Goal: Task Accomplishment & Management: Manage account settings

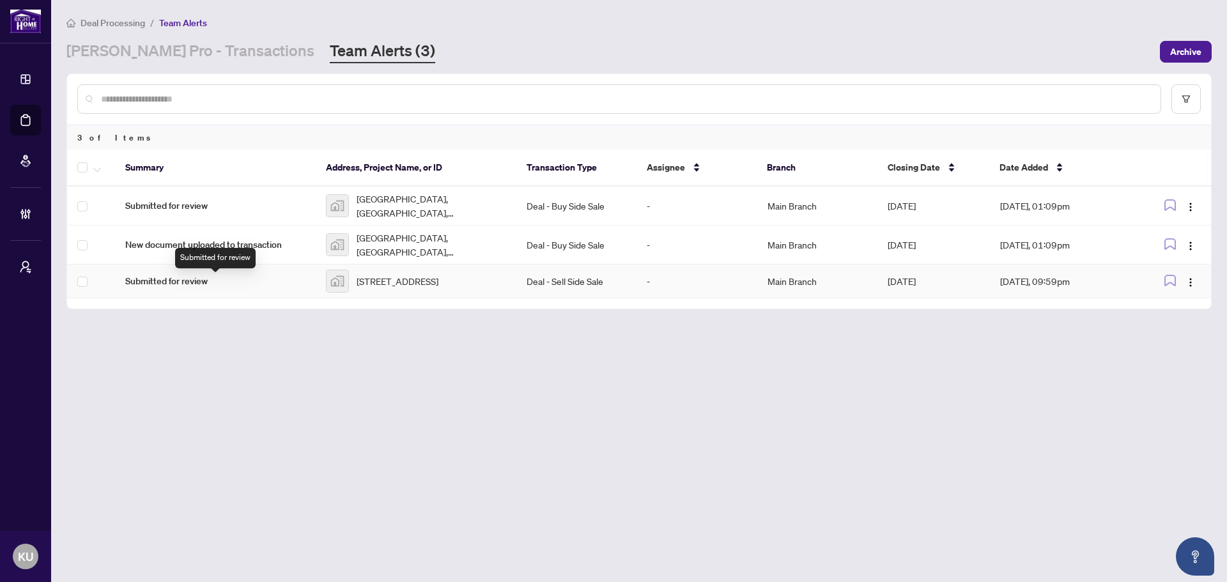
click at [185, 288] on span "Submitted for review" at bounding box center [215, 281] width 180 height 14
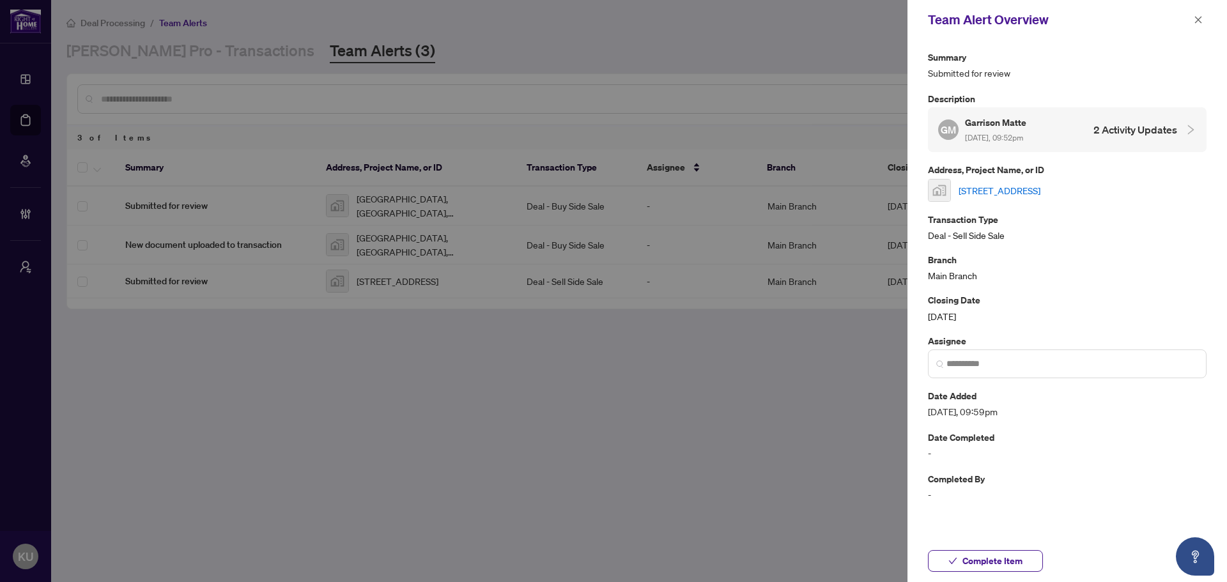
click at [994, 187] on link "[STREET_ADDRESS]" at bounding box center [999, 190] width 82 height 14
click at [1040, 188] on link "[STREET_ADDRESS]" at bounding box center [999, 190] width 82 height 14
click at [1199, 15] on icon "close" at bounding box center [1198, 19] width 9 height 9
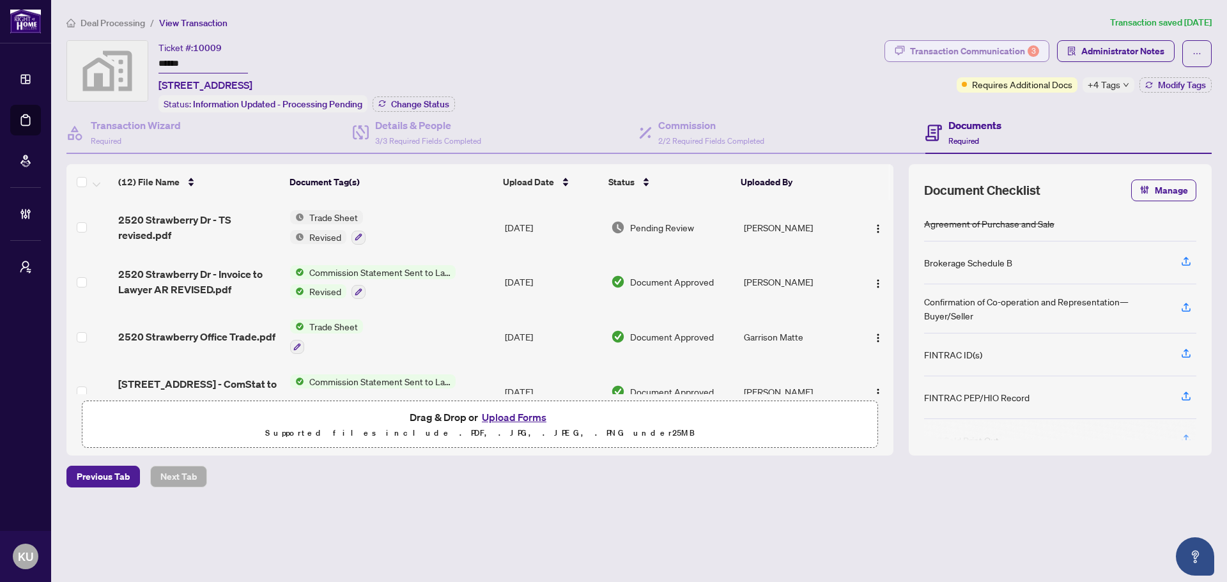
click at [963, 41] on div "Transaction Communication 3" at bounding box center [974, 51] width 129 height 20
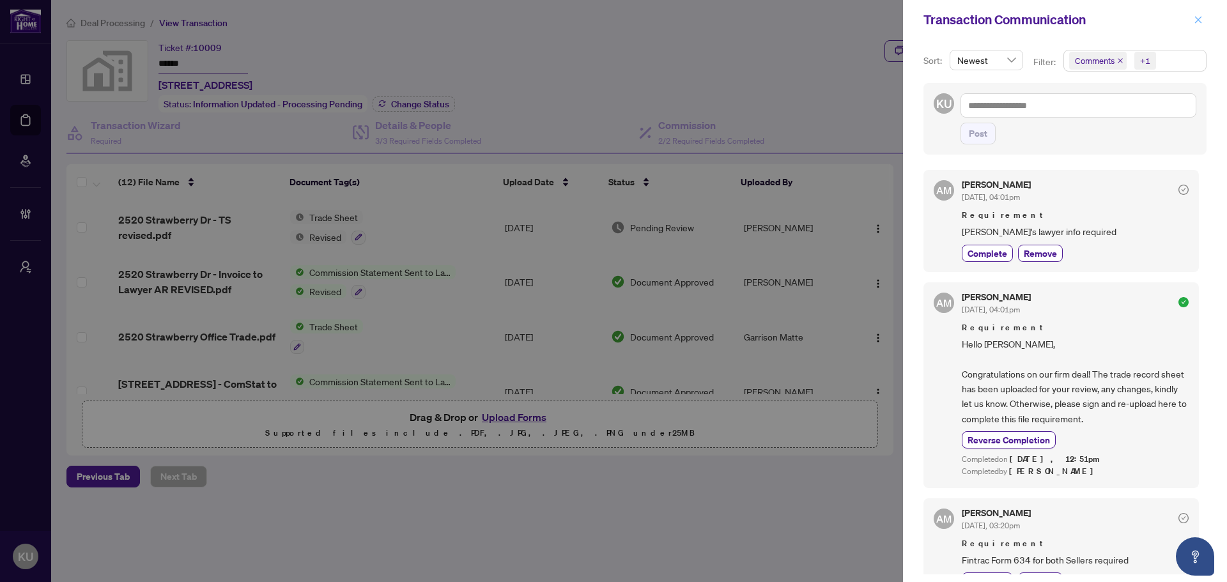
click at [1198, 20] on icon "close" at bounding box center [1198, 19] width 7 height 7
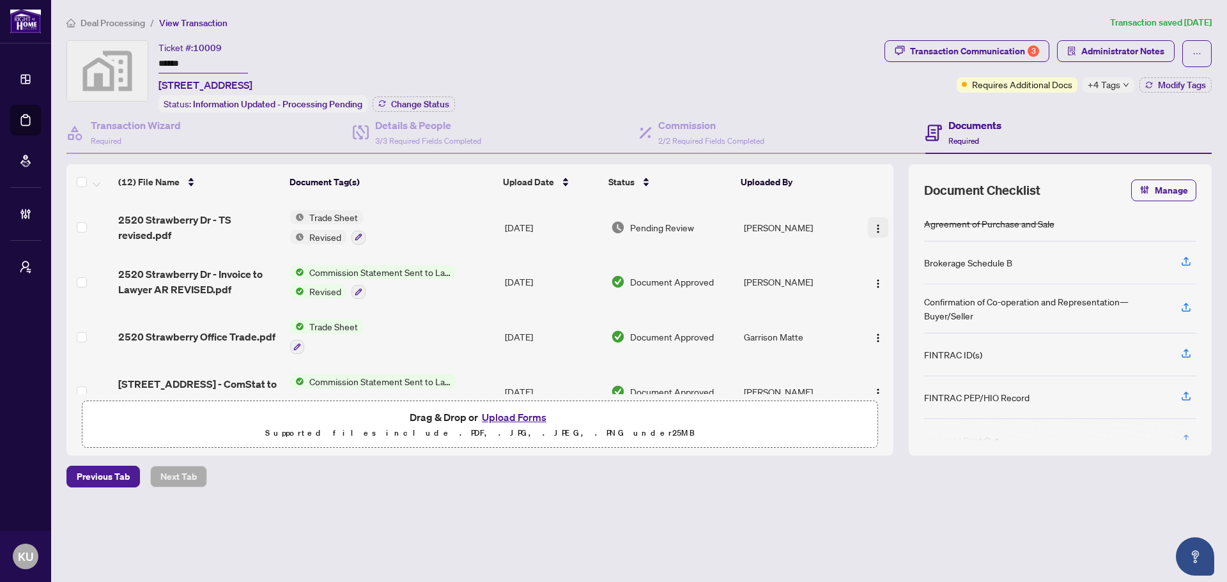
click at [879, 220] on span "button" at bounding box center [878, 227] width 10 height 14
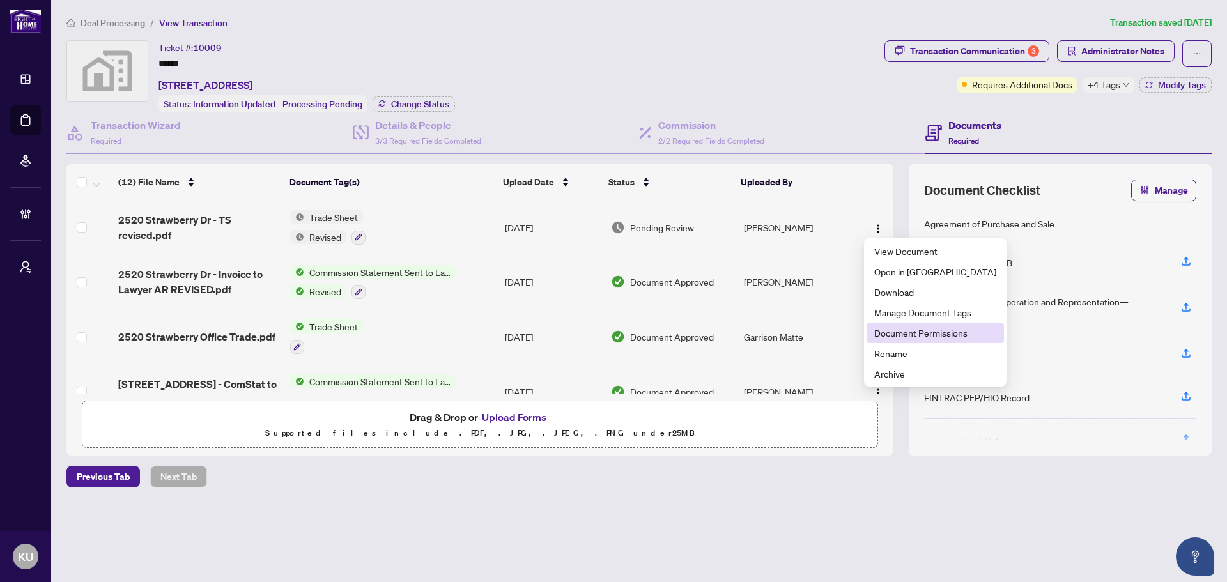
click at [920, 337] on span "Document Permissions" at bounding box center [935, 333] width 122 height 14
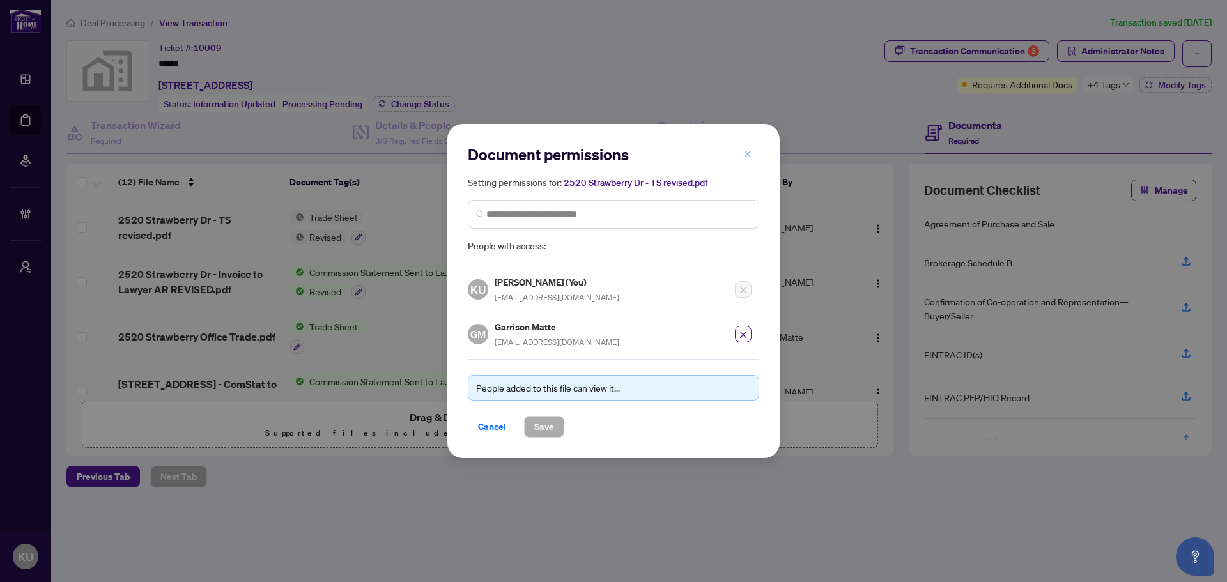
click at [751, 155] on icon "close" at bounding box center [747, 154] width 9 height 9
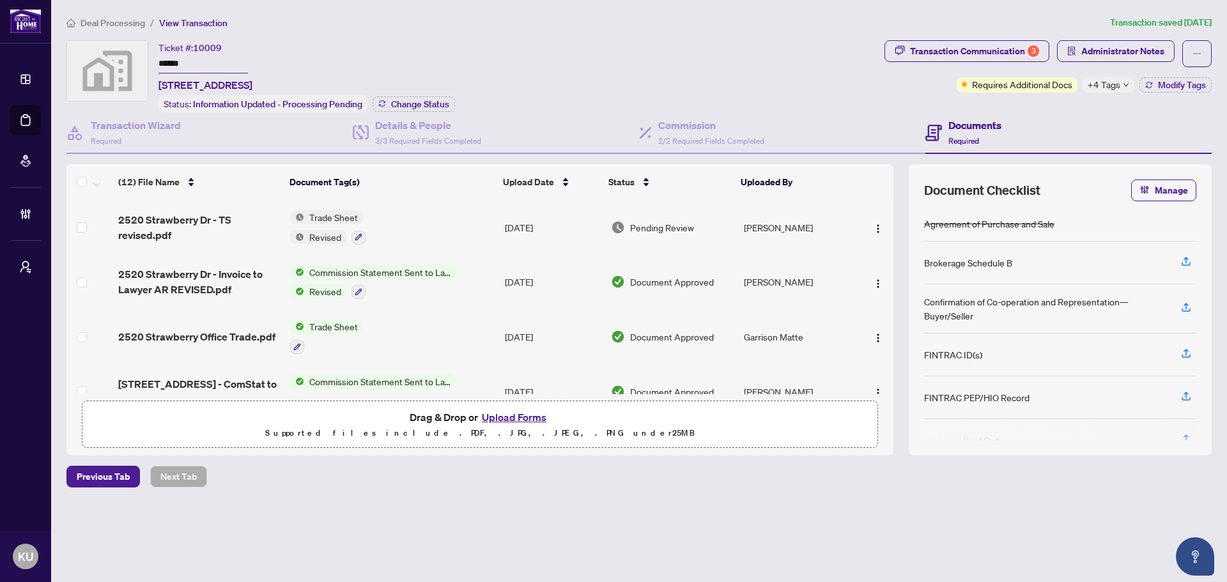
click at [128, 25] on span "Deal Processing" at bounding box center [113, 23] width 65 height 12
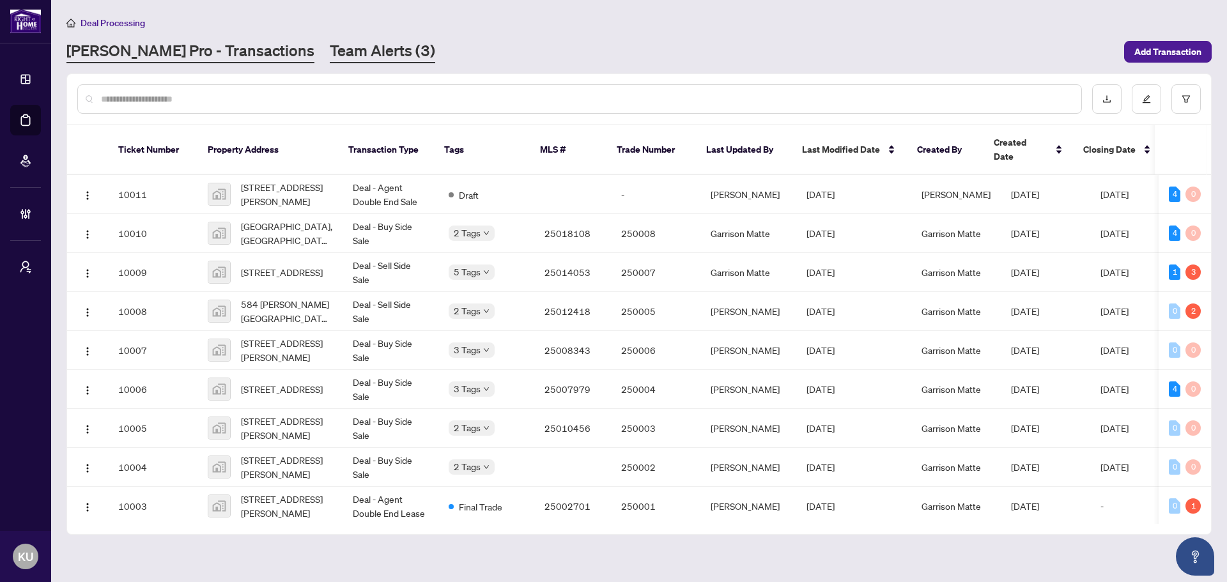
click at [330, 50] on link "Team Alerts (3)" at bounding box center [382, 51] width 105 height 23
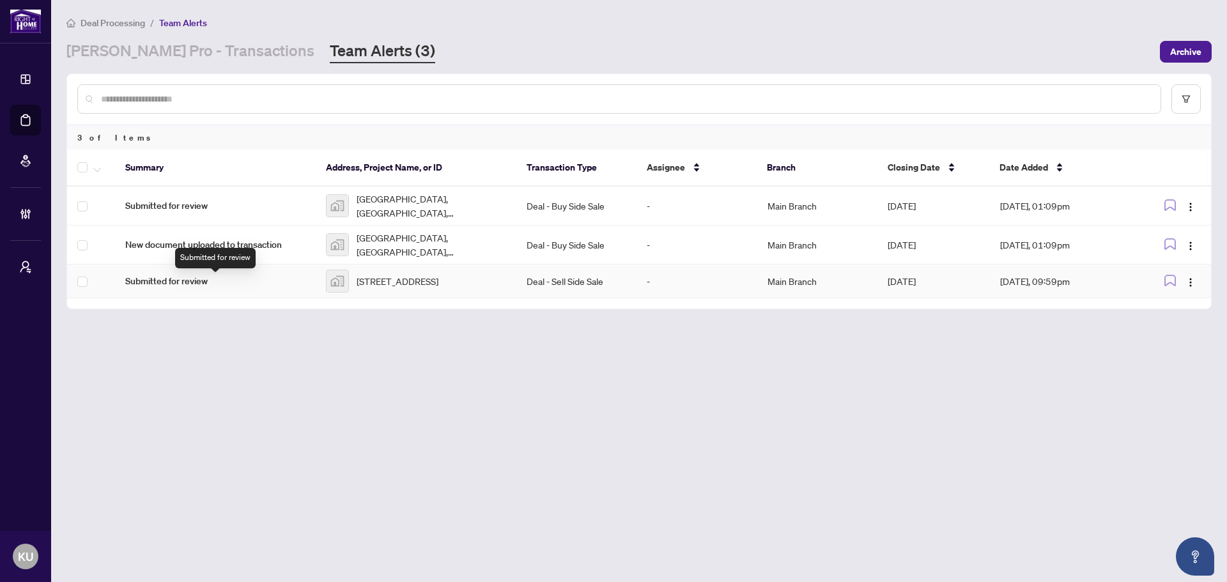
click at [242, 287] on span "Submitted for review" at bounding box center [215, 281] width 180 height 14
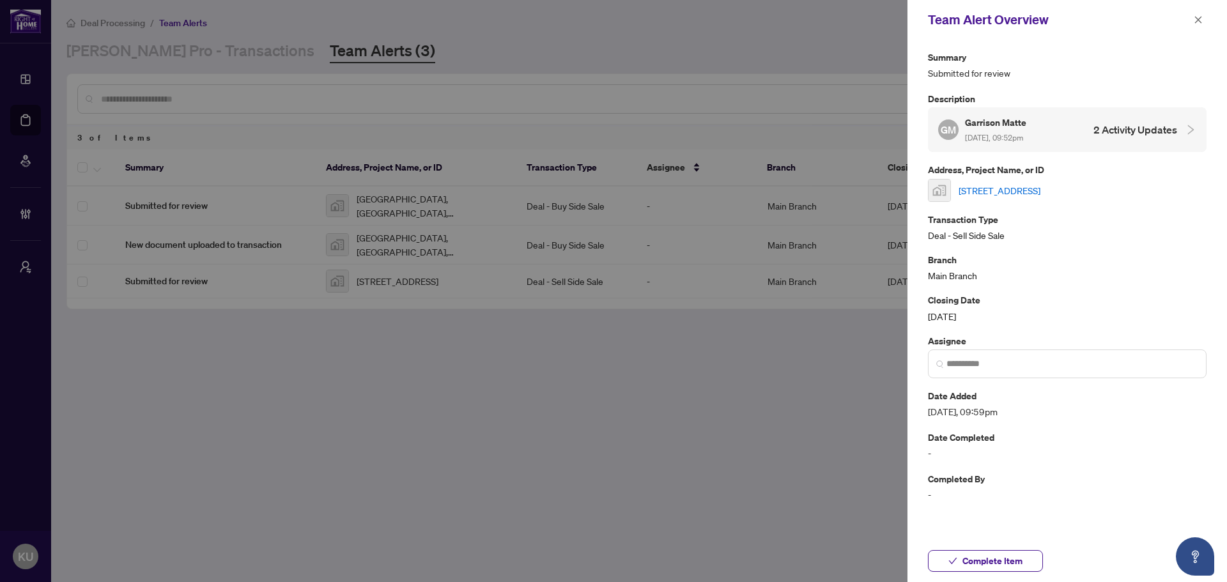
click at [1040, 190] on link "2520 Strawberry Drive, Windsor, ON, Canada" at bounding box center [999, 190] width 82 height 14
click at [1165, 132] on h4 "2 Activity Updates" at bounding box center [1135, 129] width 84 height 15
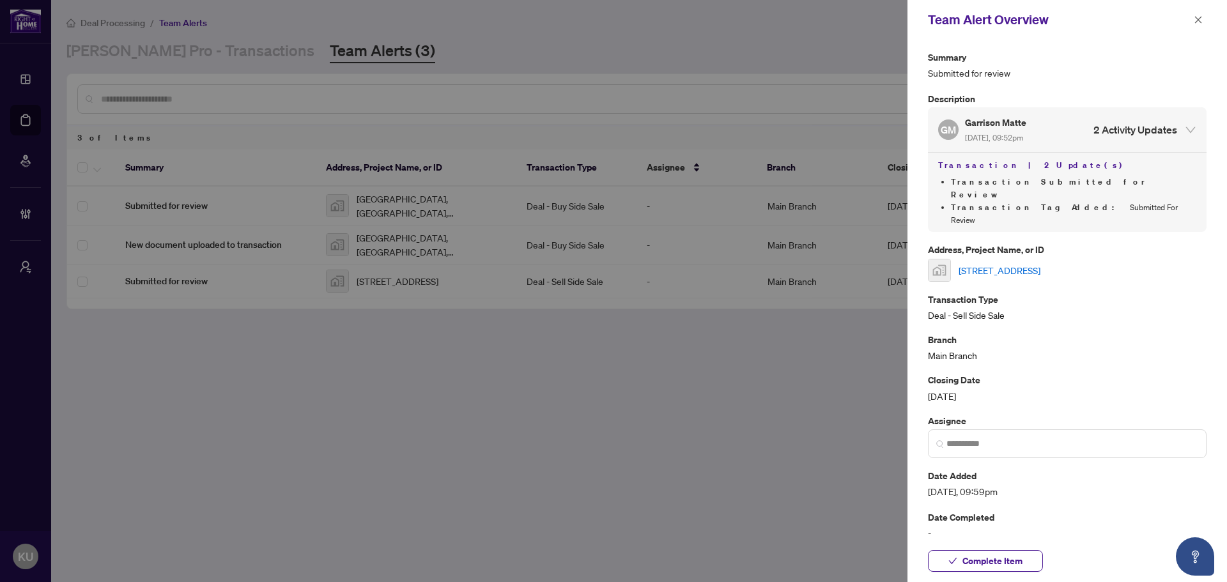
click at [990, 174] on div "Transaction | 2 Update(s) Transaction Submitted for Review Transaction Tag Adde…" at bounding box center [1067, 192] width 279 height 80
click at [987, 173] on div "Transaction | 2 Update(s) Transaction Submitted for Review Transaction Tag Adde…" at bounding box center [1067, 192] width 279 height 80
click at [1198, 25] on span "button" at bounding box center [1198, 20] width 9 height 20
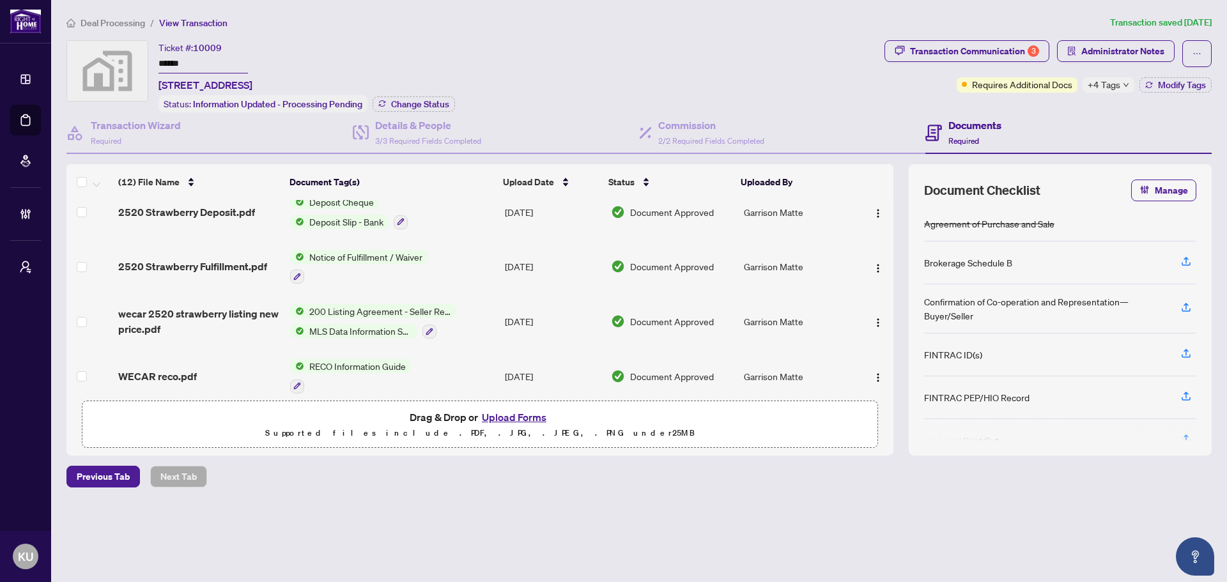
scroll to position [464, 0]
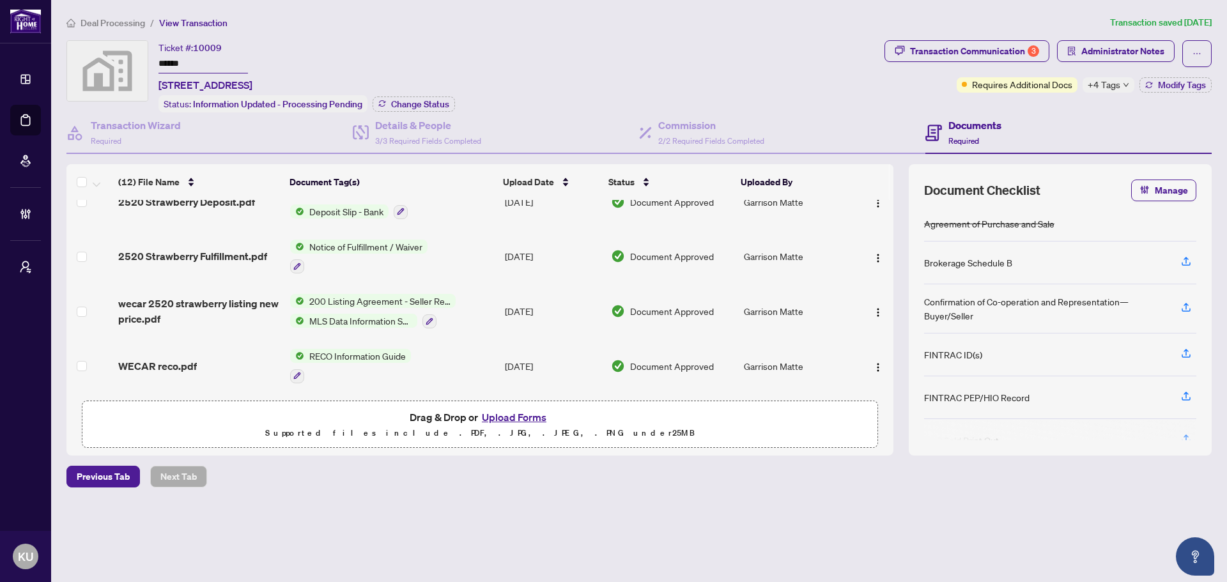
click at [131, 20] on span "Deal Processing" at bounding box center [113, 23] width 65 height 12
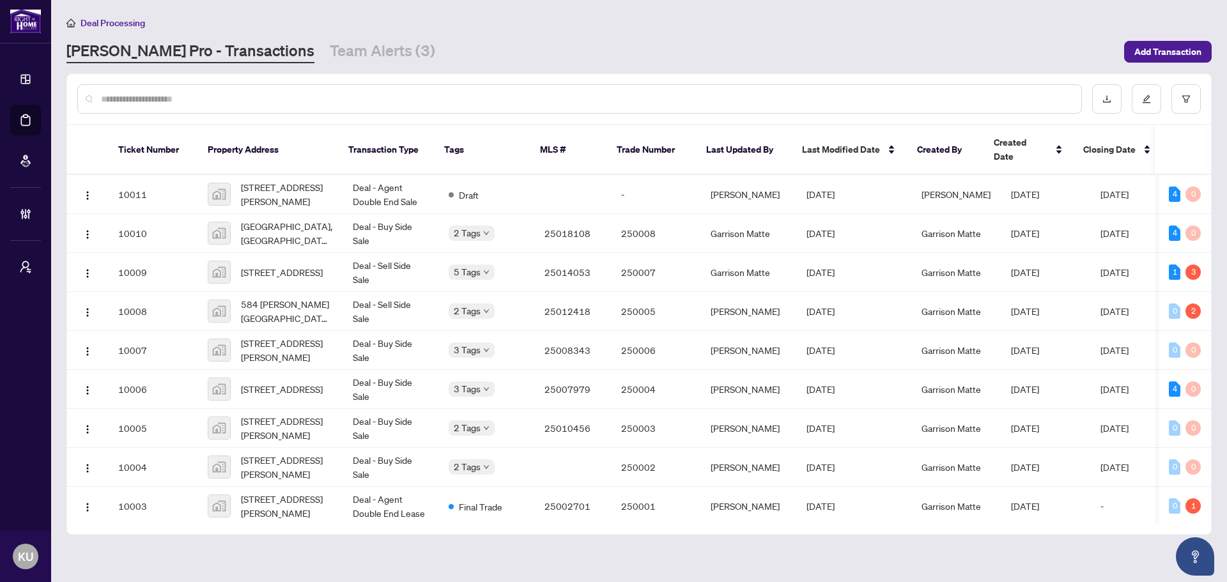
drag, startPoint x: 279, startPoint y: 55, endPoint x: 280, endPoint y: 62, distance: 7.1
click at [330, 56] on link "Team Alerts (3)" at bounding box center [382, 51] width 105 height 23
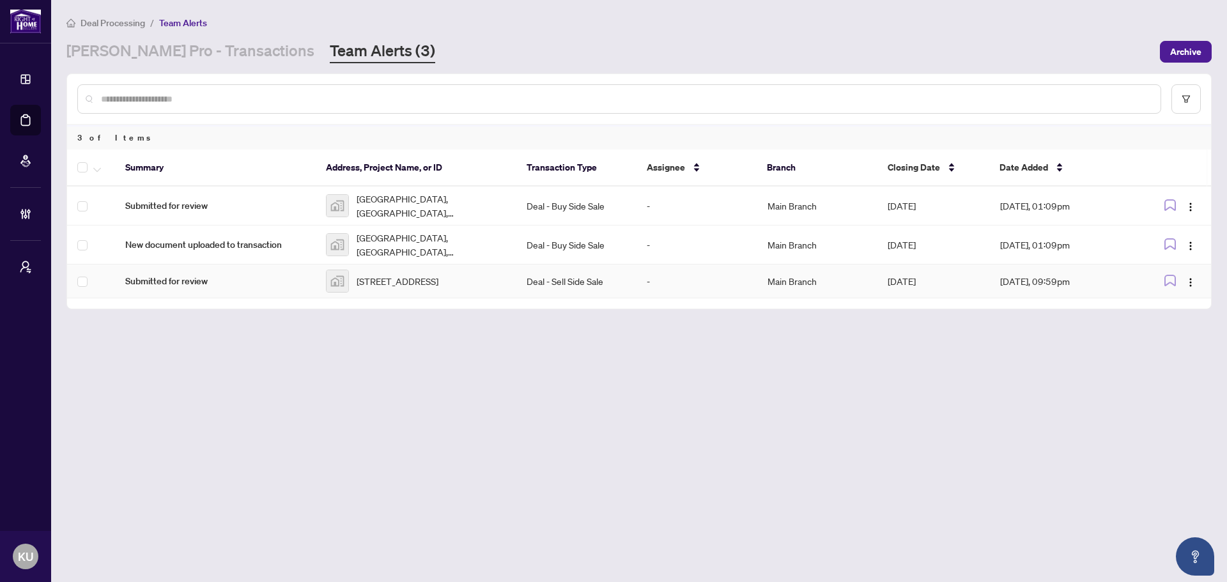
click at [190, 291] on td "Submitted for review" at bounding box center [215, 282] width 201 height 34
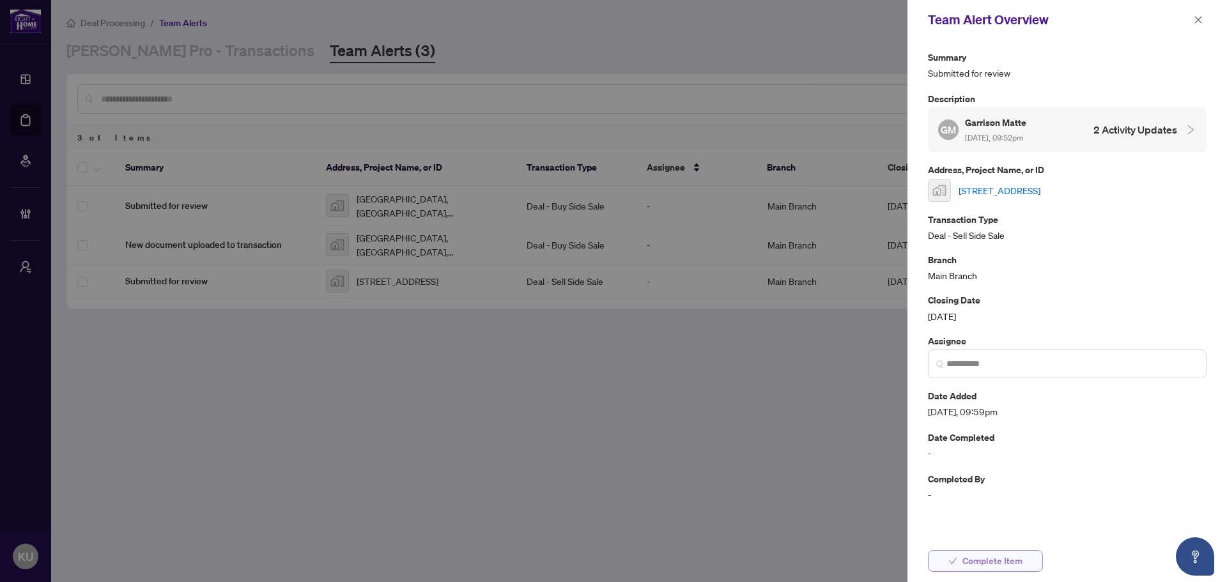
click at [999, 564] on span "Complete Item" at bounding box center [992, 561] width 60 height 20
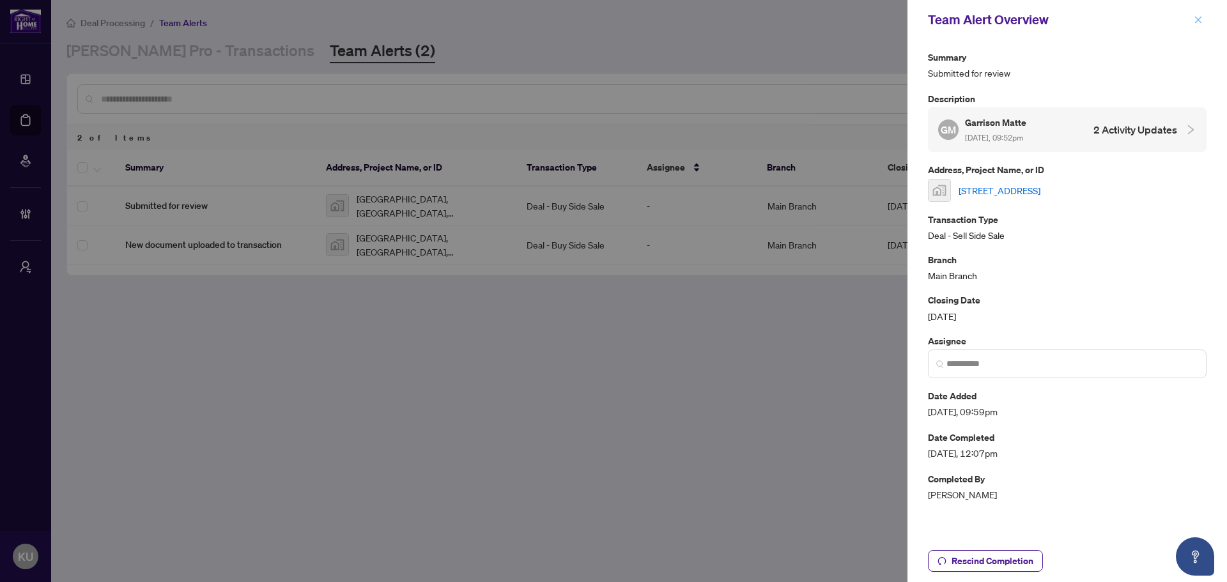
click at [1201, 22] on icon "close" at bounding box center [1198, 19] width 9 height 9
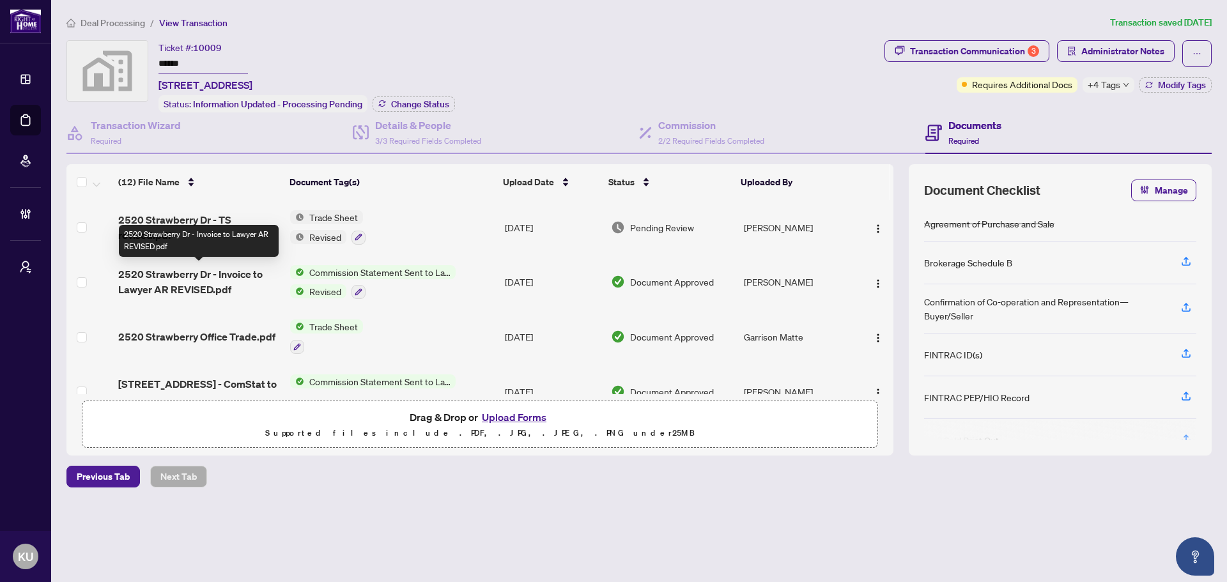
click at [178, 284] on span "2520 Strawberry Dr - Invoice to Lawyer AR REVISED.pdf" at bounding box center [199, 281] width 162 height 31
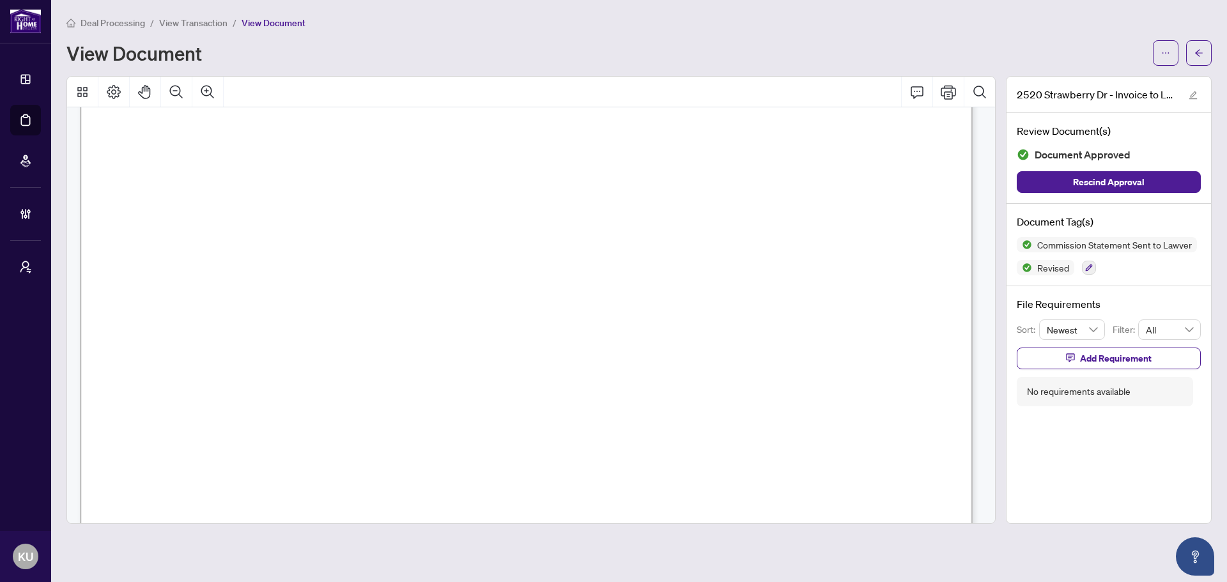
scroll to position [256, 0]
click at [1202, 52] on icon "arrow-left" at bounding box center [1198, 53] width 9 height 9
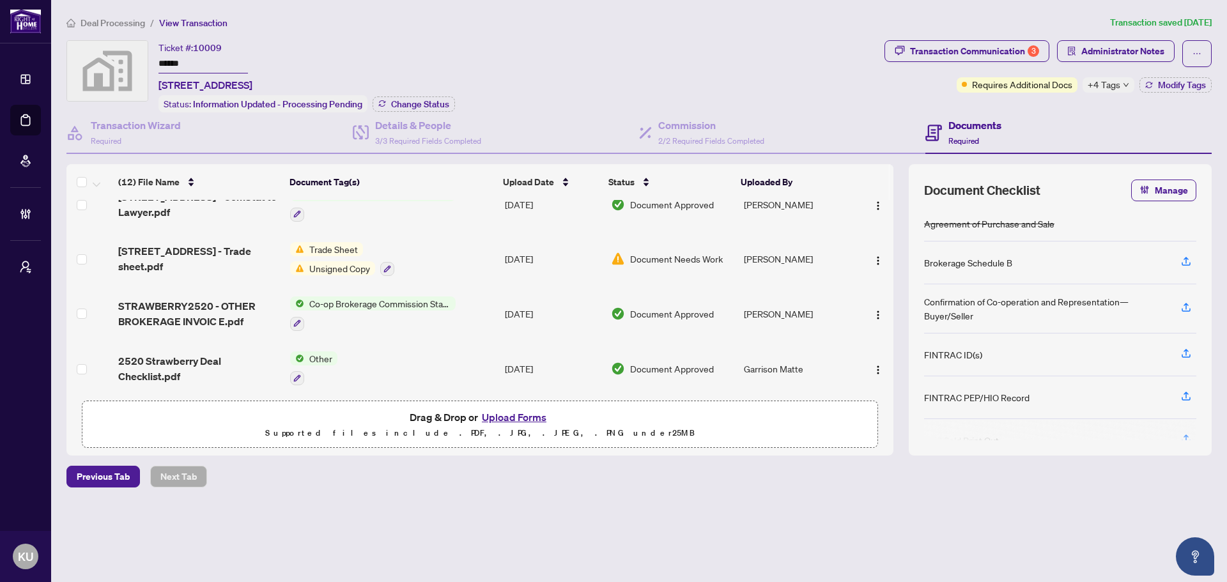
scroll to position [192, 0]
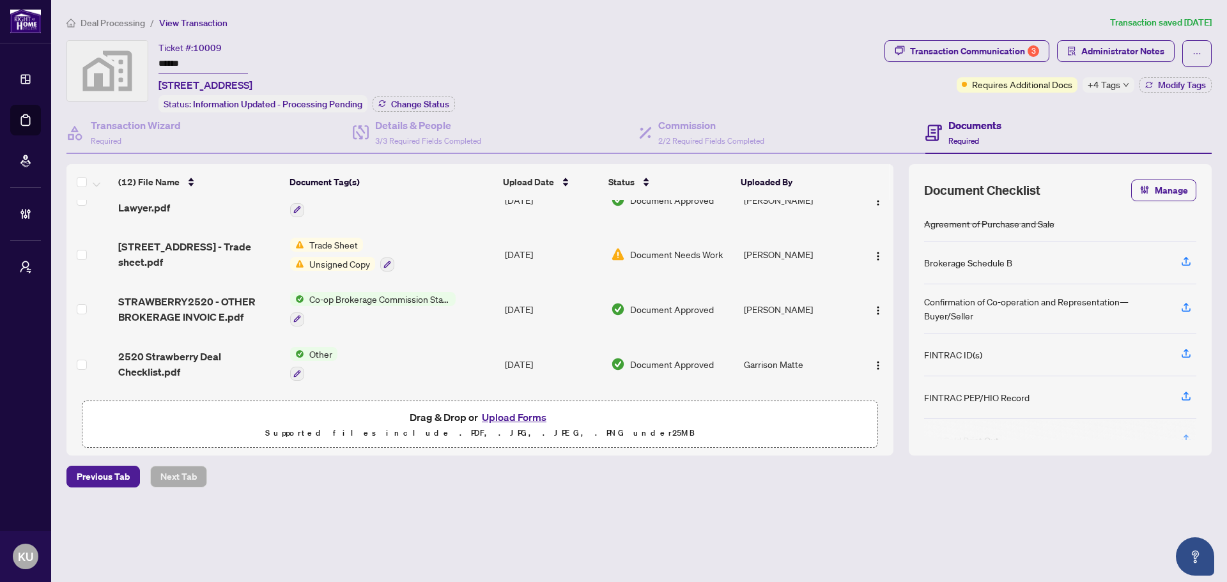
click at [166, 300] on span "STRAWBERRY2520 - OTHER BROKERAGE INVOIC E.pdf" at bounding box center [199, 309] width 162 height 31
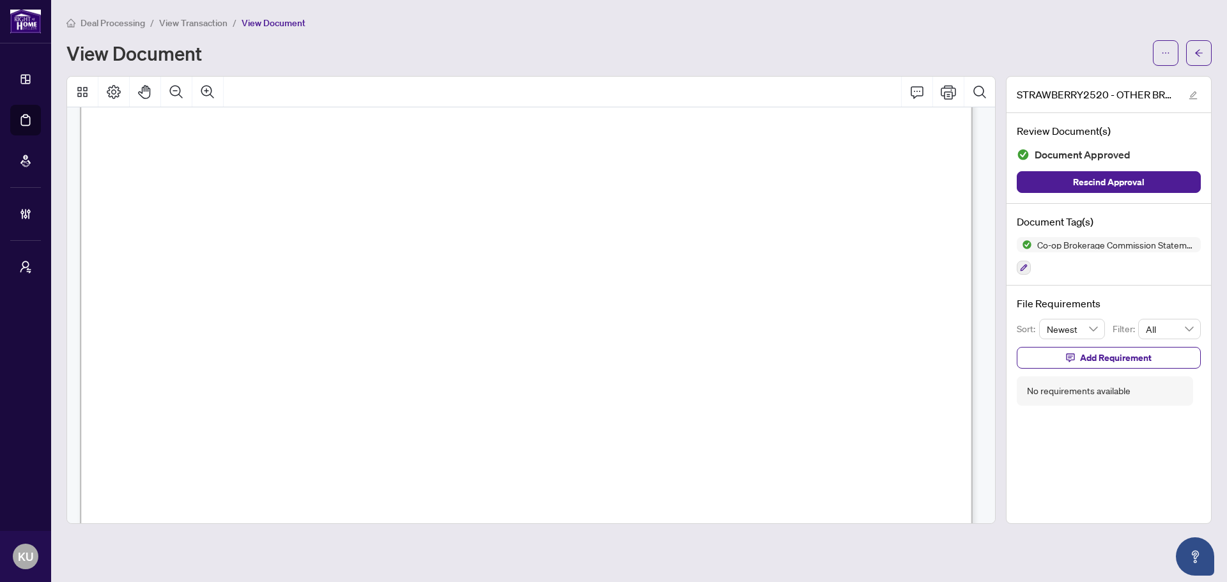
scroll to position [509, 0]
click at [1189, 60] on button "button" at bounding box center [1199, 53] width 26 height 26
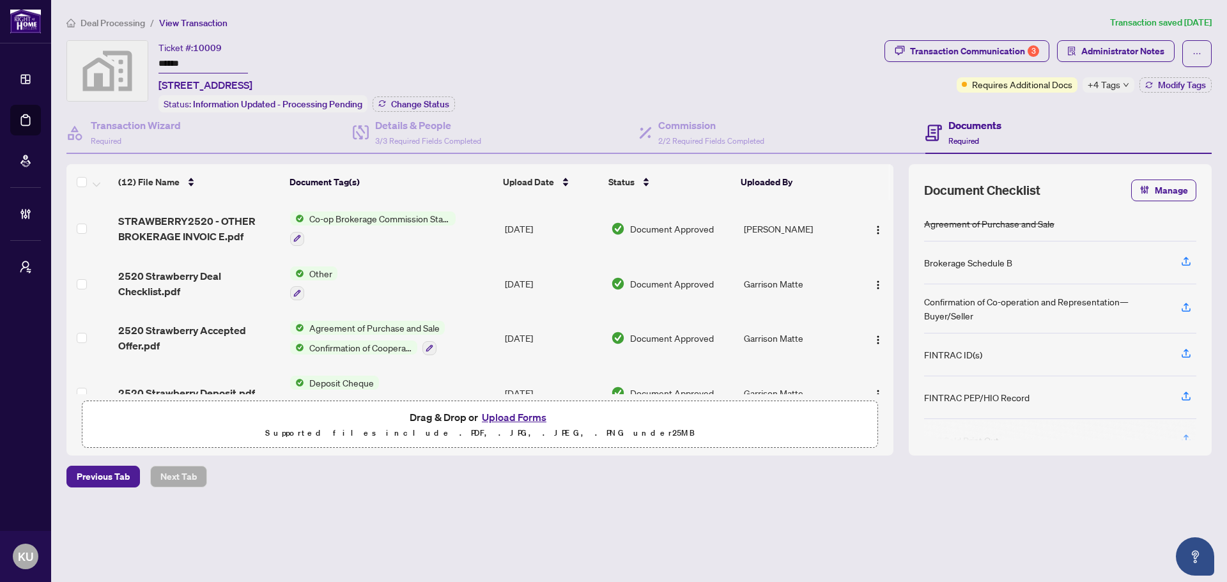
scroll to position [208, 0]
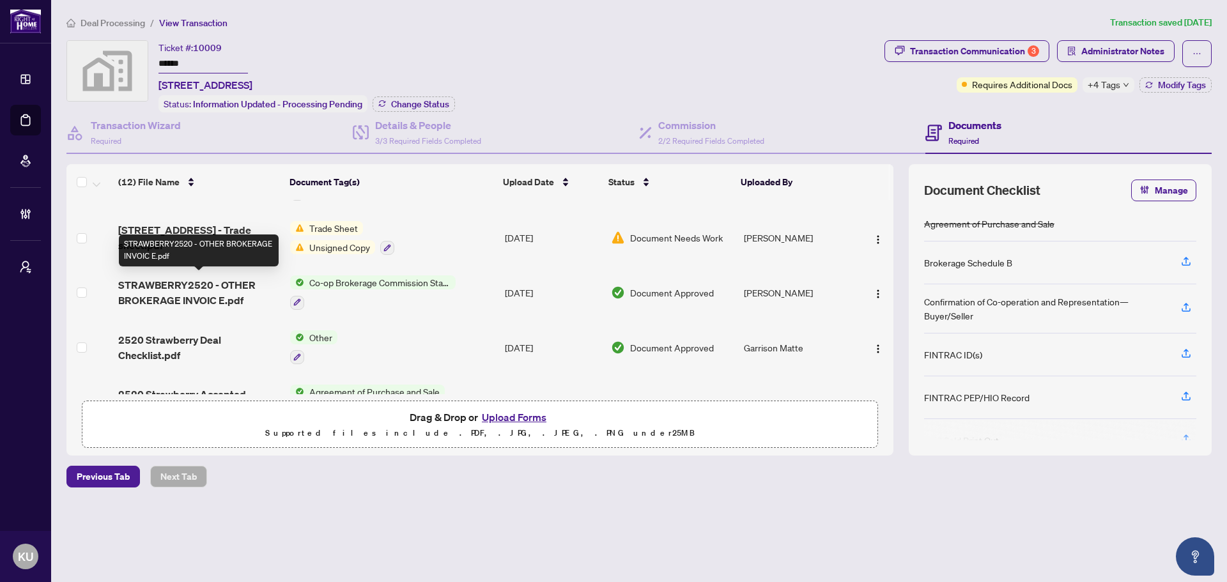
click at [152, 299] on span "STRAWBERRY2520 - OTHER BROKERAGE INVOIC E.pdf" at bounding box center [199, 292] width 162 height 31
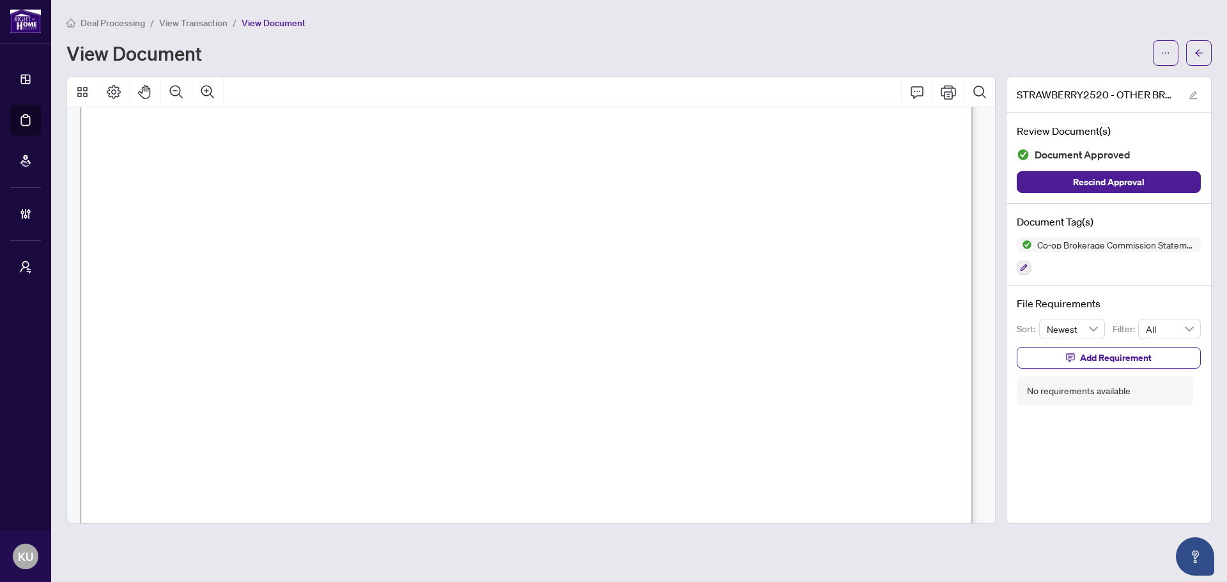
scroll to position [509, 0]
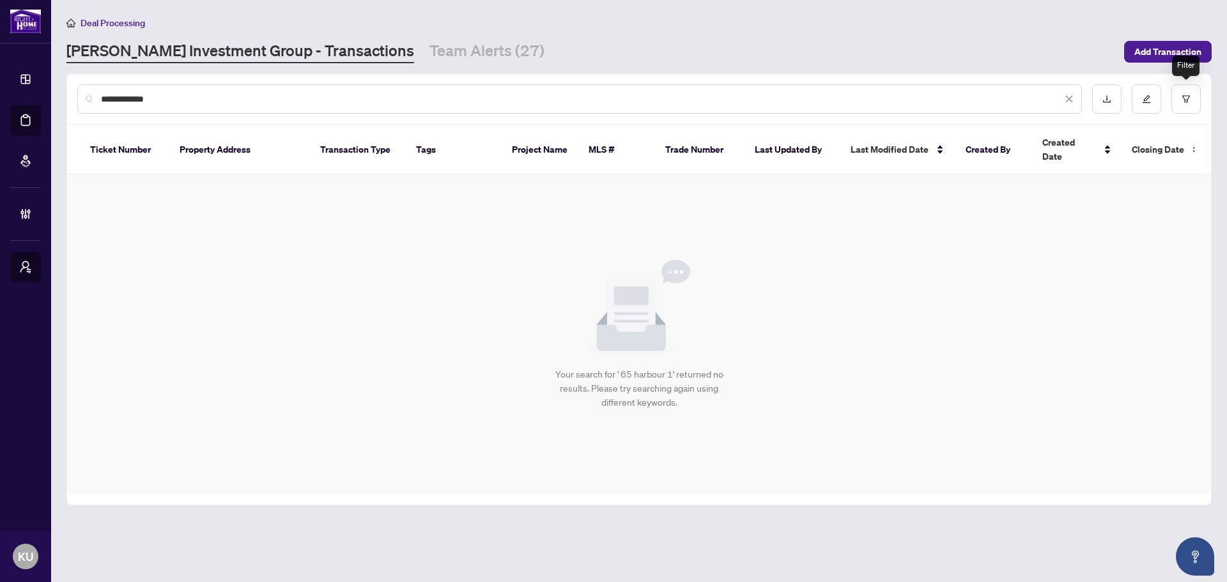
click at [1201, 103] on div "**********" at bounding box center [639, 99] width 1144 height 50
click at [1192, 93] on button "button" at bounding box center [1185, 98] width 29 height 29
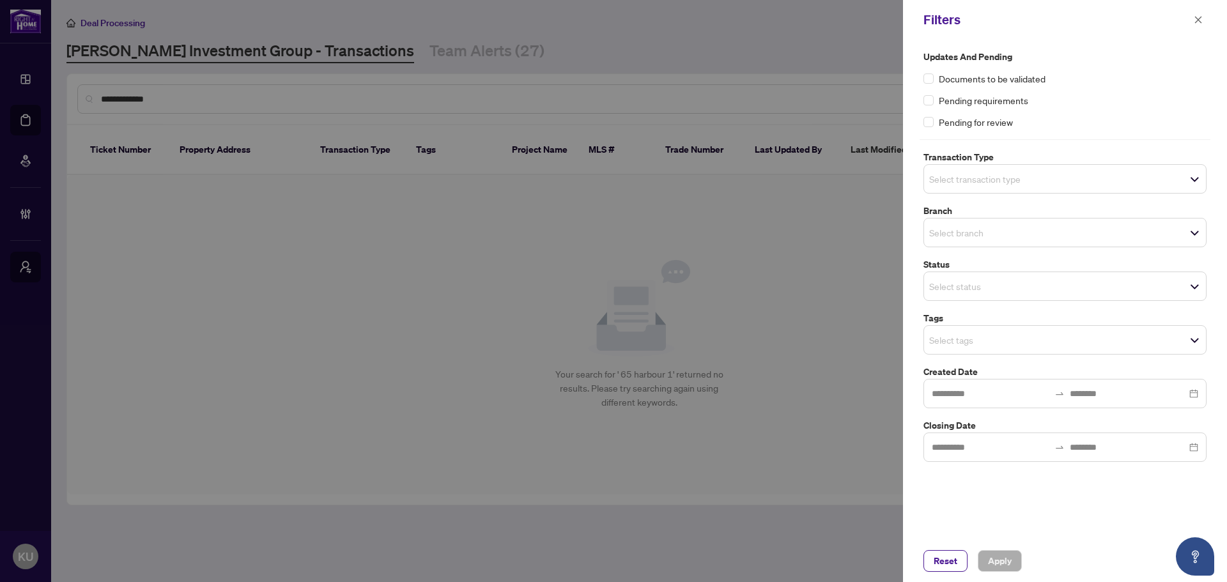
click at [976, 346] on input "search" at bounding box center [973, 339] width 89 height 15
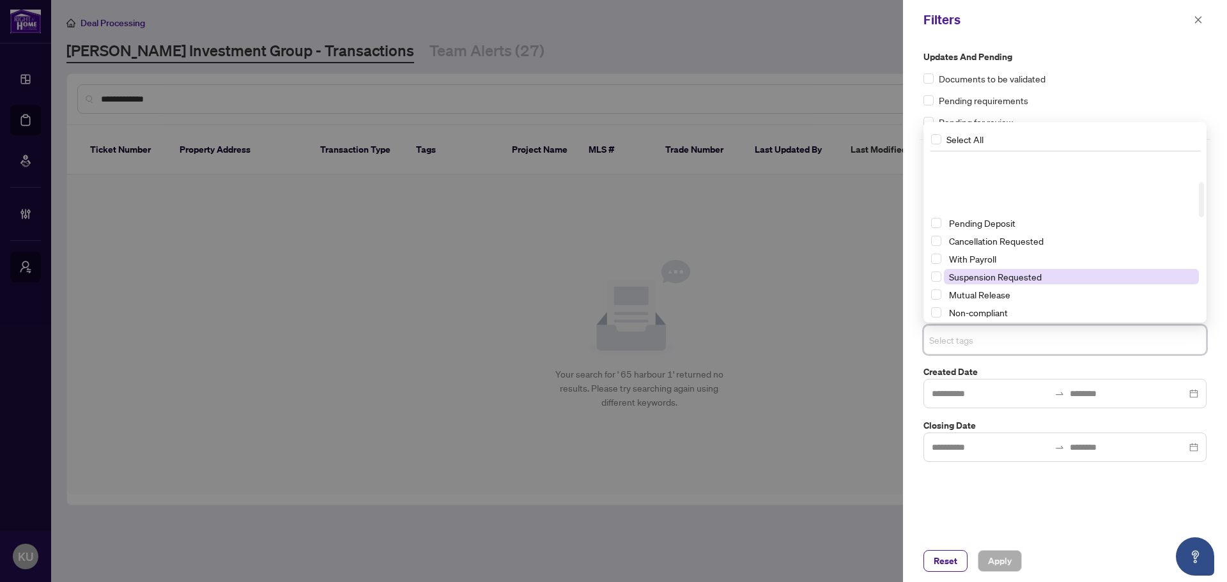
scroll to position [128, 0]
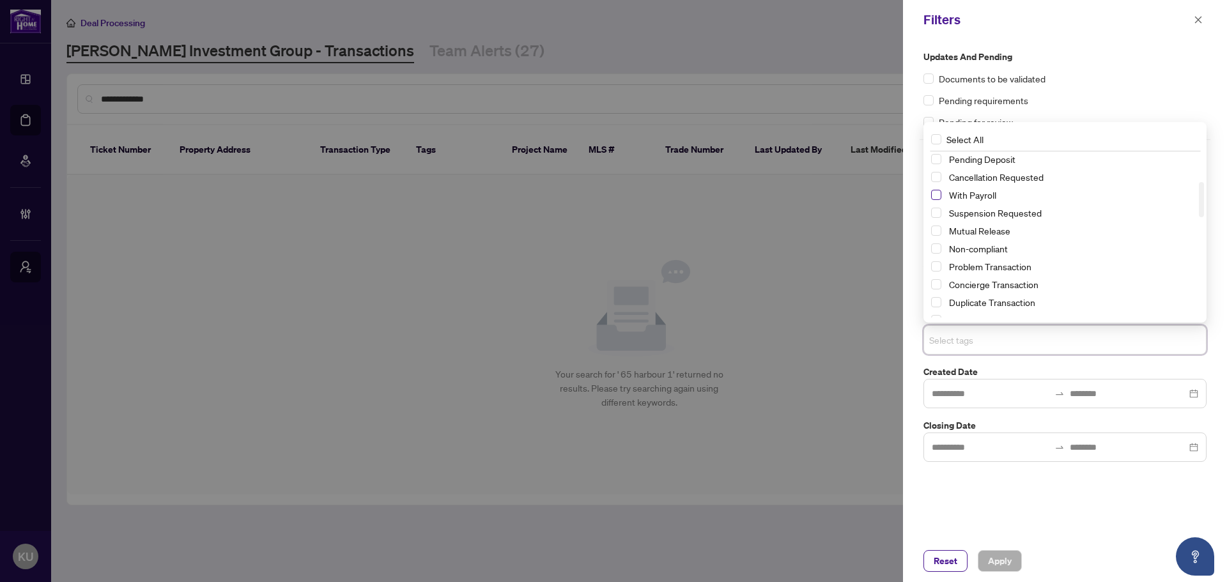
click at [940, 191] on span "Select With Payroll" at bounding box center [936, 195] width 10 height 10
click at [1015, 565] on button "Apply" at bounding box center [1000, 561] width 44 height 22
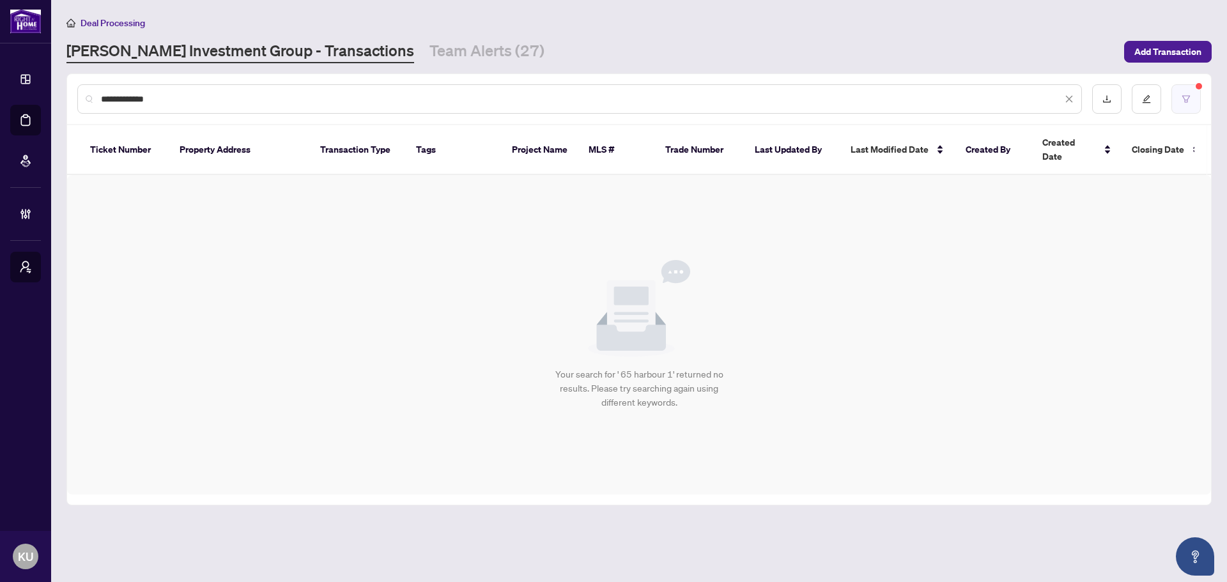
click at [1184, 98] on icon "filter" at bounding box center [1186, 98] width 8 height 7
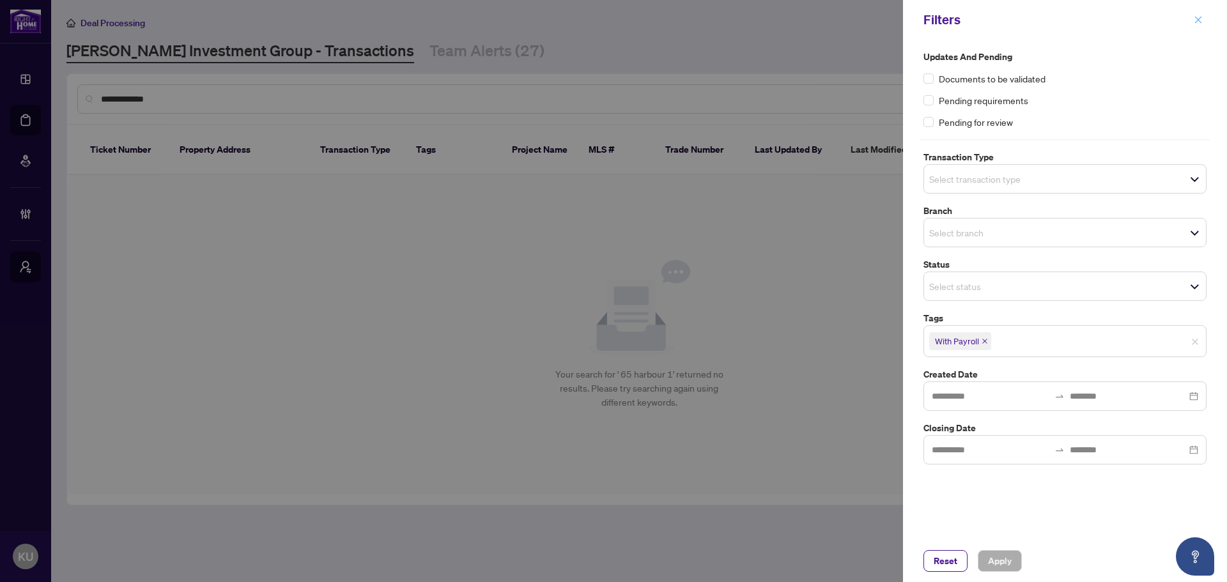
click at [1203, 13] on button "button" at bounding box center [1198, 19] width 17 height 15
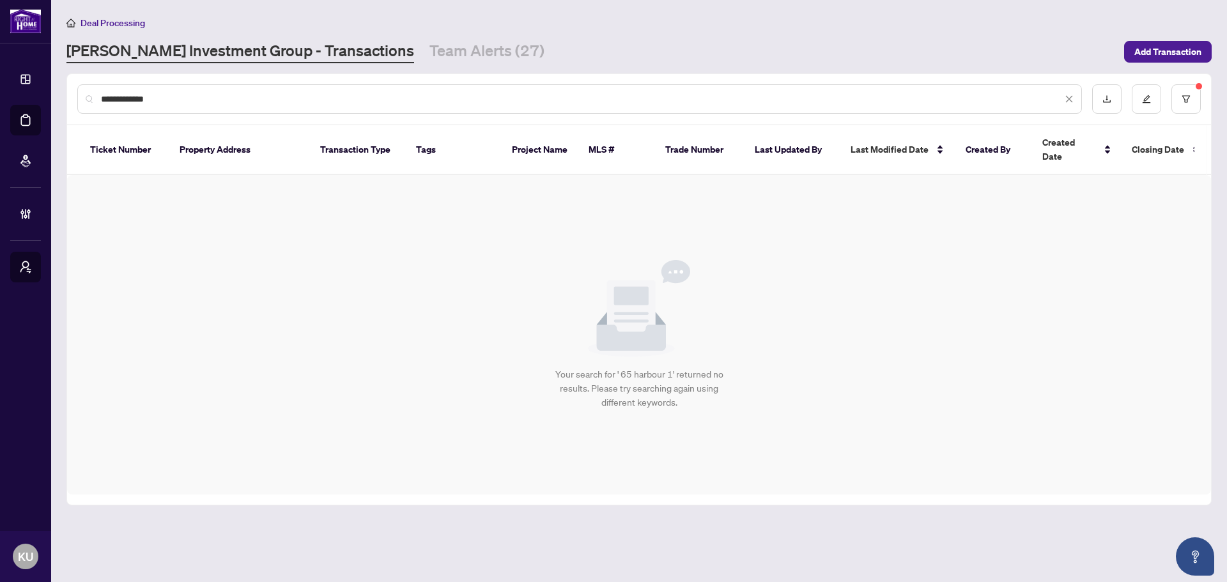
drag, startPoint x: 193, startPoint y: 96, endPoint x: 16, endPoint y: 48, distance: 183.4
click at [25, 50] on div "**********" at bounding box center [613, 291] width 1227 height 582
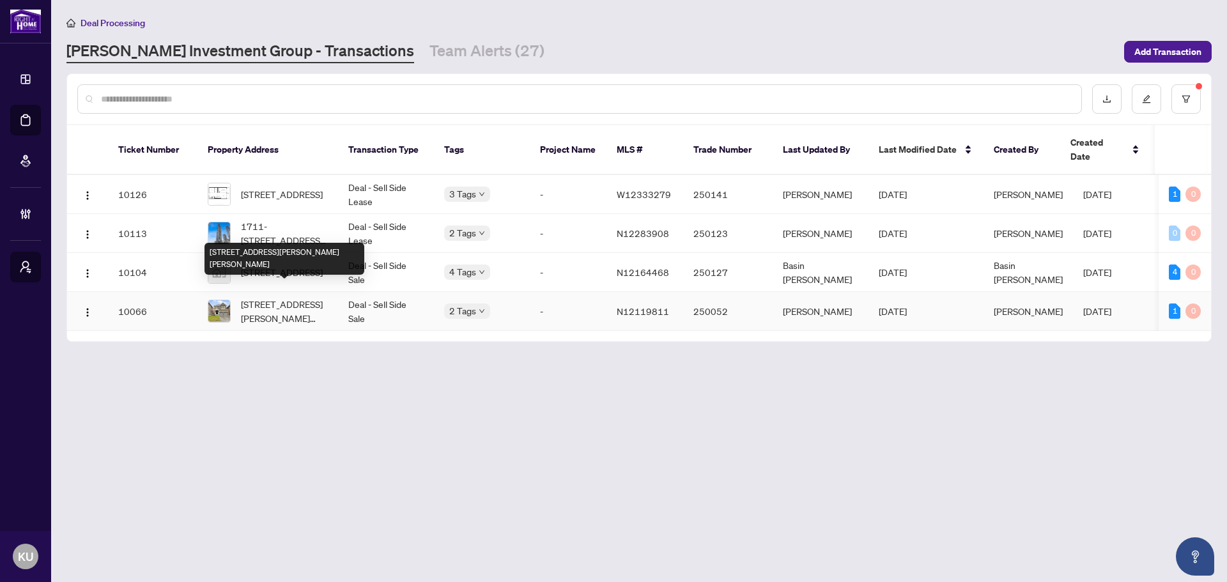
click at [295, 297] on span "100 Bartram Cres, Bradford West Gwillimbury, Ontario L3Z 4J2, Canada" at bounding box center [284, 311] width 87 height 28
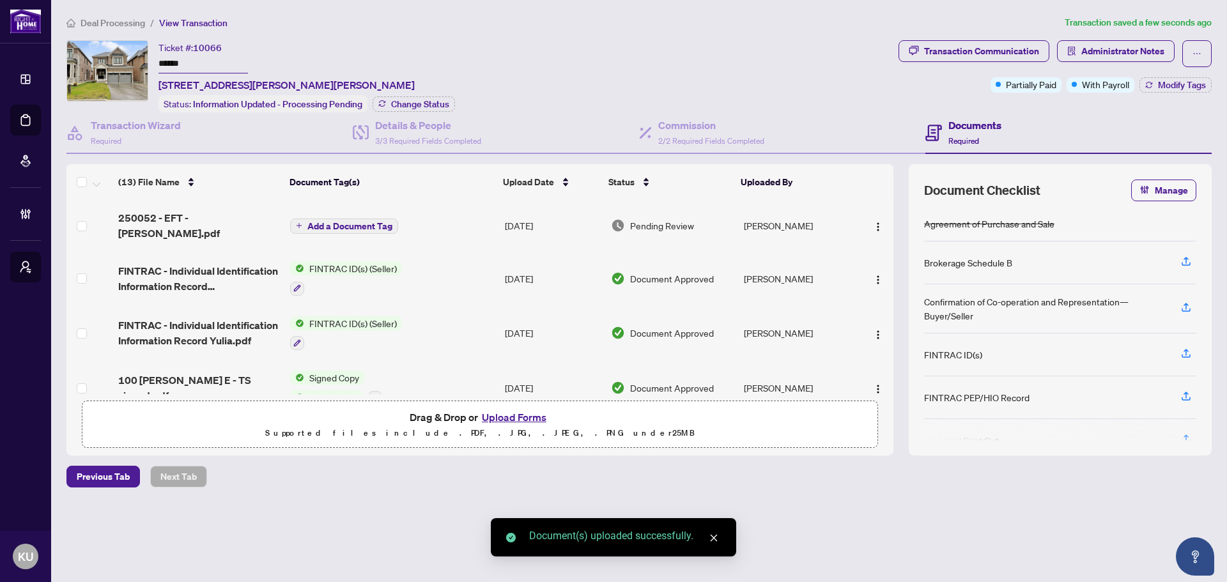
click at [358, 222] on span "Add a Document Tag" at bounding box center [349, 226] width 85 height 9
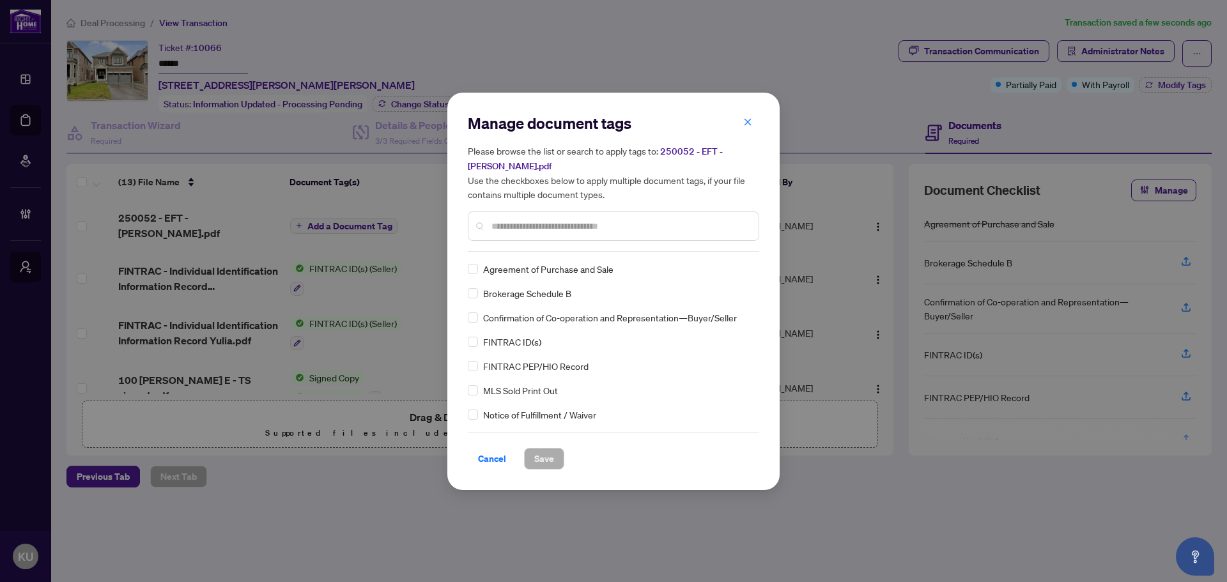
click at [508, 223] on input "text" at bounding box center [619, 226] width 257 height 14
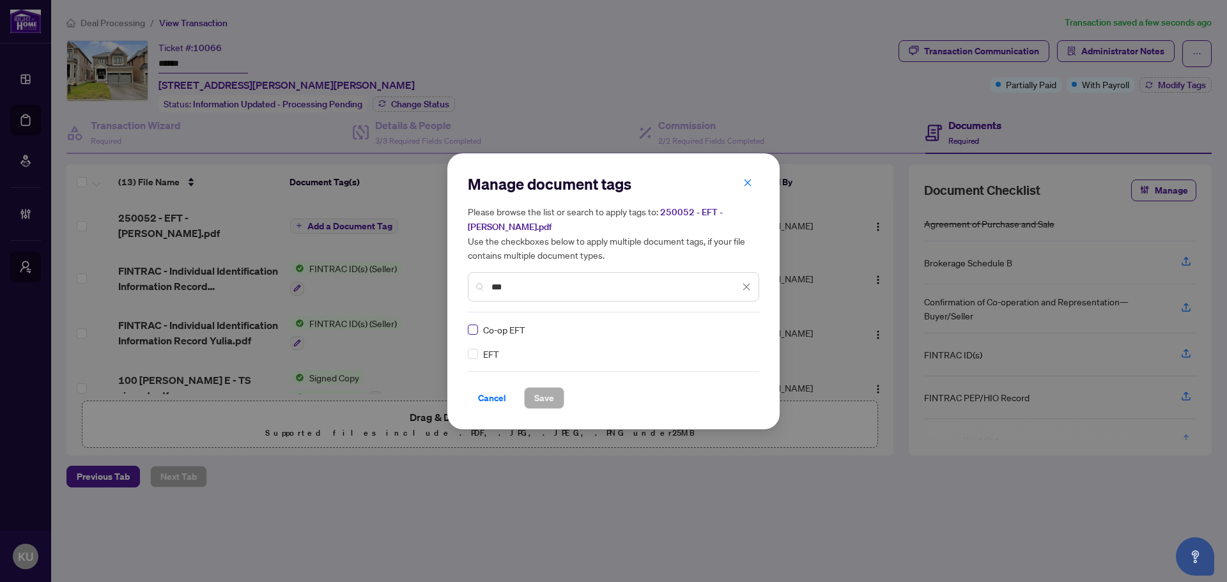
type input "***"
click at [748, 323] on div at bounding box center [738, 329] width 24 height 13
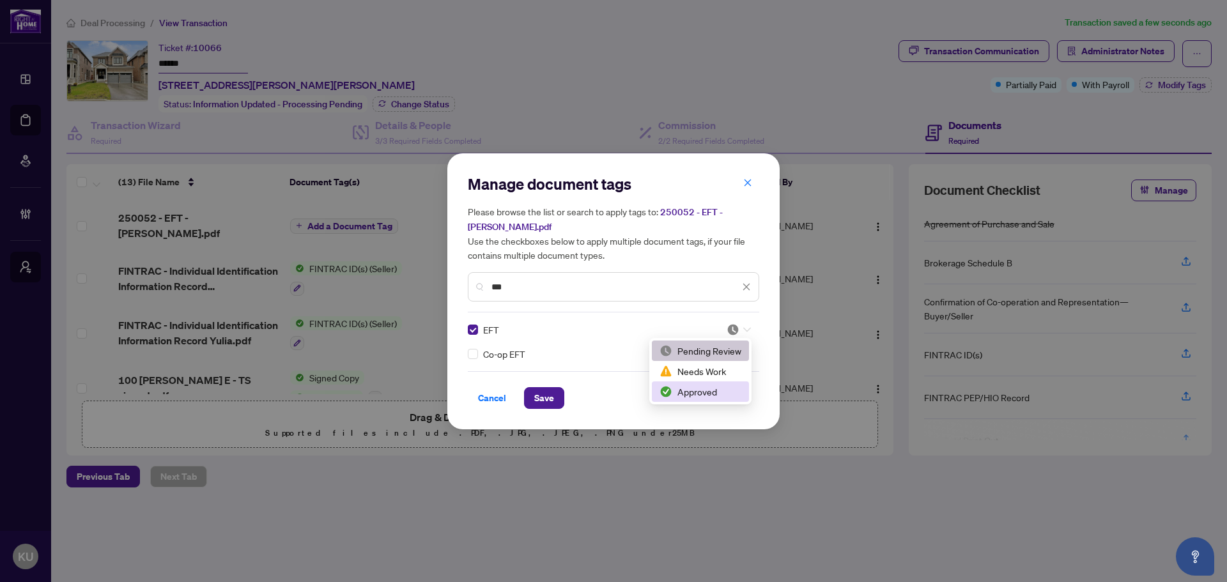
click at [693, 394] on div "Approved" at bounding box center [700, 392] width 82 height 14
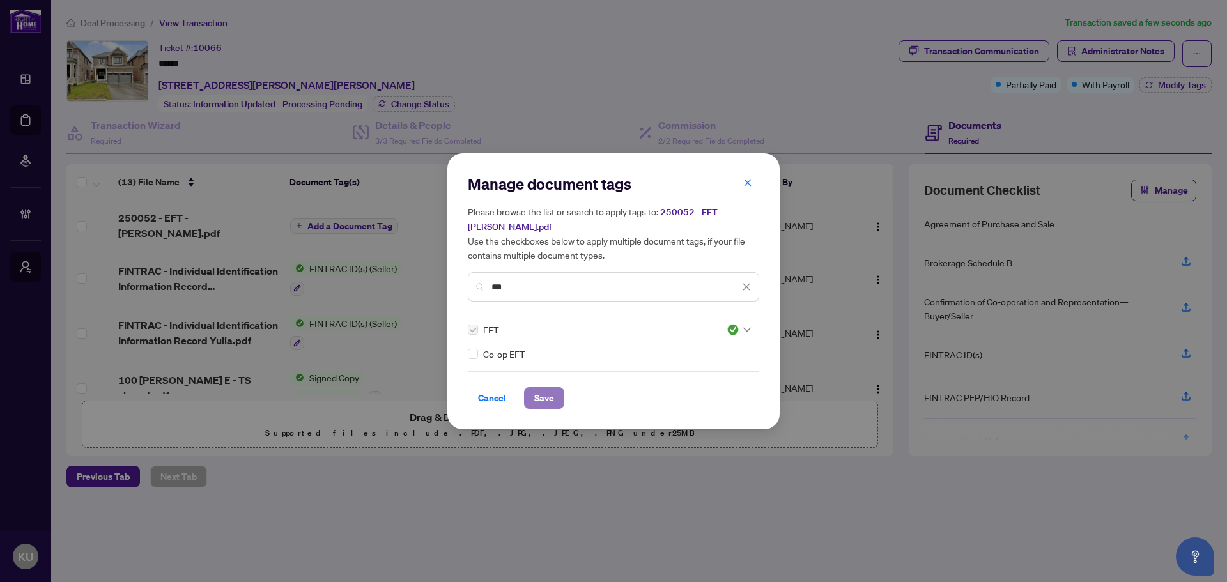
click at [545, 403] on span "Save" at bounding box center [544, 398] width 20 height 20
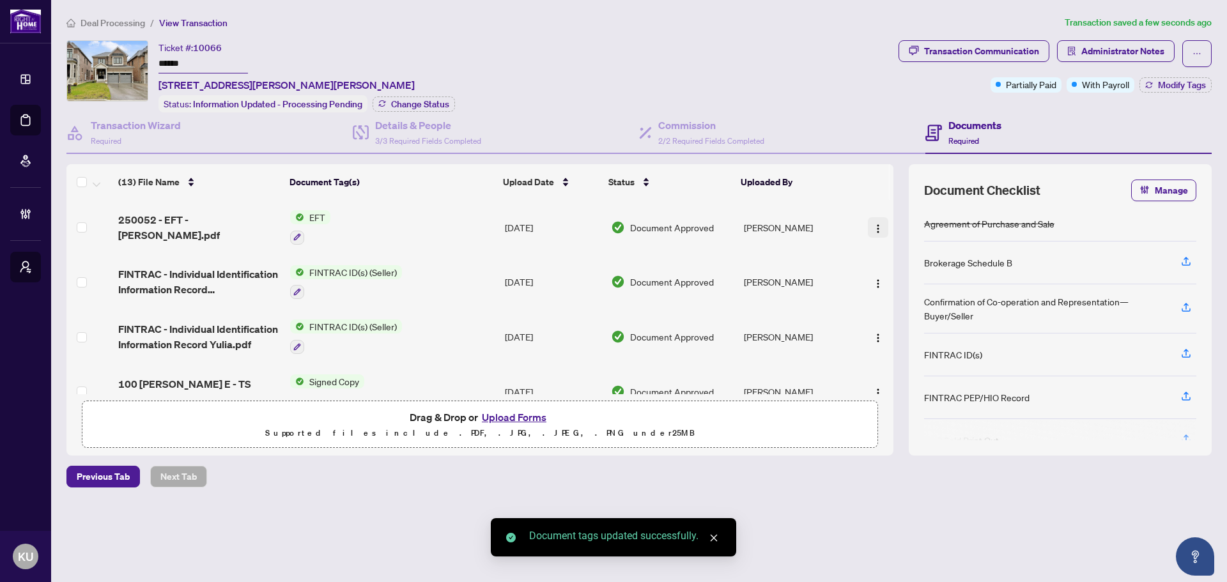
click at [884, 219] on button "button" at bounding box center [878, 227] width 20 height 20
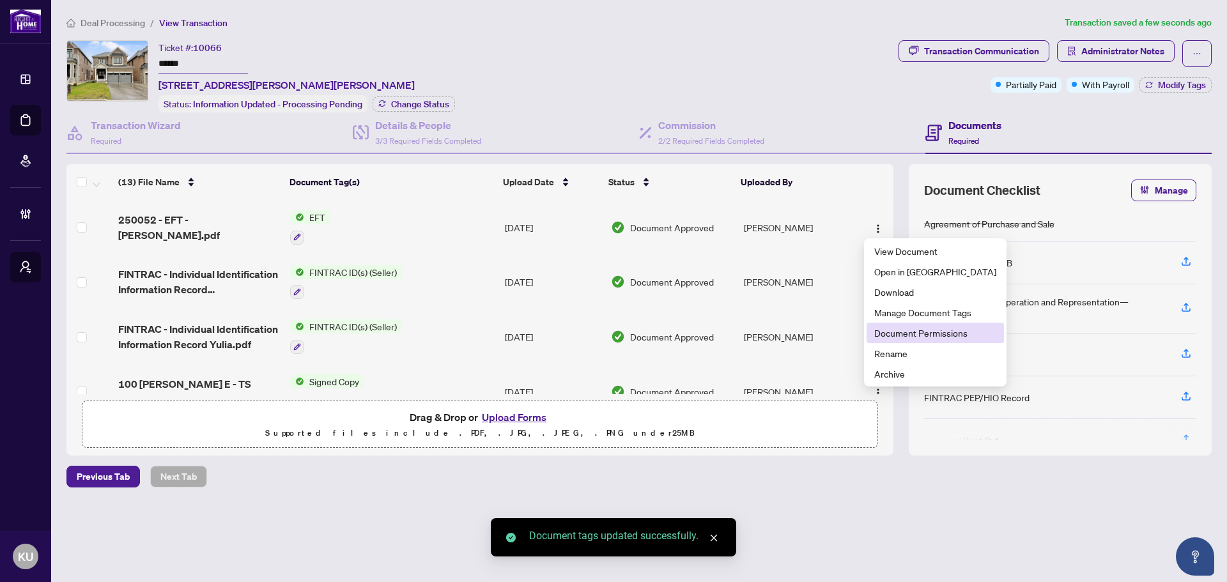
click at [900, 332] on span "Document Permissions" at bounding box center [935, 333] width 122 height 14
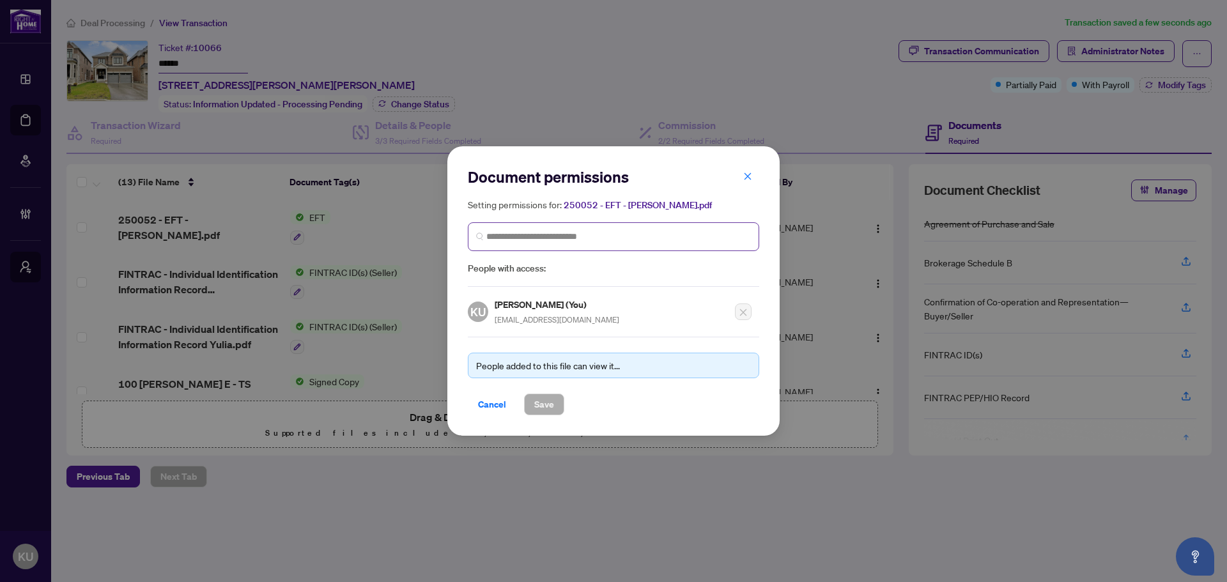
click at [518, 243] on span at bounding box center [613, 236] width 291 height 29
type input "*****"
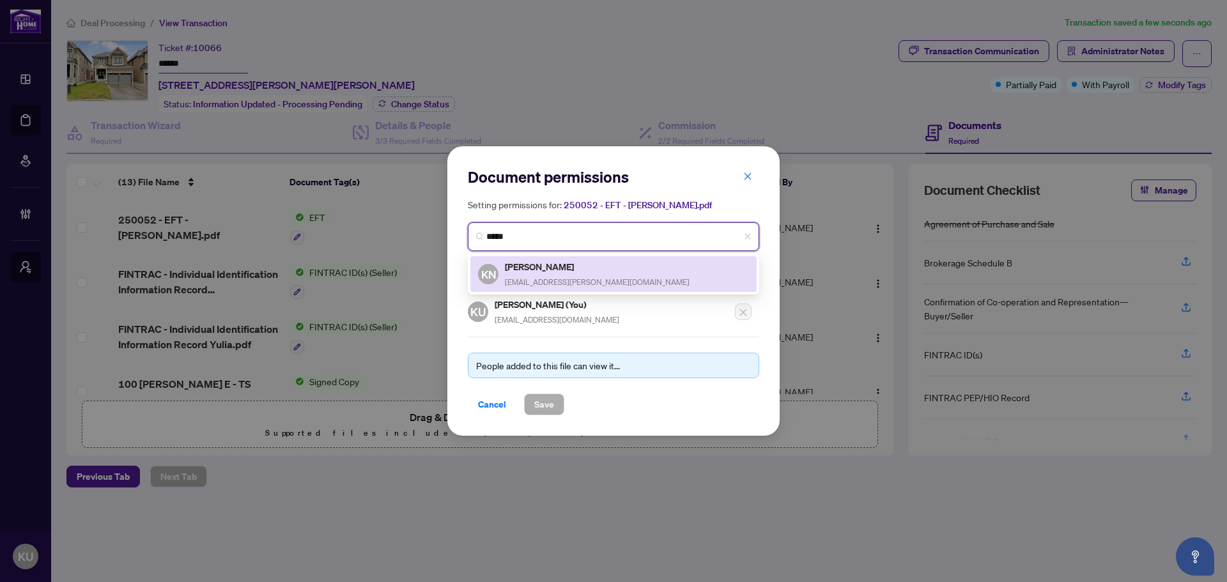
click at [551, 264] on h5 "Klyushkin Nikolay" at bounding box center [597, 266] width 185 height 15
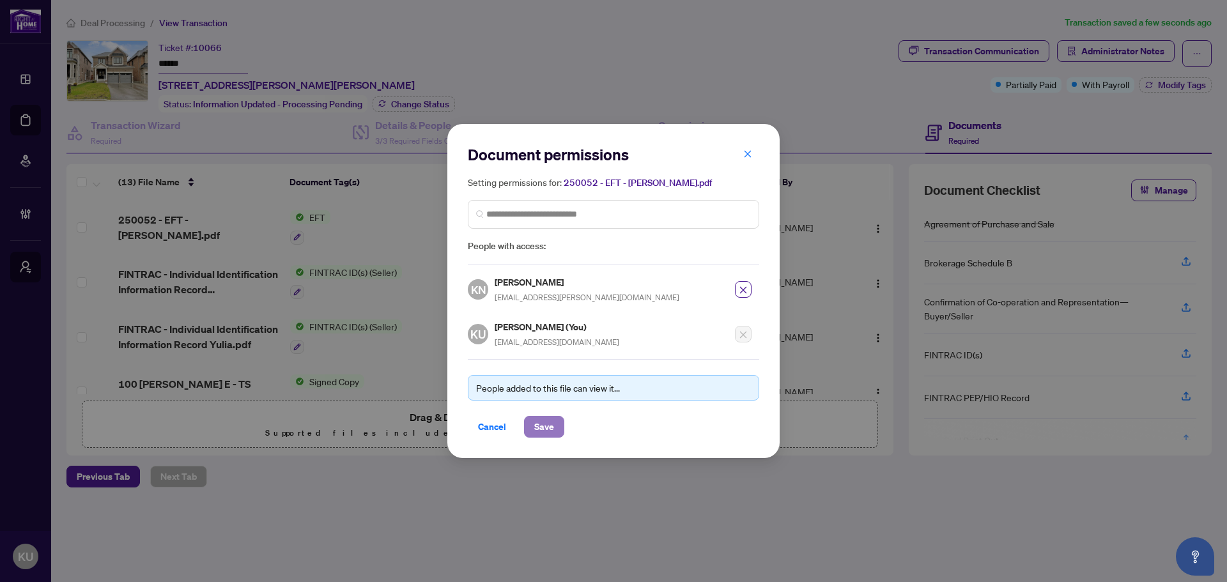
click at [541, 422] on span "Save" at bounding box center [544, 427] width 20 height 20
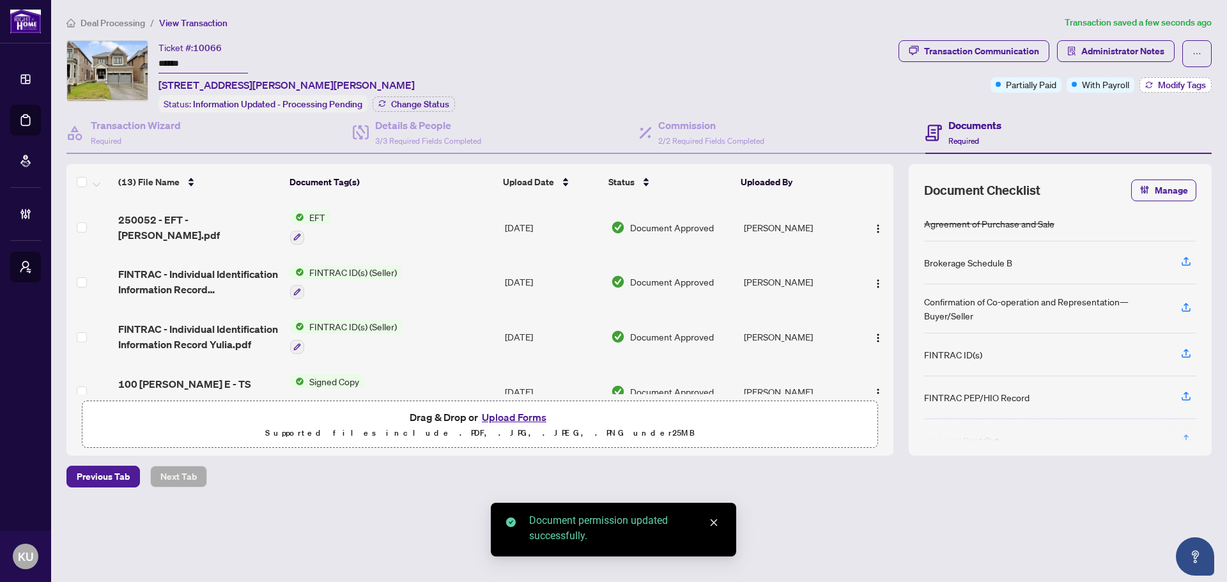
click at [1171, 84] on span "Modify Tags" at bounding box center [1182, 85] width 48 height 9
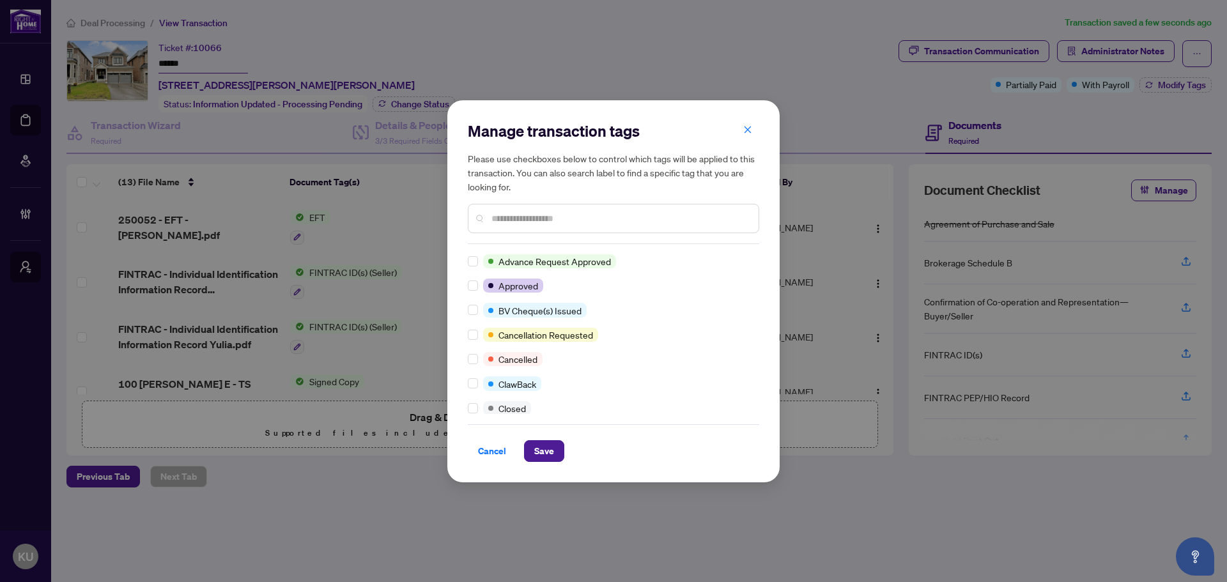
click at [488, 222] on div at bounding box center [613, 218] width 291 height 29
click at [509, 224] on input "text" at bounding box center [619, 218] width 257 height 14
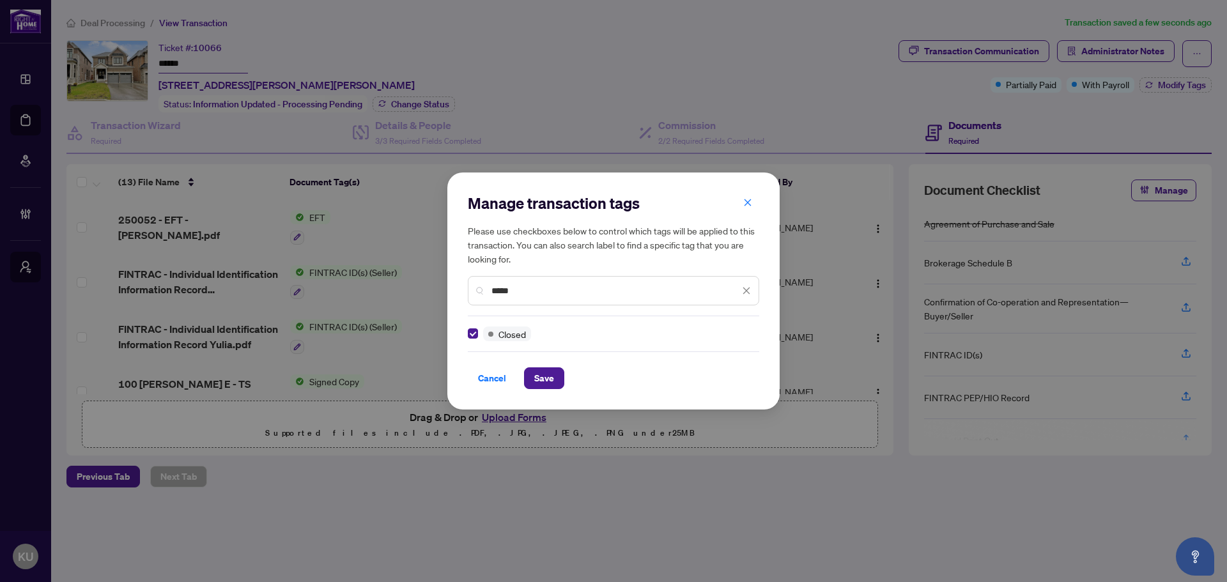
drag, startPoint x: 526, startPoint y: 291, endPoint x: 395, endPoint y: 292, distance: 131.0
click at [395, 292] on div "Manage transaction tags Please use checkboxes below to control which tags will …" at bounding box center [613, 291] width 1227 height 582
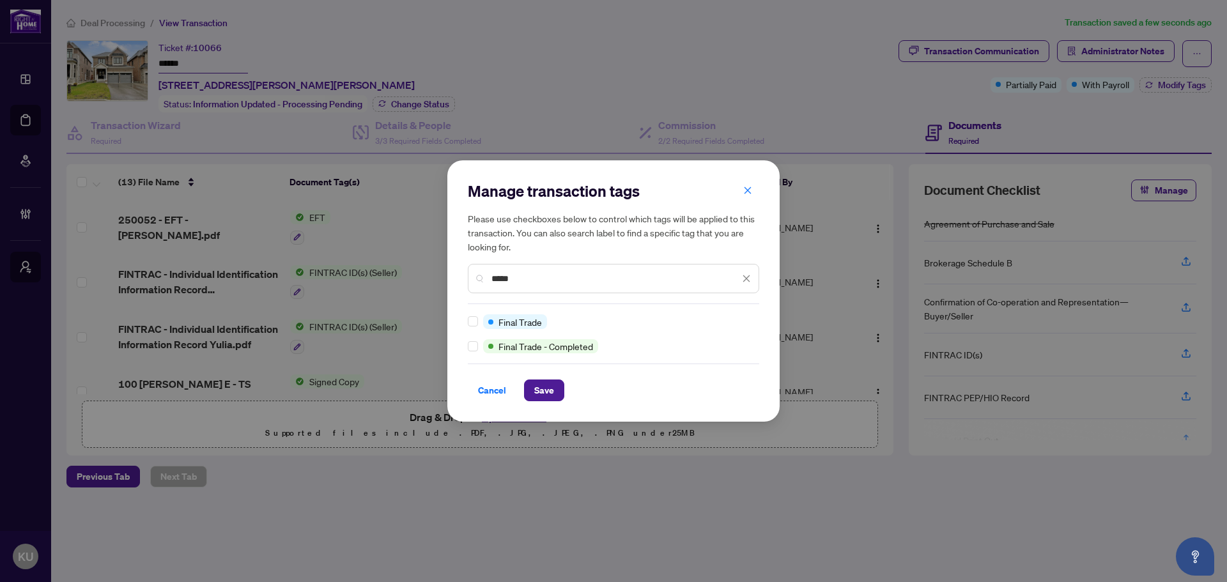
type input "*****"
click at [539, 385] on span "Save" at bounding box center [544, 390] width 20 height 20
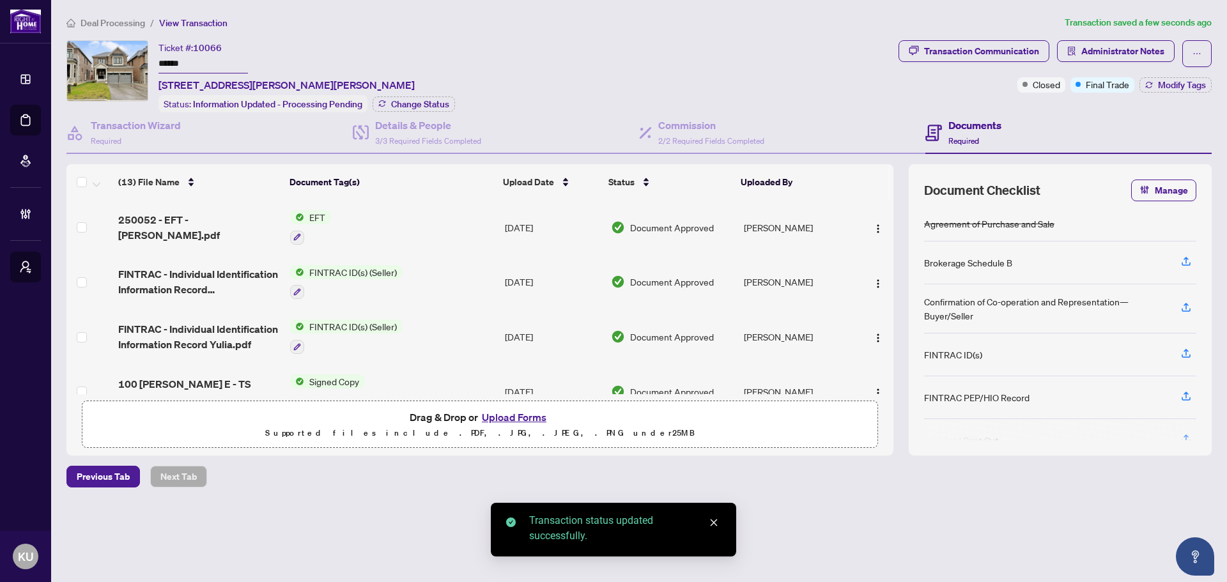
click at [133, 23] on span "Deal Processing" at bounding box center [113, 23] width 65 height 12
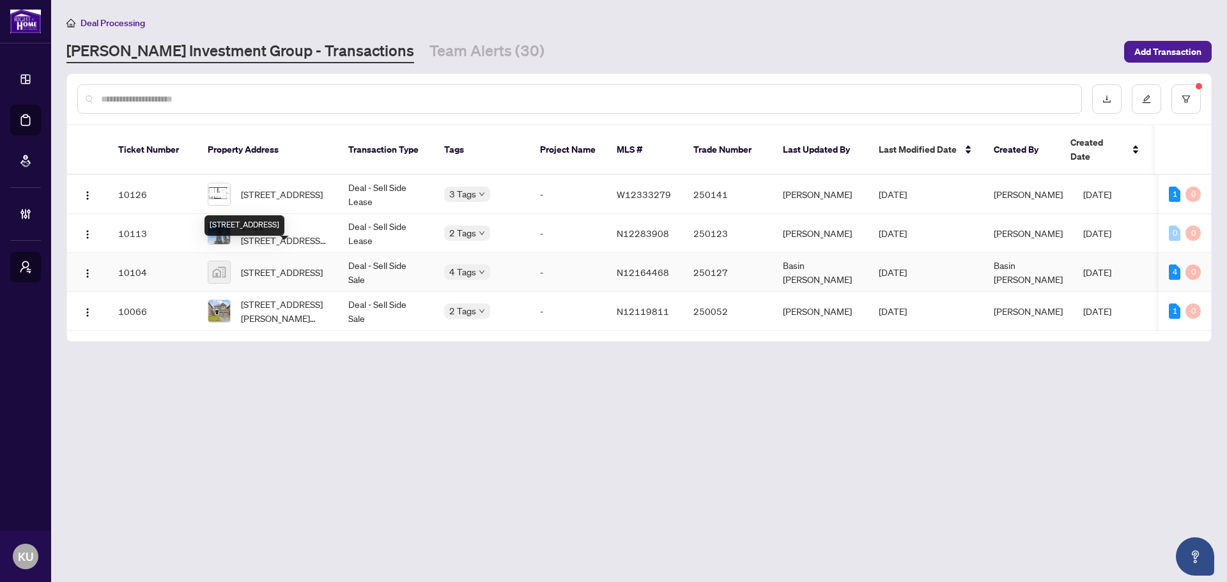
click at [253, 265] on span "810-11611 Yonge St #810, Richmond Hill, ON, Canada" at bounding box center [282, 272] width 82 height 14
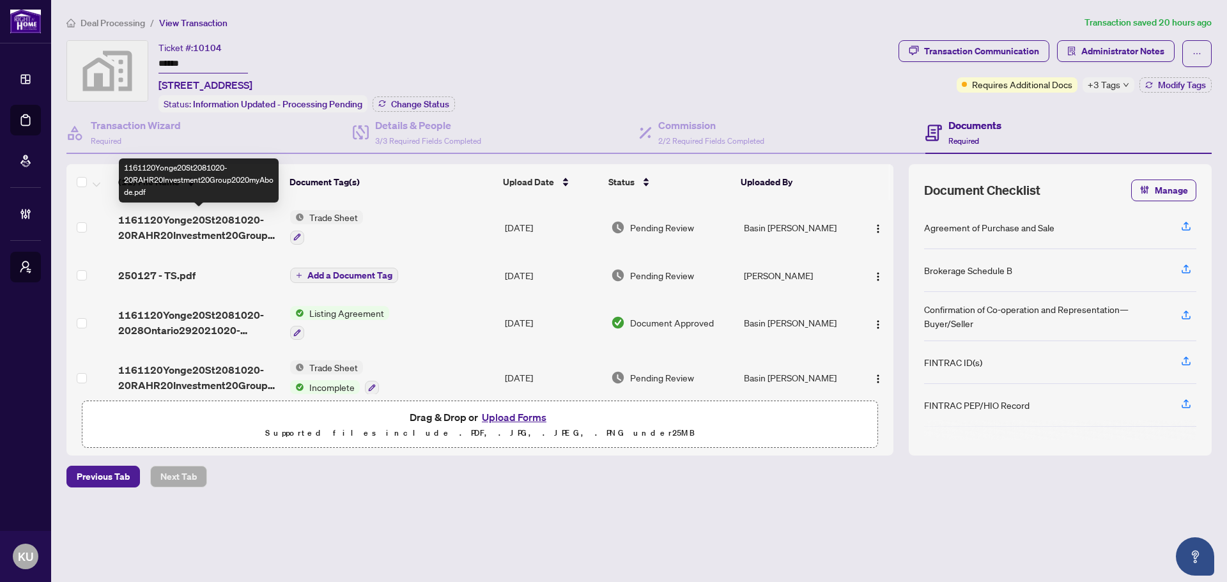
click at [200, 222] on span "1161120Yonge20St2081020-20RAHR20Investment20Group2020myAbode.pdf" at bounding box center [199, 227] width 162 height 31
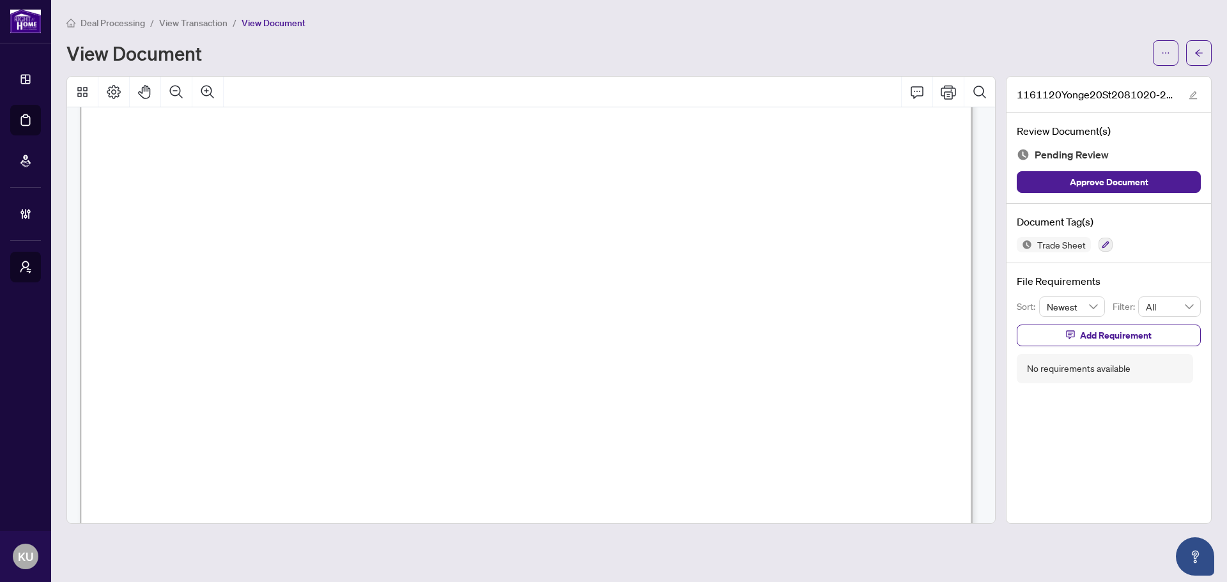
scroll to position [297, 0]
click at [1197, 57] on icon "arrow-left" at bounding box center [1198, 53] width 9 height 9
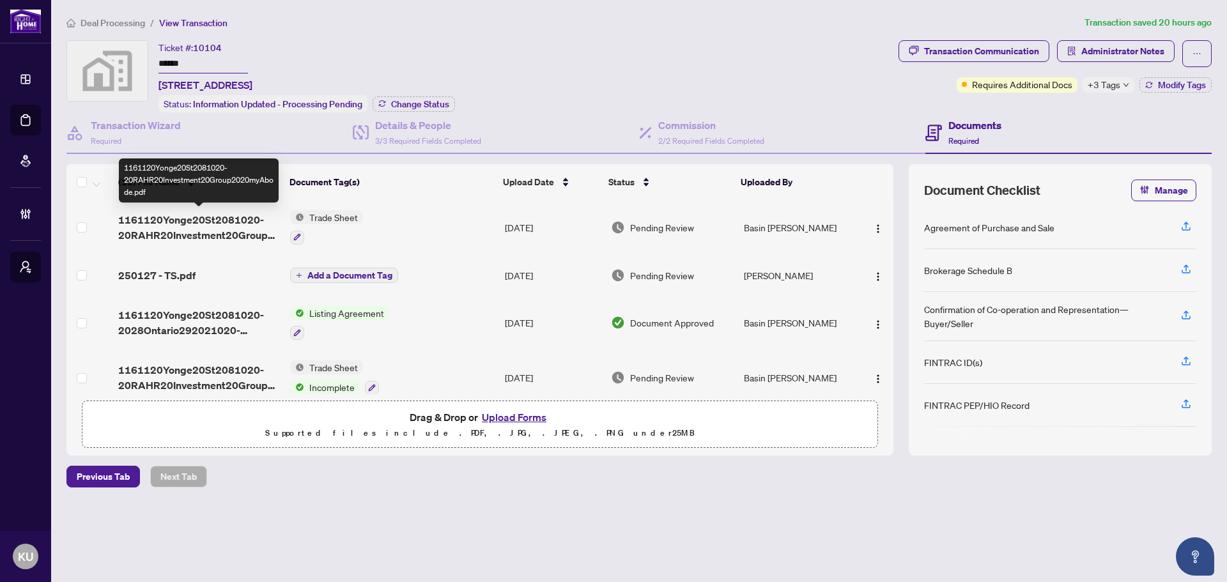
click at [157, 225] on span "1161120Yonge20St2081020-20RAHR20Investment20Group2020myAbode.pdf" at bounding box center [199, 227] width 162 height 31
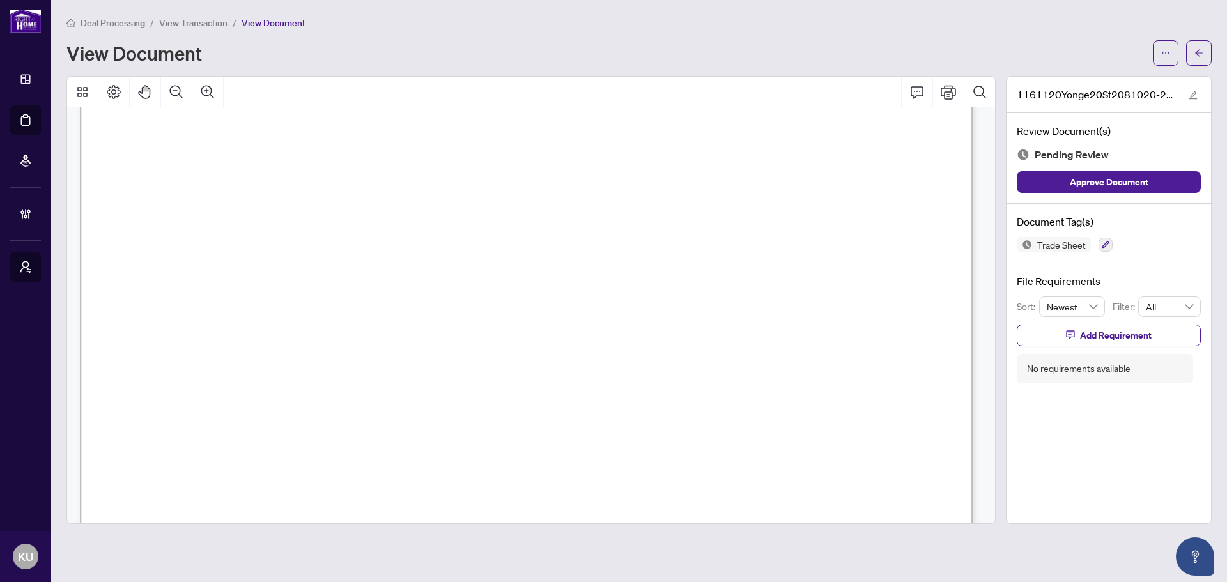
scroll to position [383, 0]
click at [923, 91] on icon "Comment" at bounding box center [916, 91] width 15 height 15
click at [268, 339] on p "**********" at bounding box center [275, 333] width 187 height 11
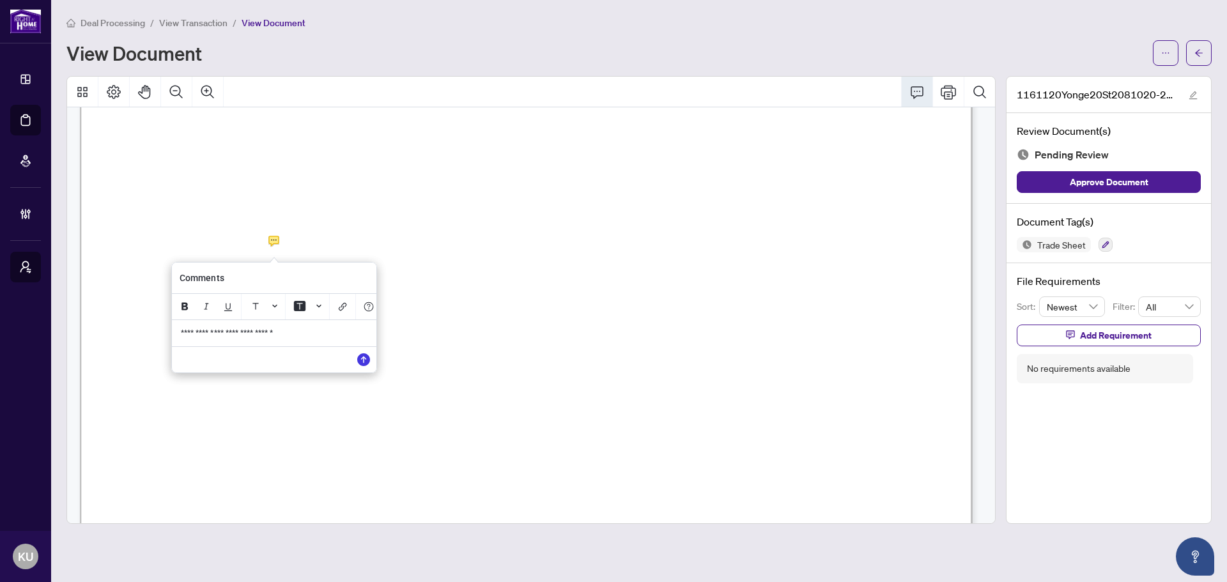
drag, startPoint x: 284, startPoint y: 273, endPoint x: 368, endPoint y: 281, distance: 84.7
click at [368, 281] on div "Comments" at bounding box center [274, 278] width 204 height 31
drag, startPoint x: 323, startPoint y: 276, endPoint x: 323, endPoint y: 291, distance: 14.7
click at [323, 291] on div "Comments" at bounding box center [274, 278] width 204 height 31
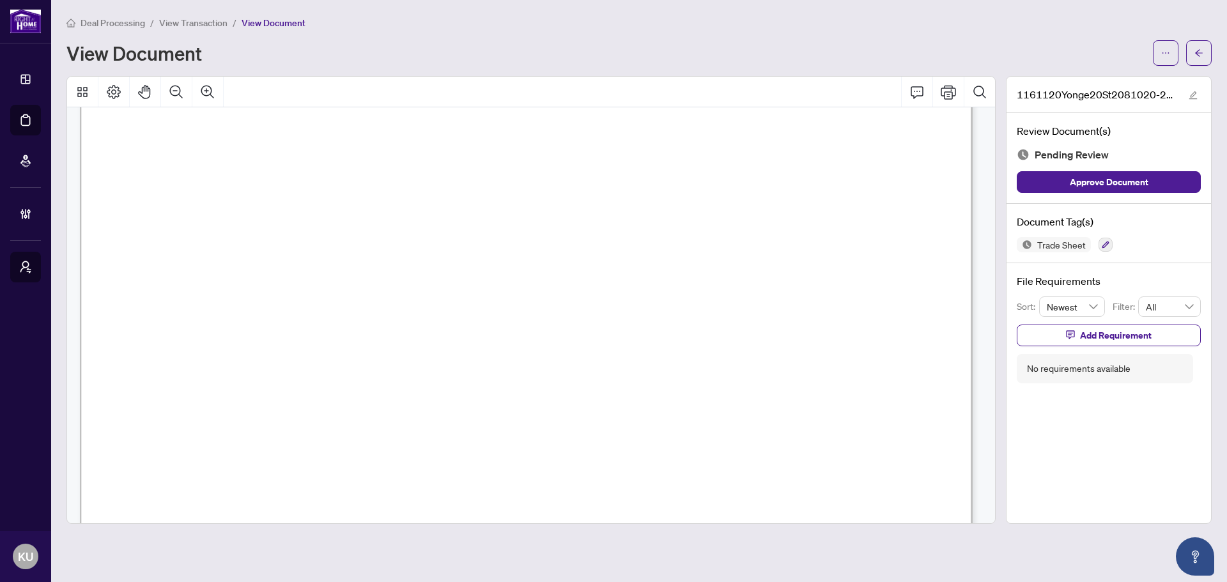
click at [922, 93] on icon "Comment" at bounding box center [916, 91] width 15 height 15
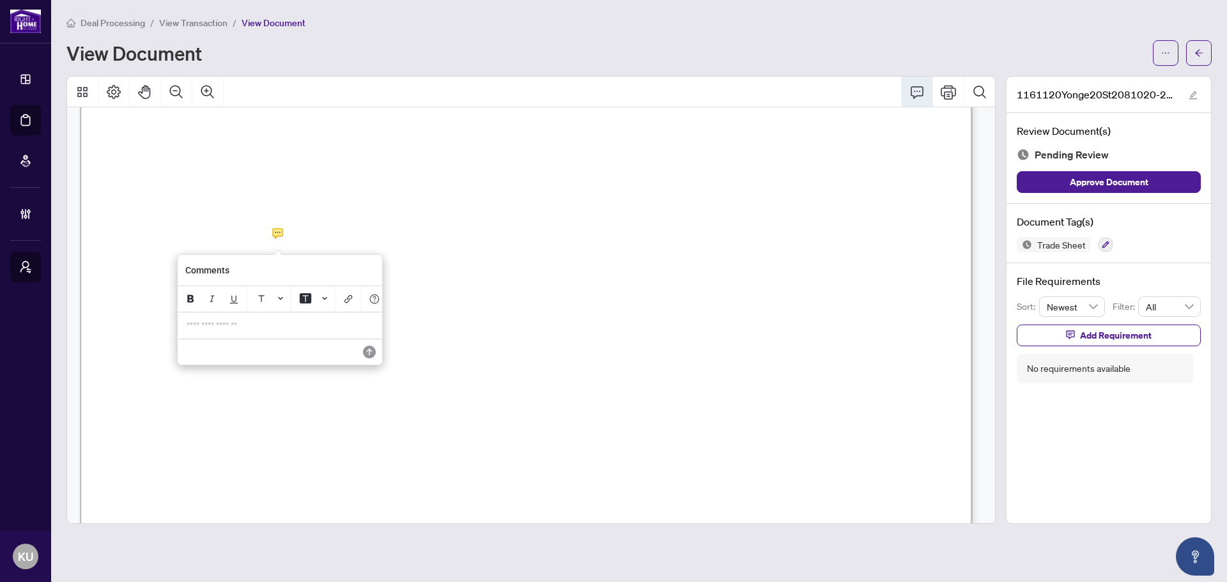
click at [297, 339] on div "**********" at bounding box center [280, 325] width 202 height 26
click at [368, 363] on icon "Save" at bounding box center [367, 362] width 13 height 13
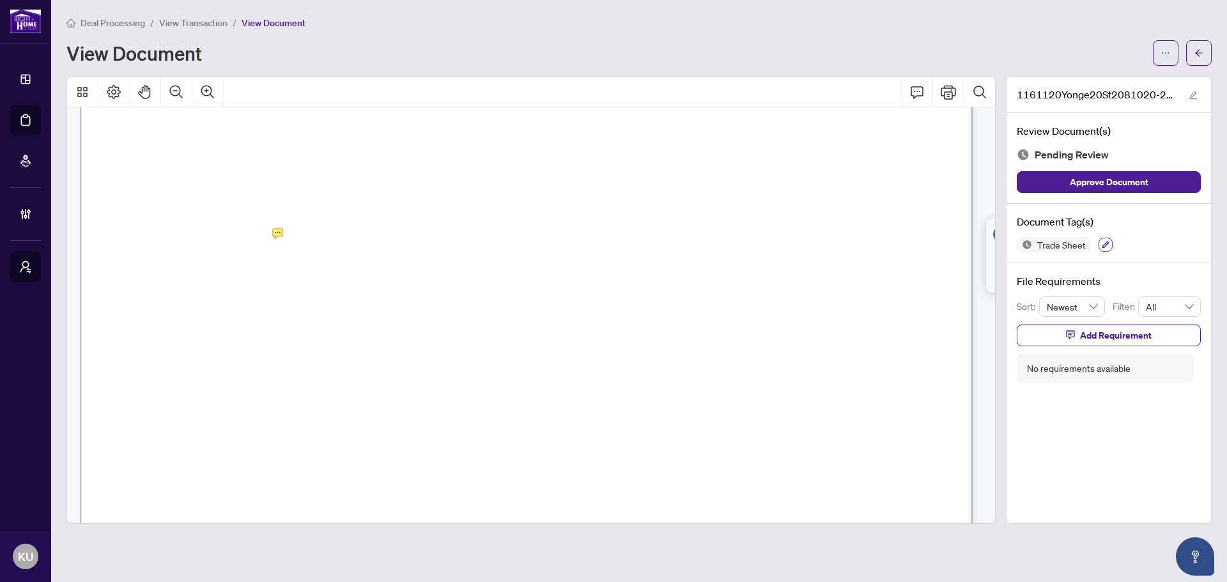
click at [1104, 247] on icon "button" at bounding box center [1106, 245] width 8 height 8
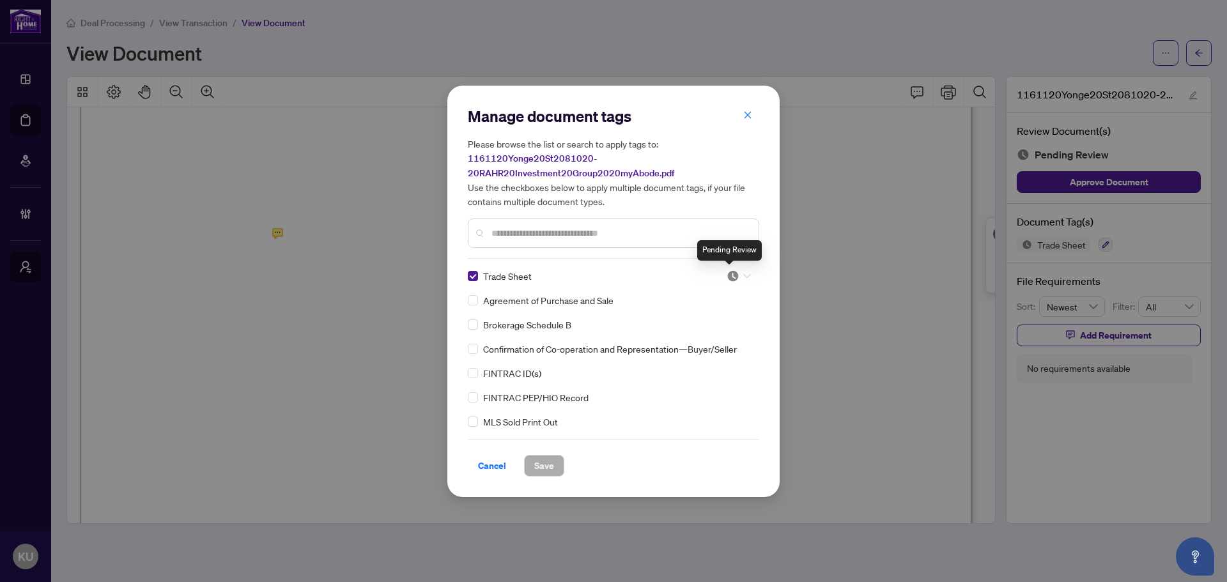
click at [737, 275] on div at bounding box center [738, 276] width 24 height 13
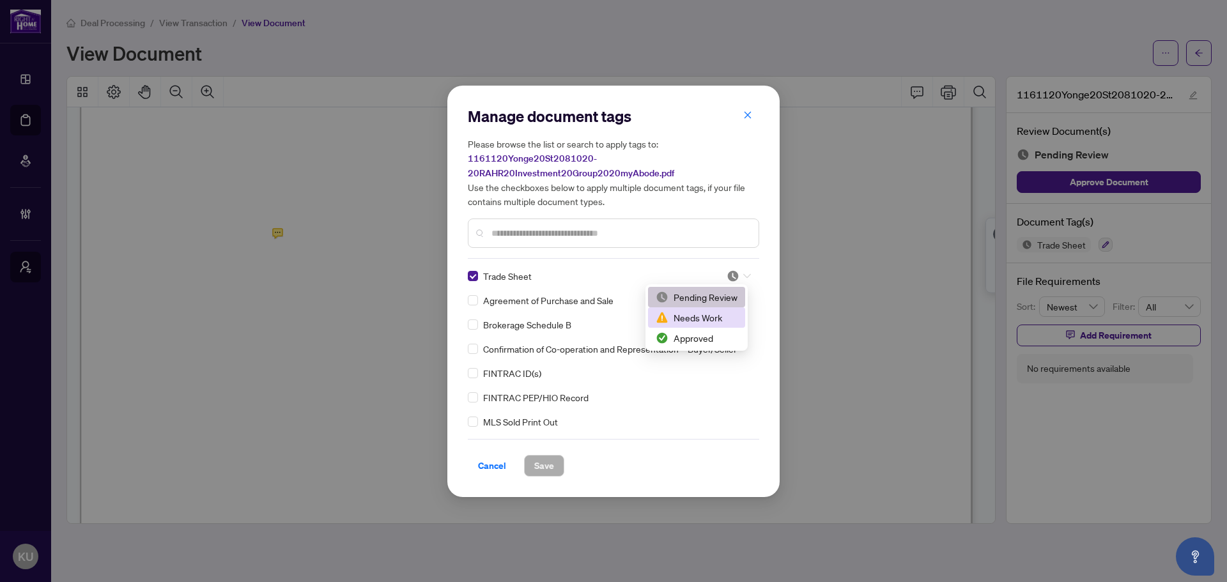
click at [717, 321] on div "Needs Work" at bounding box center [697, 318] width 82 height 14
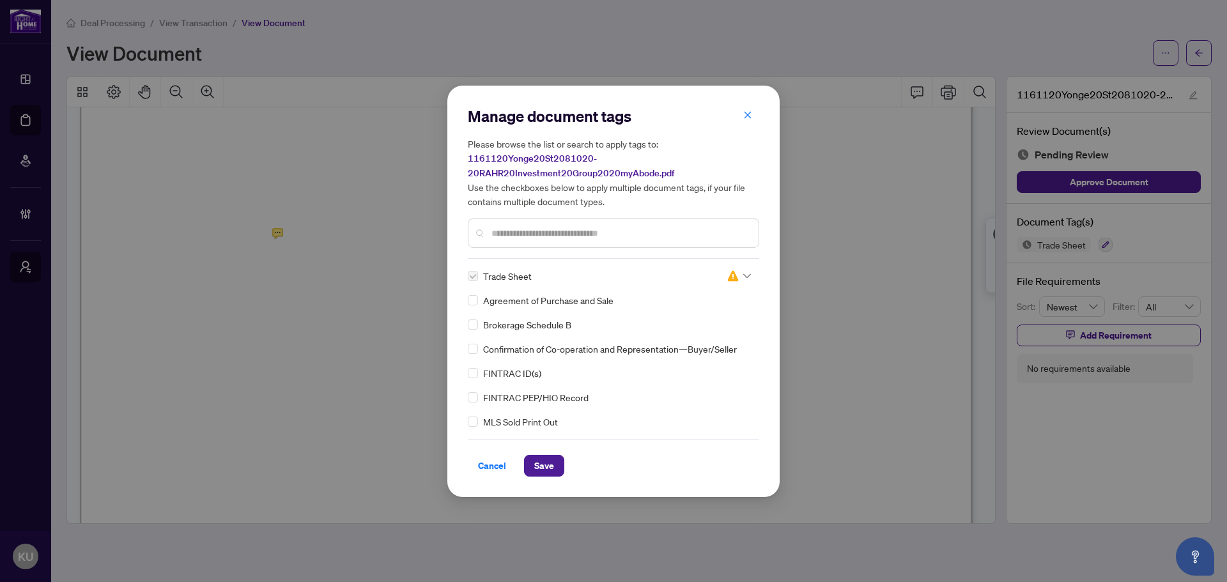
click at [610, 230] on input "text" at bounding box center [619, 233] width 257 height 14
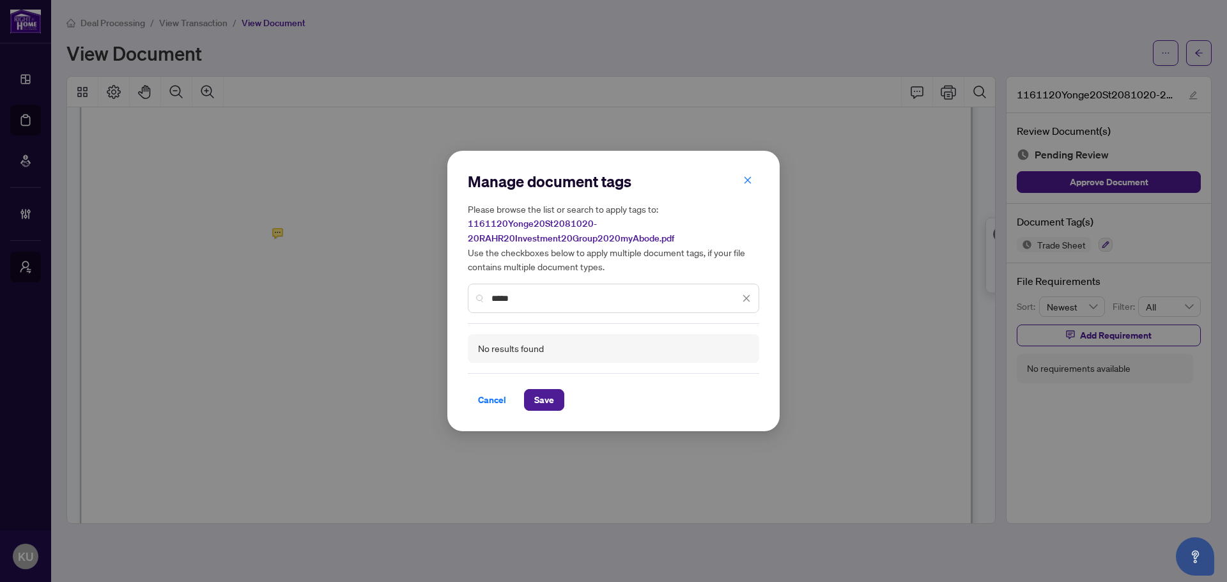
type input "*****"
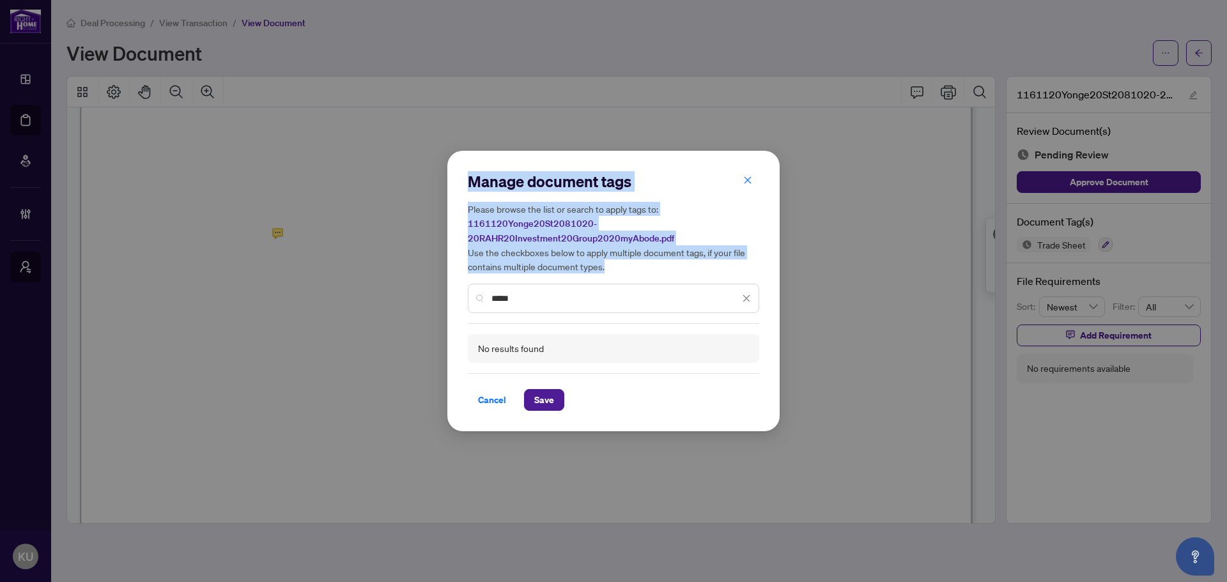
drag, startPoint x: 533, startPoint y: 289, endPoint x: 426, endPoint y: 269, distance: 109.3
click at [431, 274] on div "Manage document tags Please browse the list or search to apply tags to: 1161120…" at bounding box center [613, 291] width 1227 height 582
click at [744, 185] on icon "close" at bounding box center [747, 180] width 9 height 9
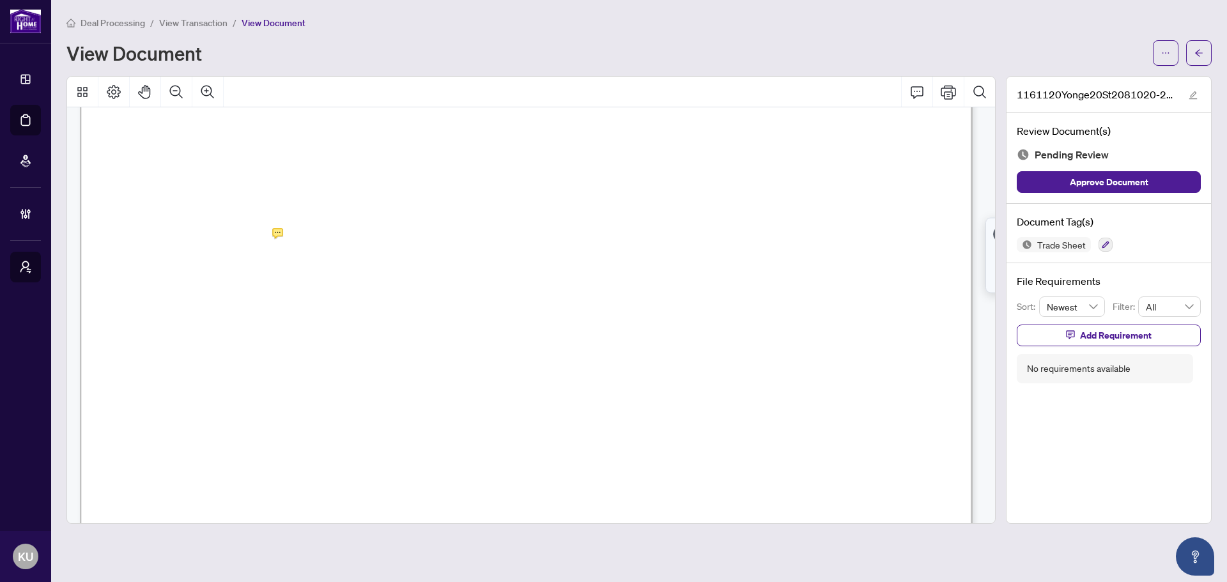
click at [1211, 52] on main "Deal Processing / View Transaction / View Document View Document 1161120Yonge20…" at bounding box center [639, 291] width 1176 height 582
click at [1205, 56] on button "button" at bounding box center [1199, 53] width 26 height 26
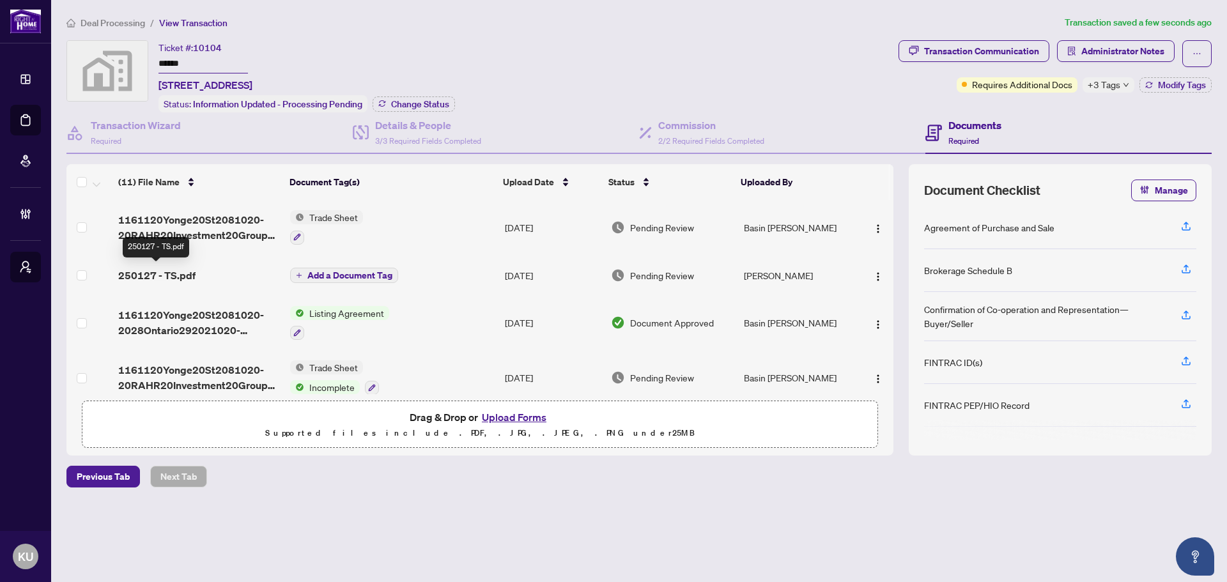
click at [142, 275] on span "250127 - TS.pdf" at bounding box center [156, 275] width 77 height 15
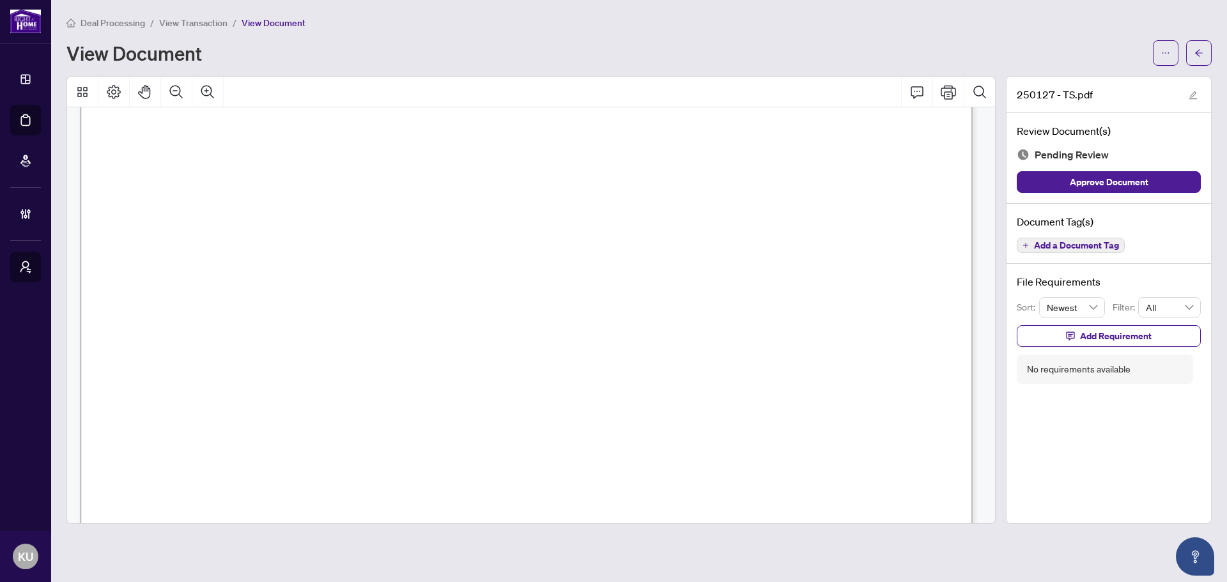
scroll to position [383, 0]
click at [918, 93] on icon "Comment" at bounding box center [916, 91] width 15 height 15
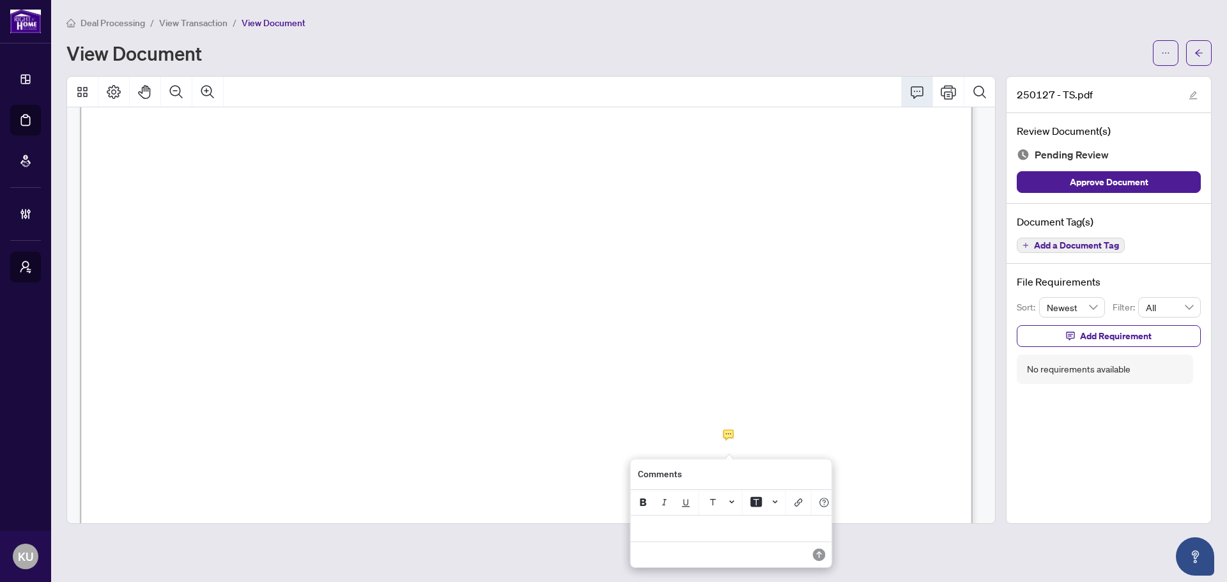
scroll to position [447, 0]
click at [663, 526] on div "**********" at bounding box center [730, 527] width 202 height 26
click at [816, 557] on icon "Save" at bounding box center [818, 553] width 13 height 13
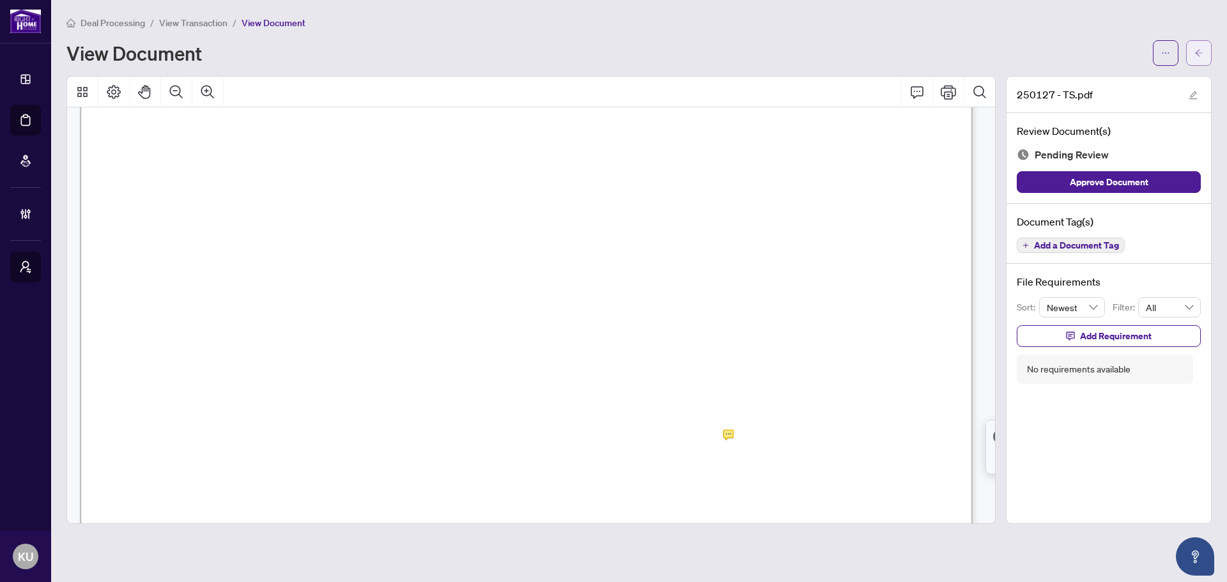
click at [1201, 54] on icon "arrow-left" at bounding box center [1198, 53] width 9 height 9
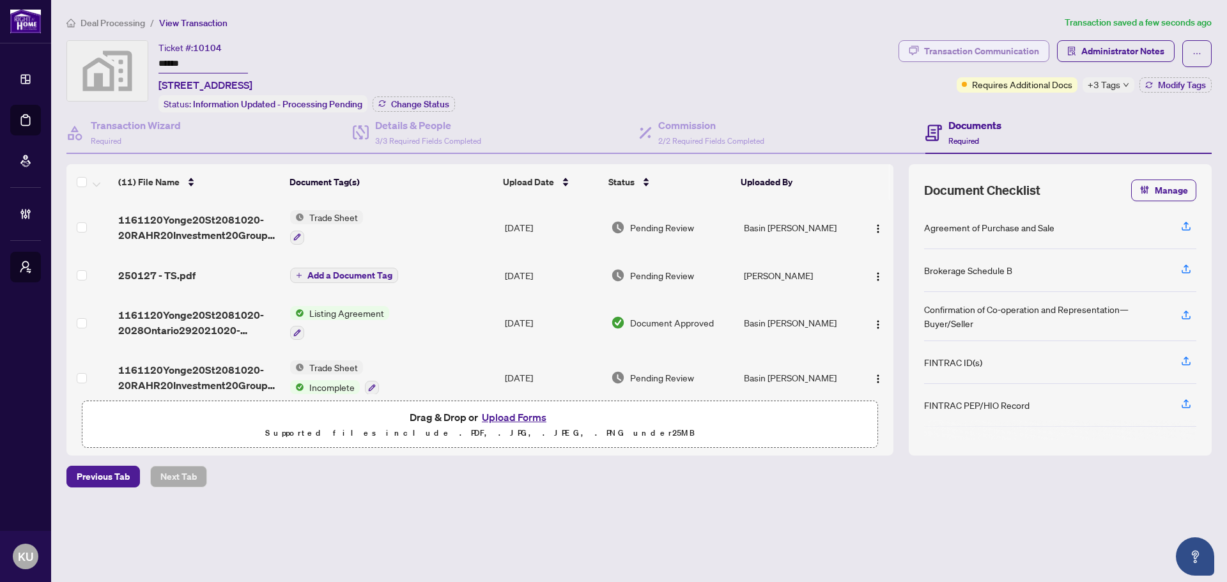
click at [981, 42] on div "Transaction Communication" at bounding box center [981, 51] width 115 height 20
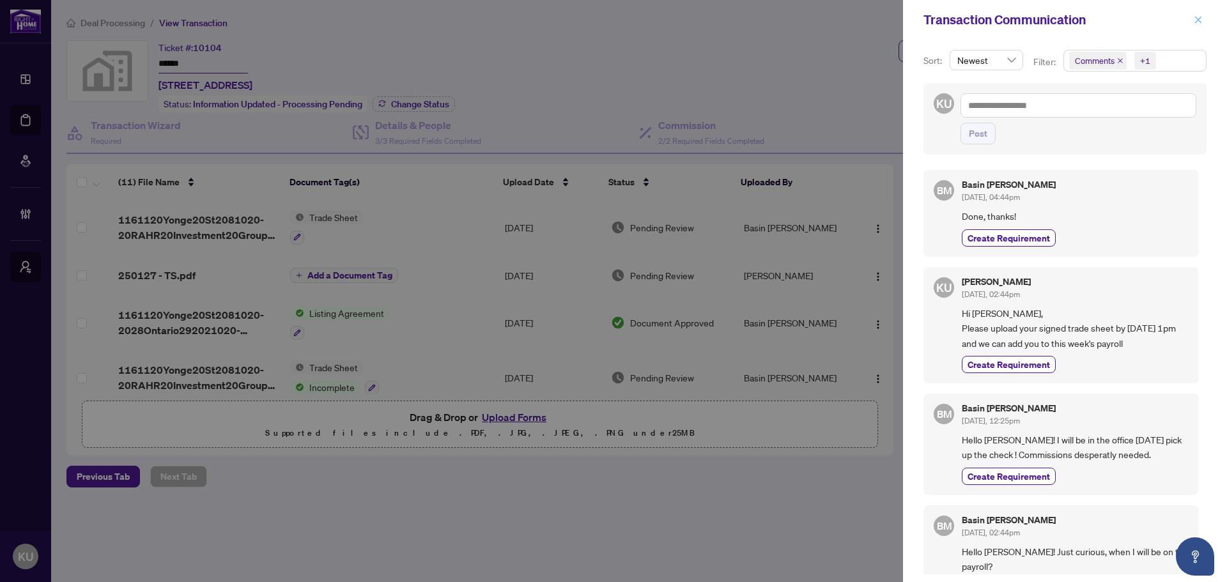
click at [1195, 22] on icon "close" at bounding box center [1198, 19] width 9 height 9
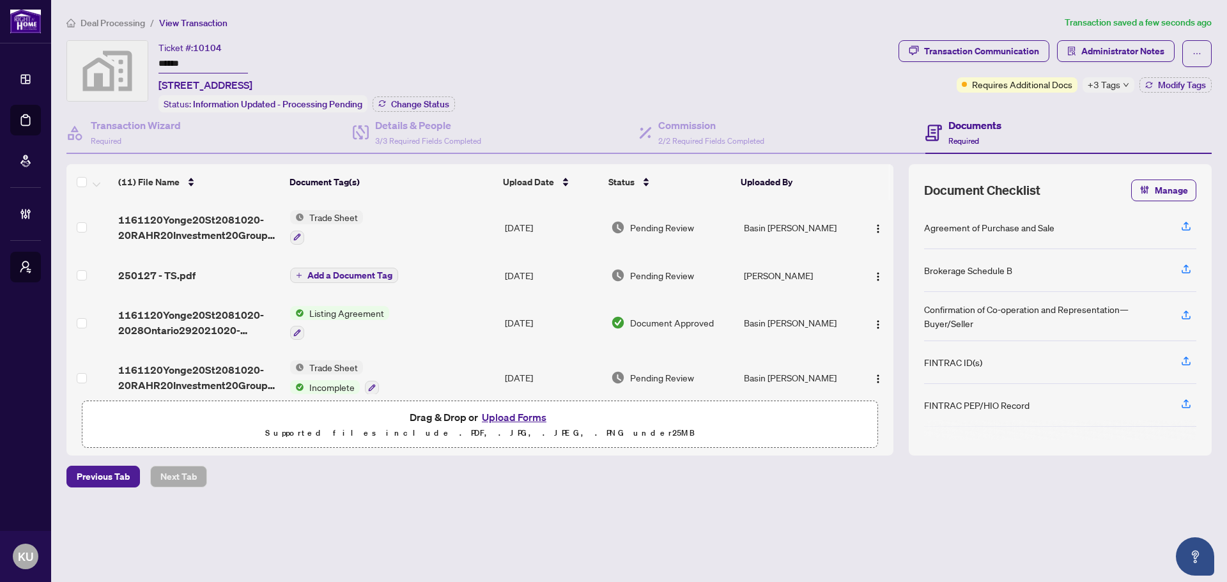
click at [194, 274] on span "250127 - TS.pdf" at bounding box center [156, 275] width 77 height 15
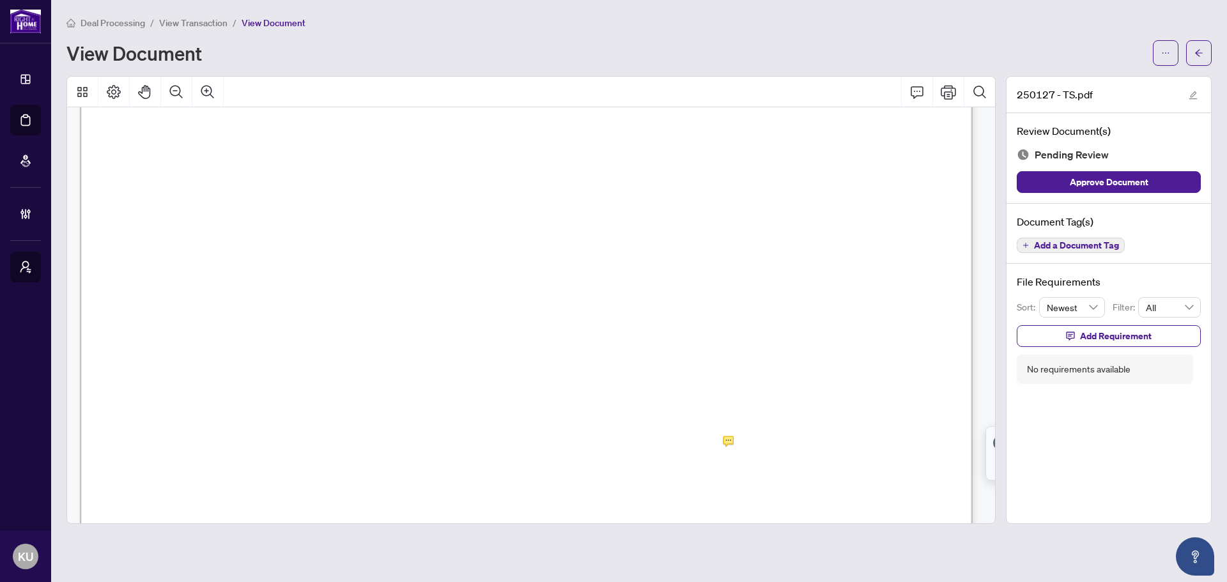
scroll to position [383, 0]
click at [1086, 241] on span "Add a Document Tag" at bounding box center [1076, 245] width 85 height 9
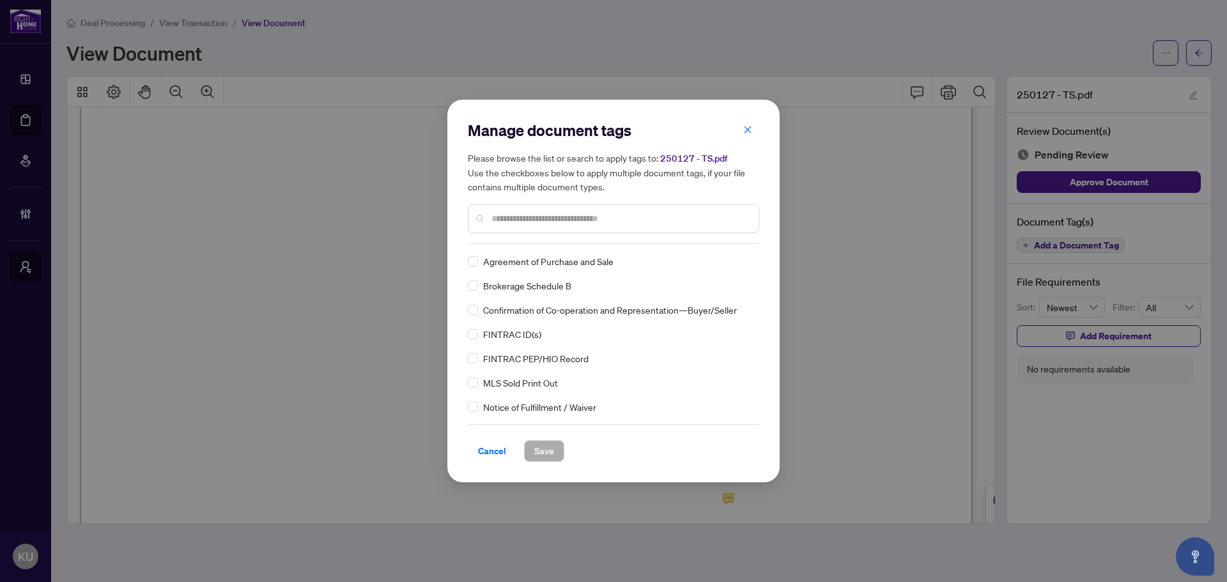
click at [524, 223] on input "text" at bounding box center [619, 218] width 257 height 14
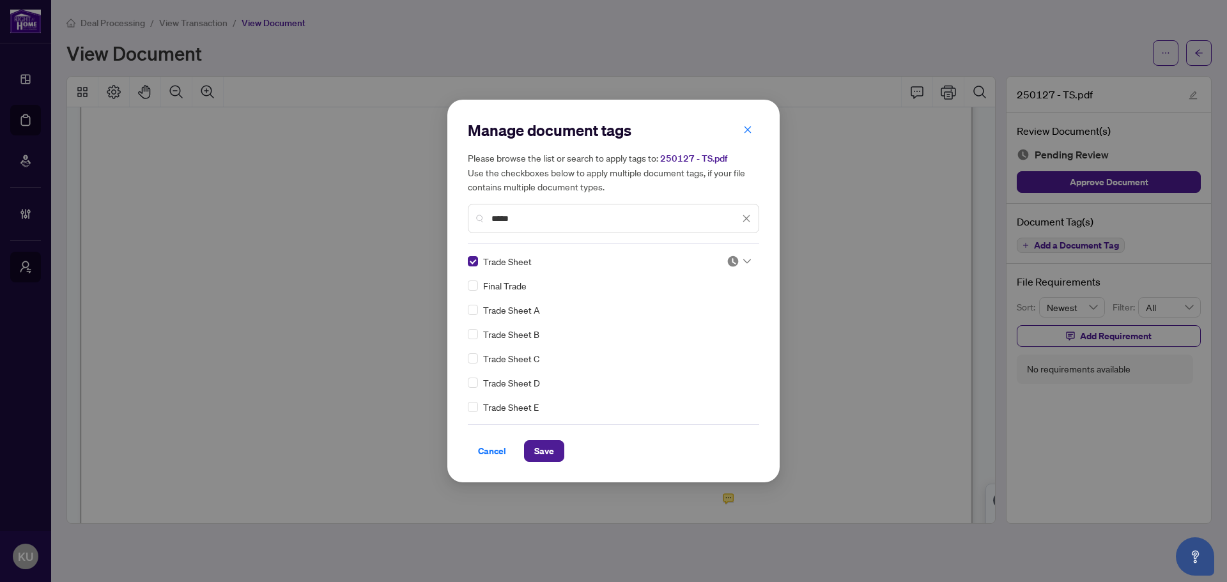
drag, startPoint x: 525, startPoint y: 225, endPoint x: 450, endPoint y: 199, distance: 79.2
click at [453, 201] on div "Manage document tags Please browse the list or search to apply tags to: 250127 …" at bounding box center [613, 291] width 332 height 383
type input "**"
click at [480, 357] on div "Unsigned Copy" at bounding box center [610, 358] width 284 height 14
drag, startPoint x: 545, startPoint y: 449, endPoint x: 684, endPoint y: 363, distance: 163.0
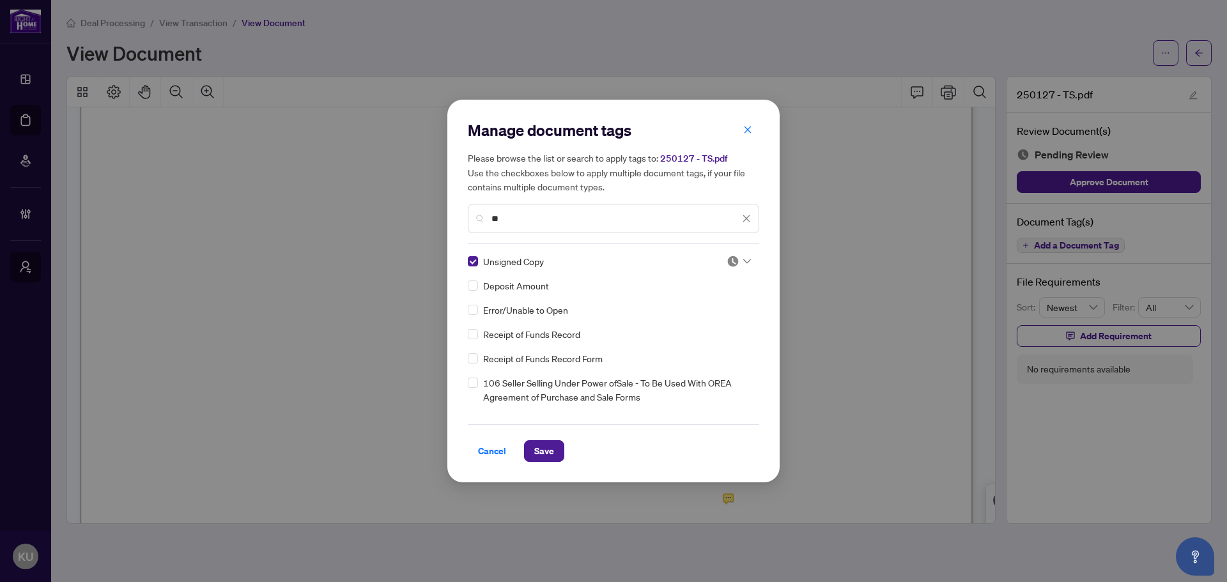
click at [544, 448] on span "Save" at bounding box center [544, 451] width 20 height 20
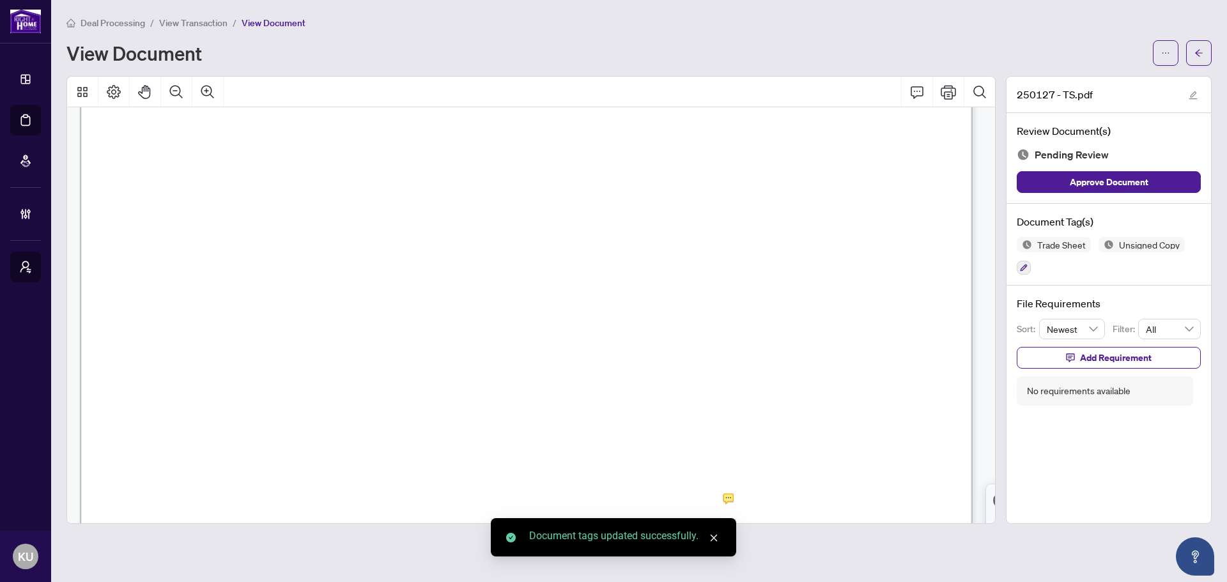
scroll to position [511, 0]
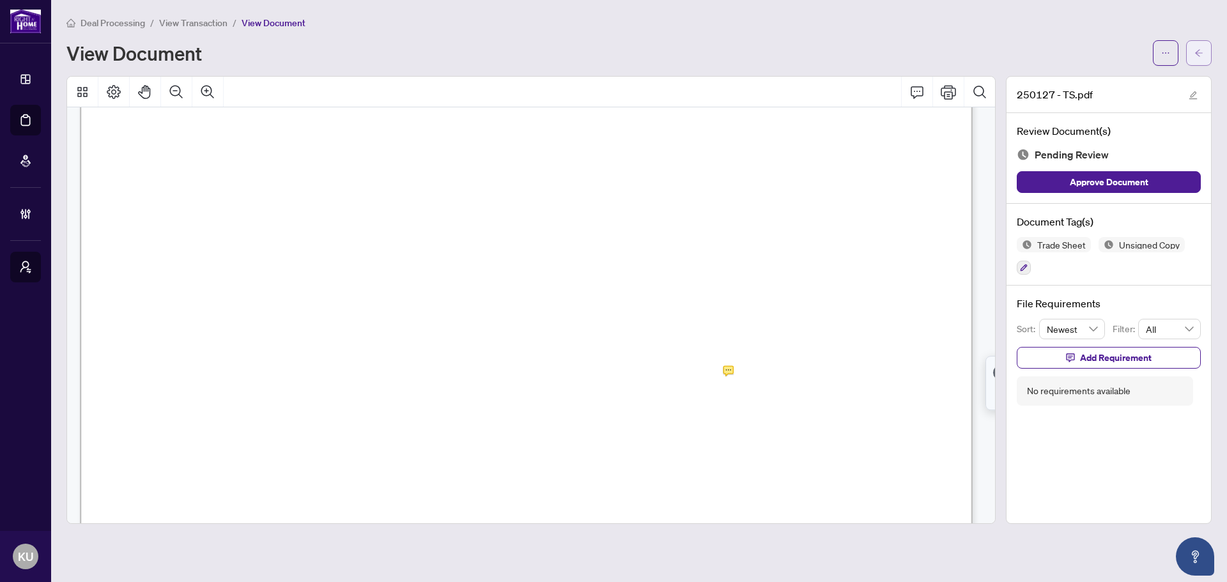
click at [1200, 49] on icon "arrow-left" at bounding box center [1198, 53] width 9 height 9
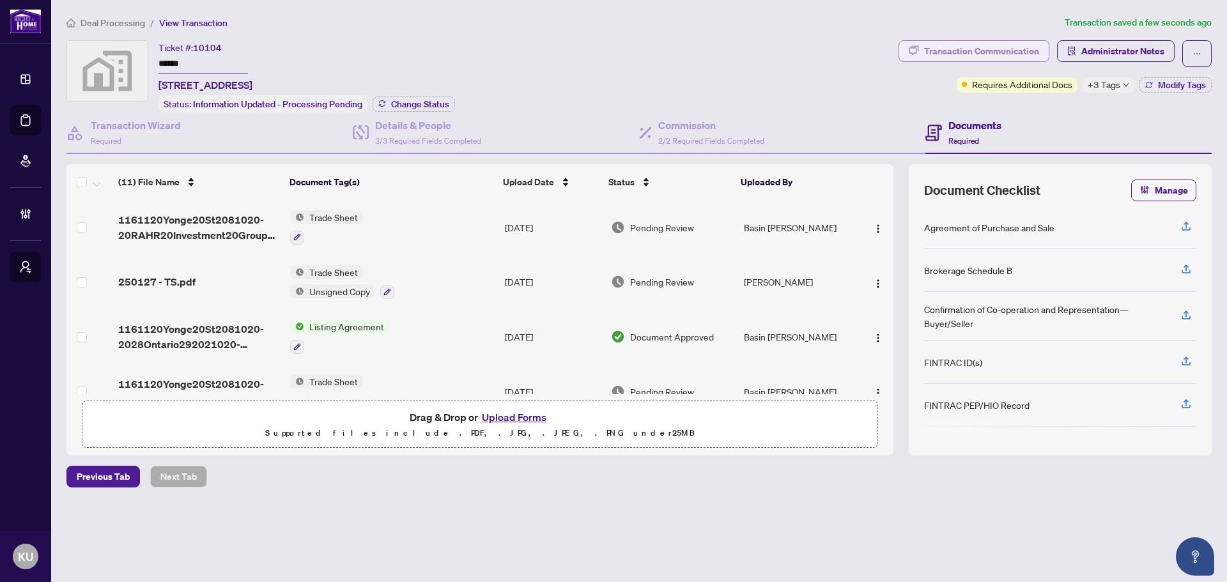
click at [948, 54] on div "Transaction Communication" at bounding box center [981, 51] width 115 height 20
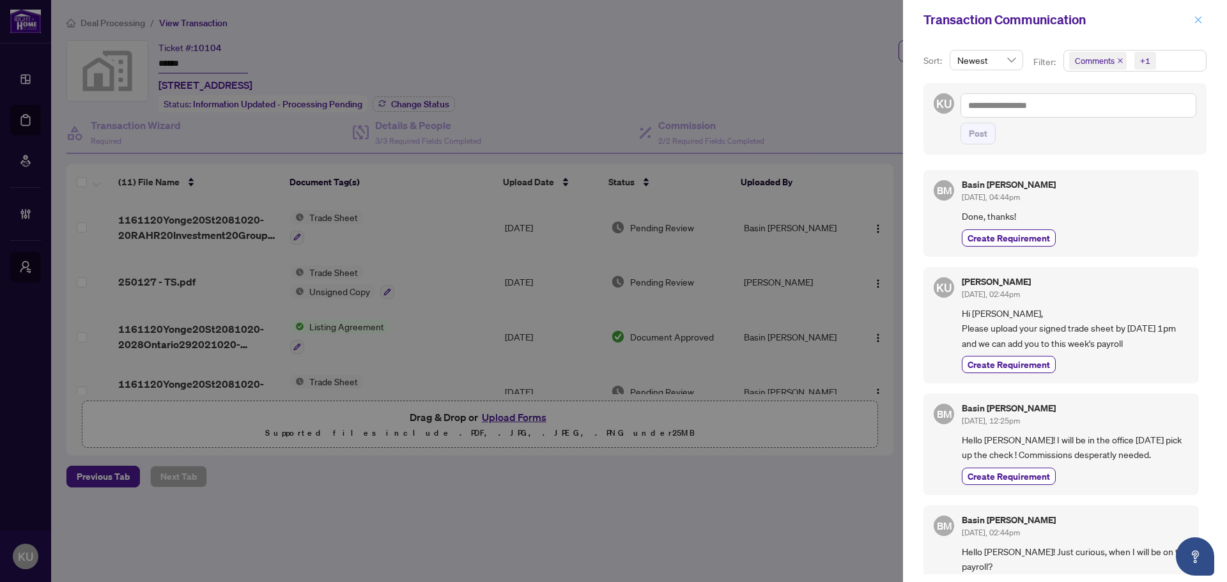
click at [1198, 17] on icon "close" at bounding box center [1198, 19] width 9 height 9
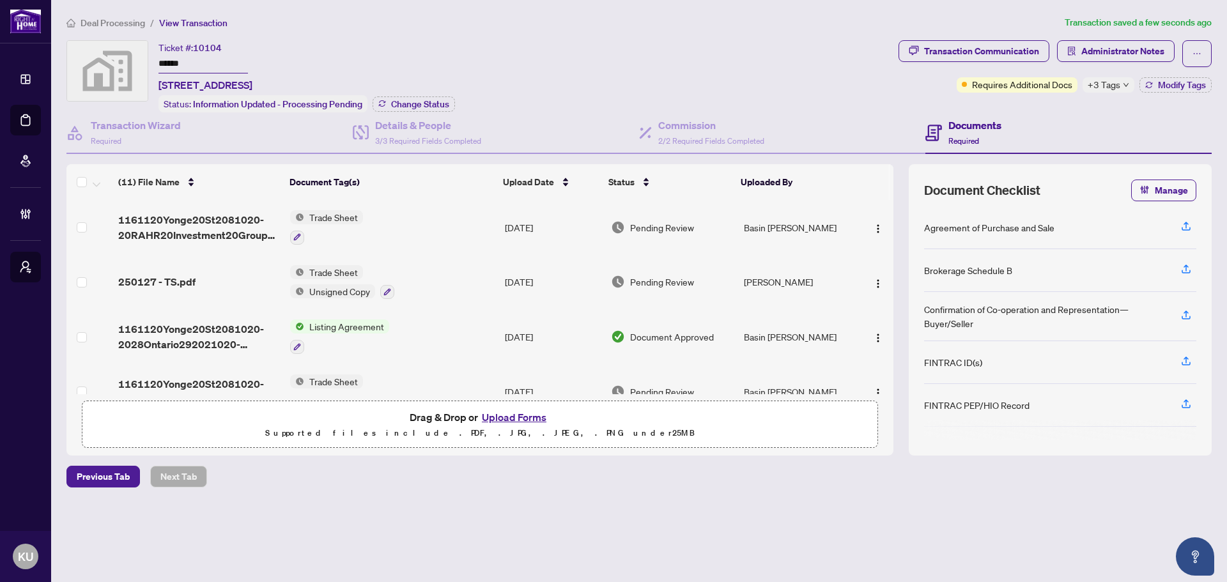
click at [127, 17] on span "Deal Processing" at bounding box center [113, 23] width 65 height 12
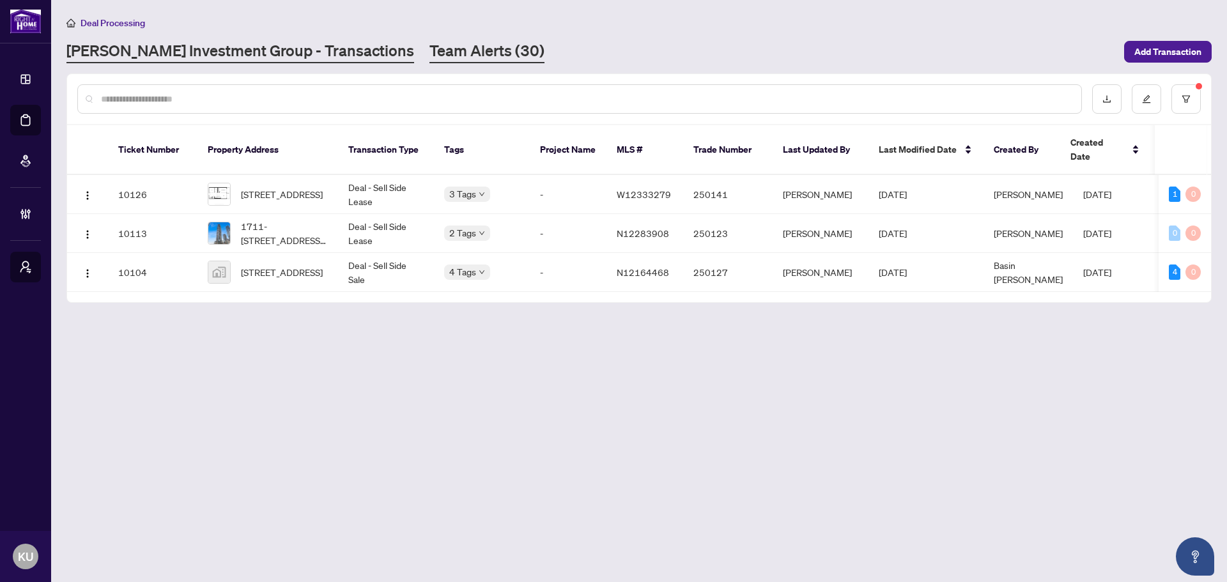
click at [429, 48] on link "Team Alerts (30)" at bounding box center [486, 51] width 115 height 23
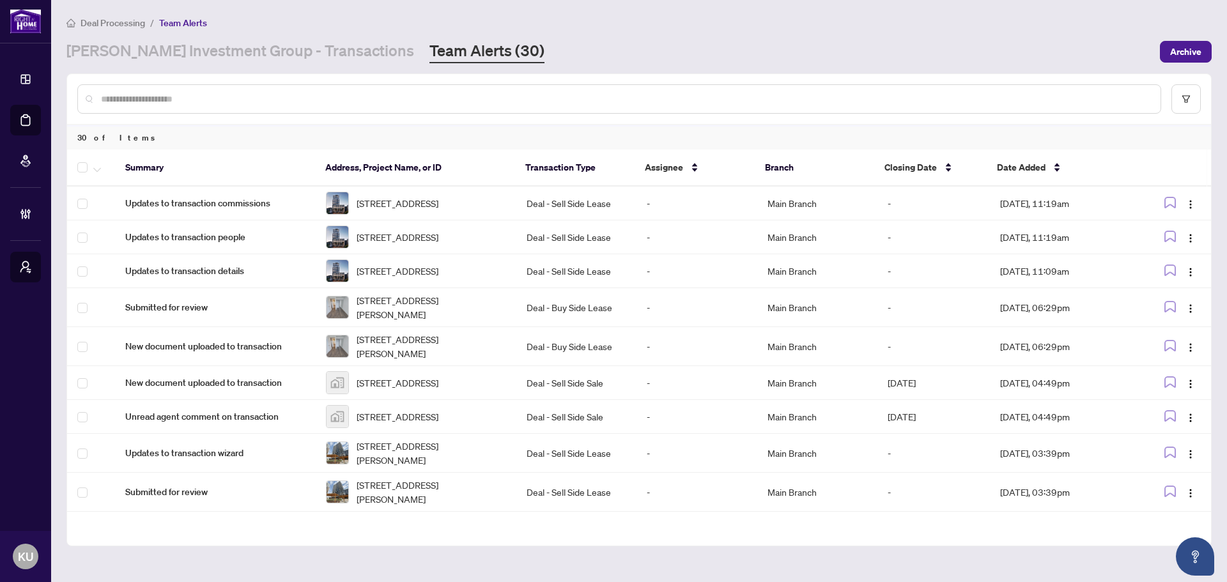
click at [289, 92] on input "text" at bounding box center [625, 99] width 1049 height 14
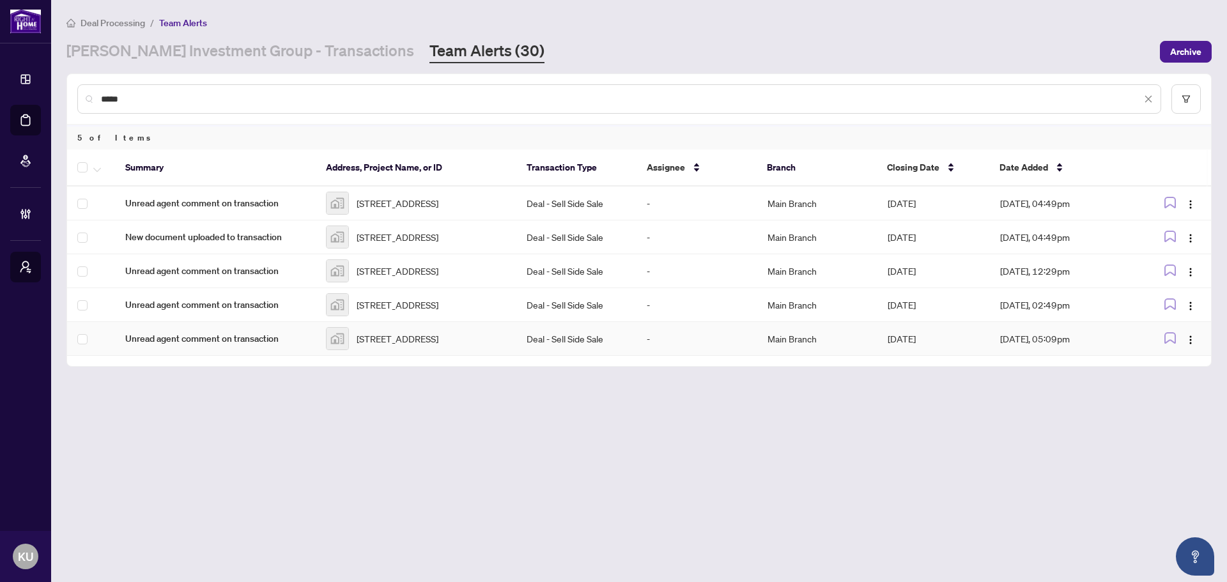
type input "*****"
click at [226, 346] on span "Unread agent comment on transaction" at bounding box center [215, 339] width 180 height 14
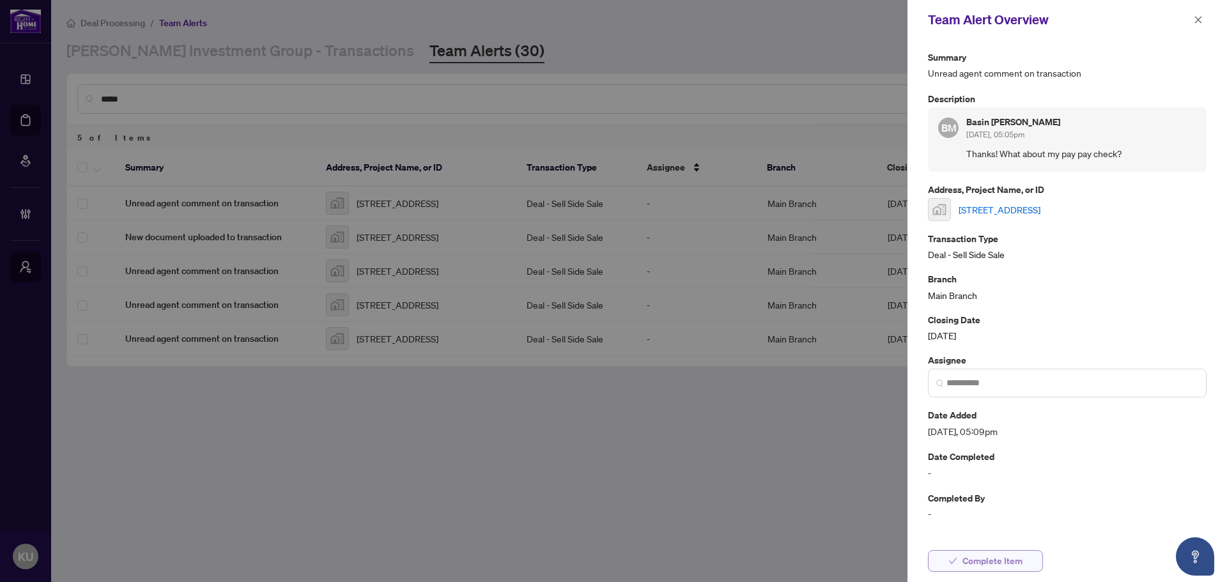
click at [983, 562] on span "Complete Item" at bounding box center [992, 561] width 60 height 20
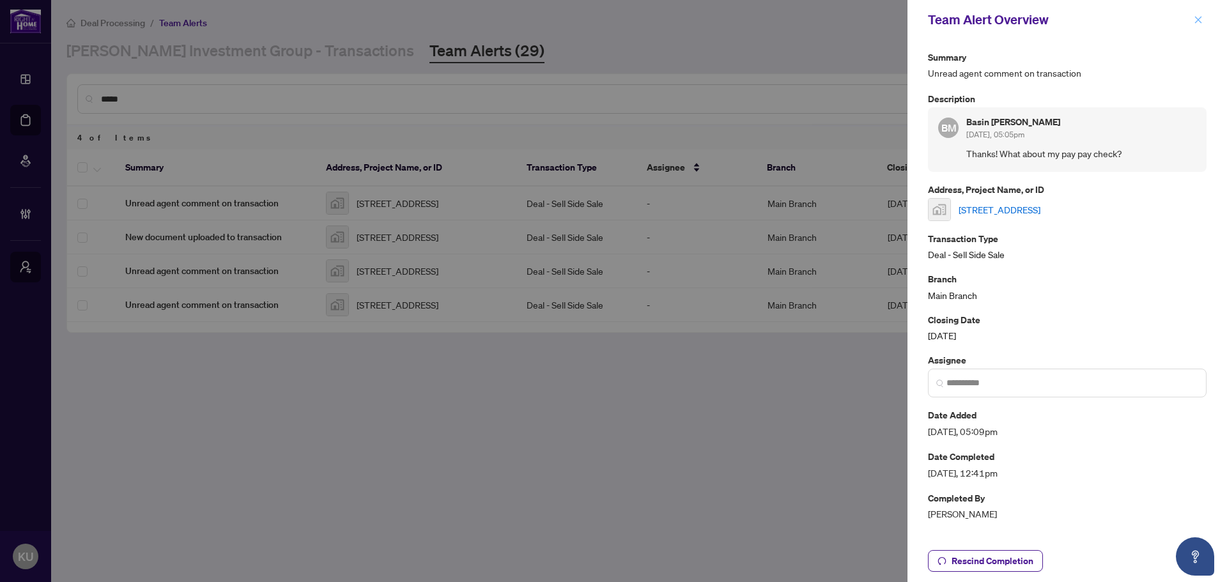
click at [1201, 22] on icon "close" at bounding box center [1198, 19] width 9 height 9
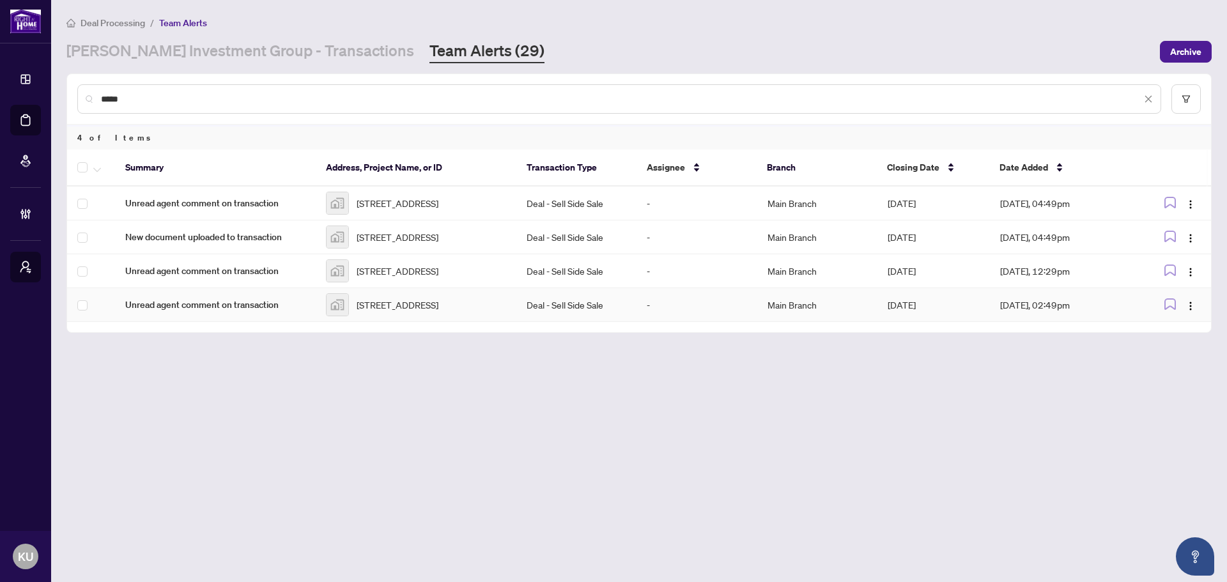
click at [231, 322] on td "Unread agent comment on transaction" at bounding box center [215, 305] width 201 height 34
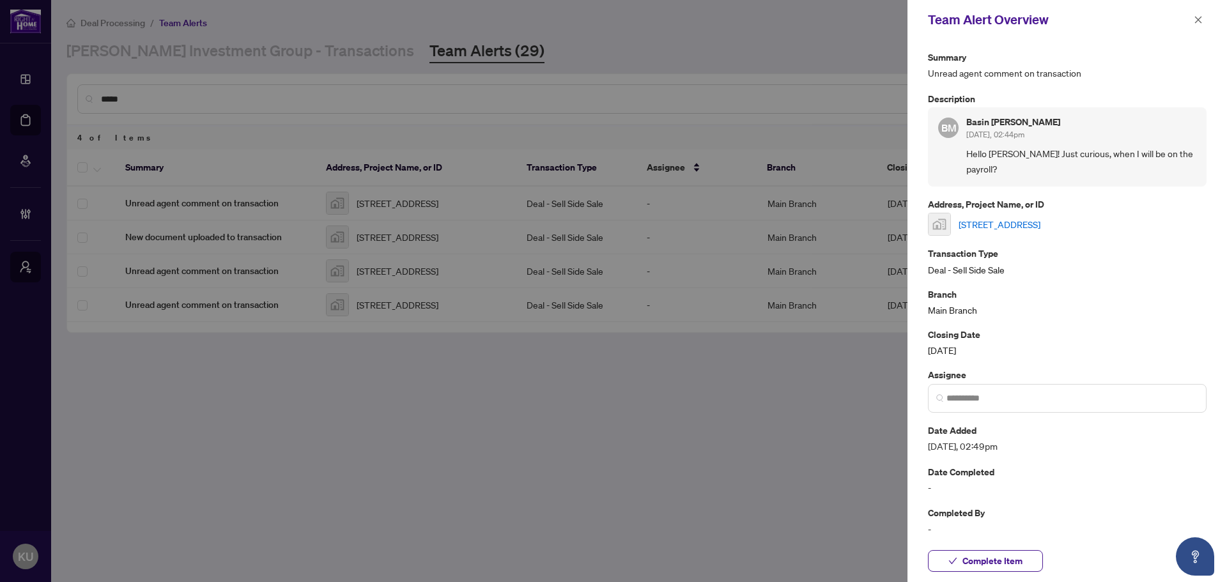
drag, startPoint x: 994, startPoint y: 564, endPoint x: 1085, endPoint y: 352, distance: 231.0
click at [994, 564] on span "Complete Item" at bounding box center [992, 561] width 60 height 20
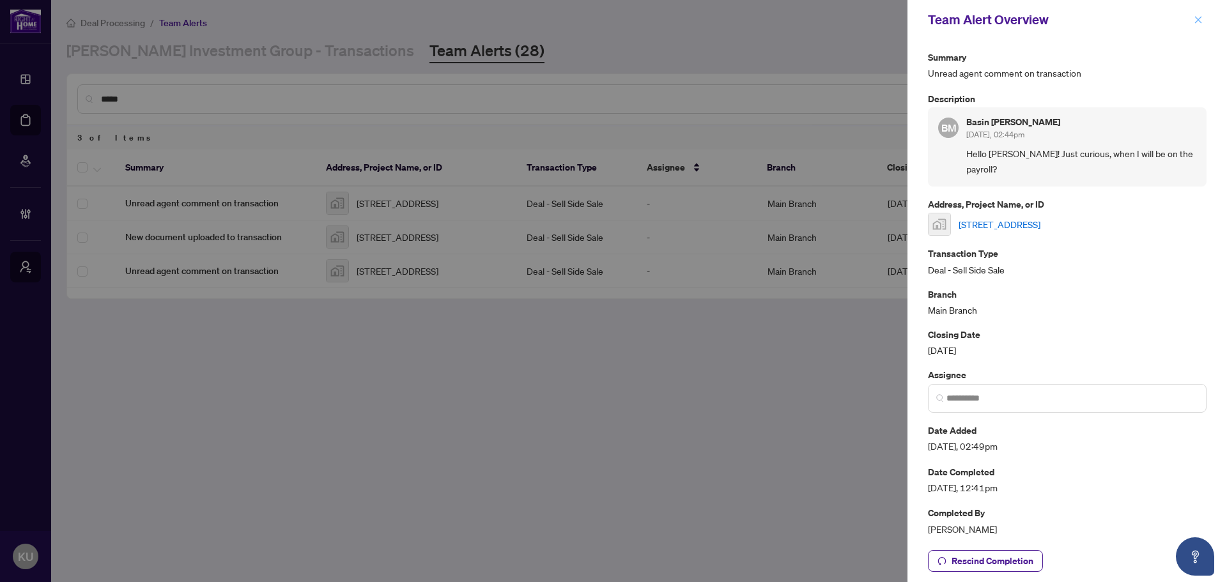
click at [1199, 17] on icon "close" at bounding box center [1198, 19] width 9 height 9
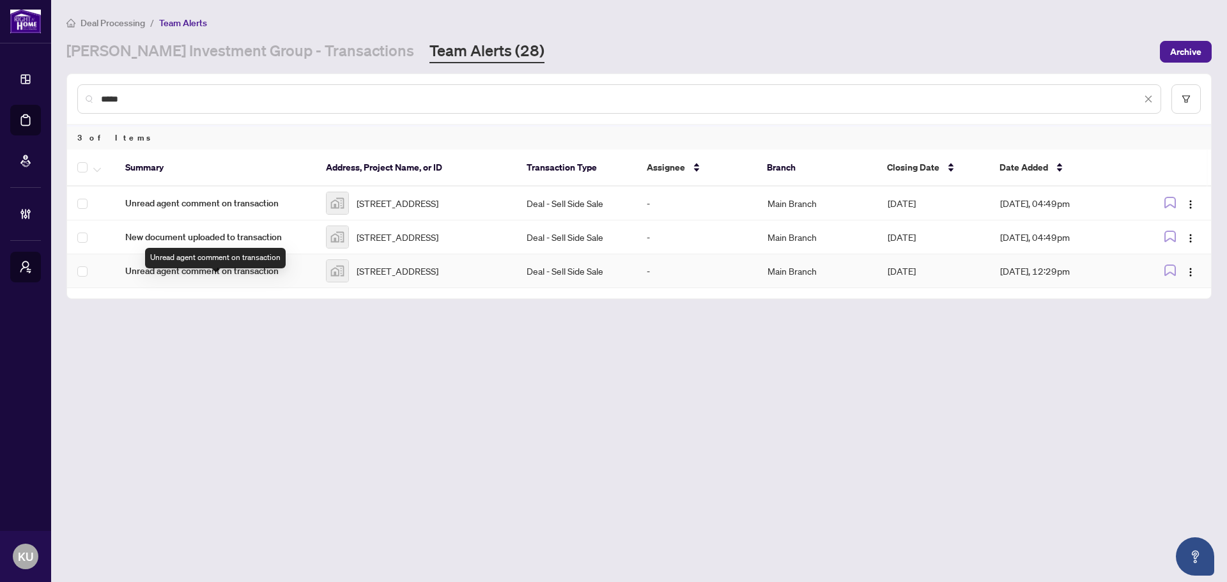
click at [280, 278] on span "Unread agent comment on transaction" at bounding box center [215, 271] width 180 height 14
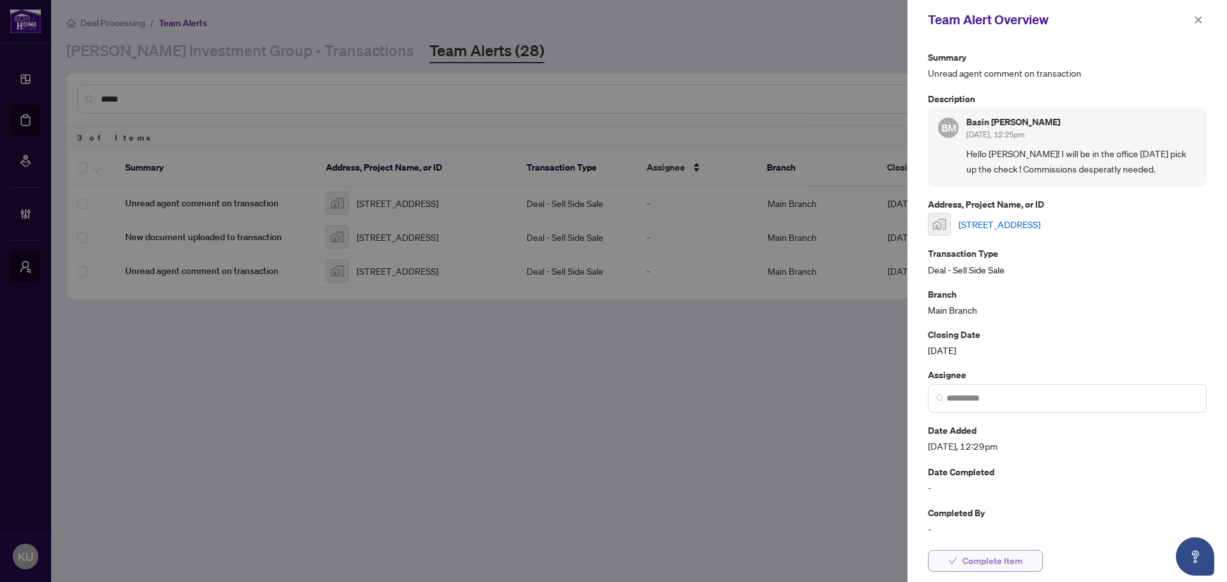
click at [967, 558] on span "Complete Item" at bounding box center [992, 561] width 60 height 20
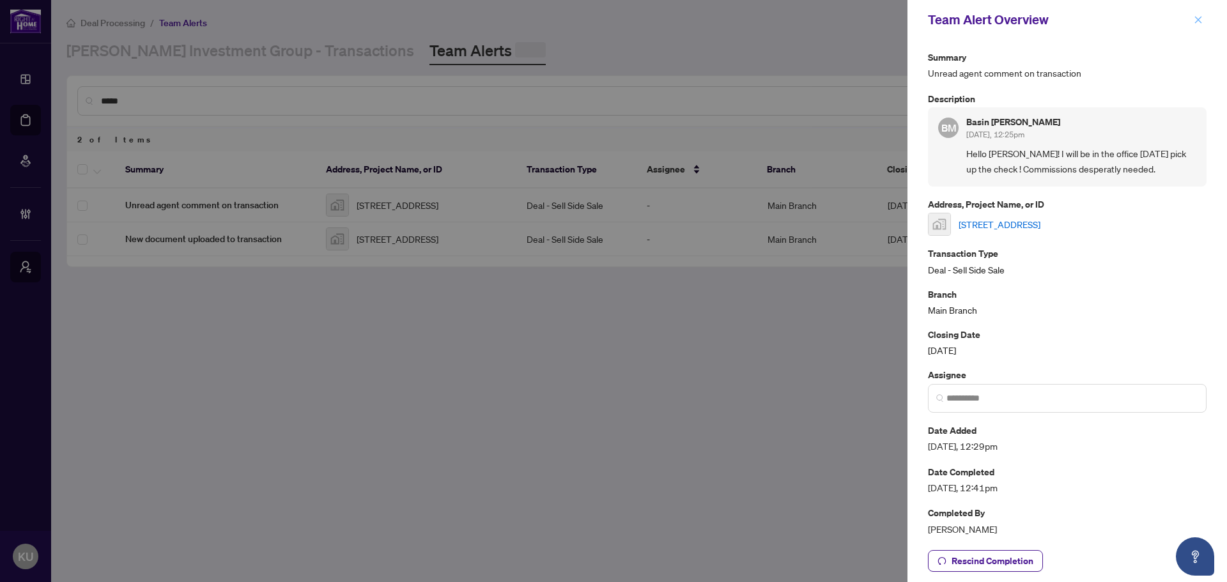
click at [1200, 18] on icon "close" at bounding box center [1198, 19] width 7 height 7
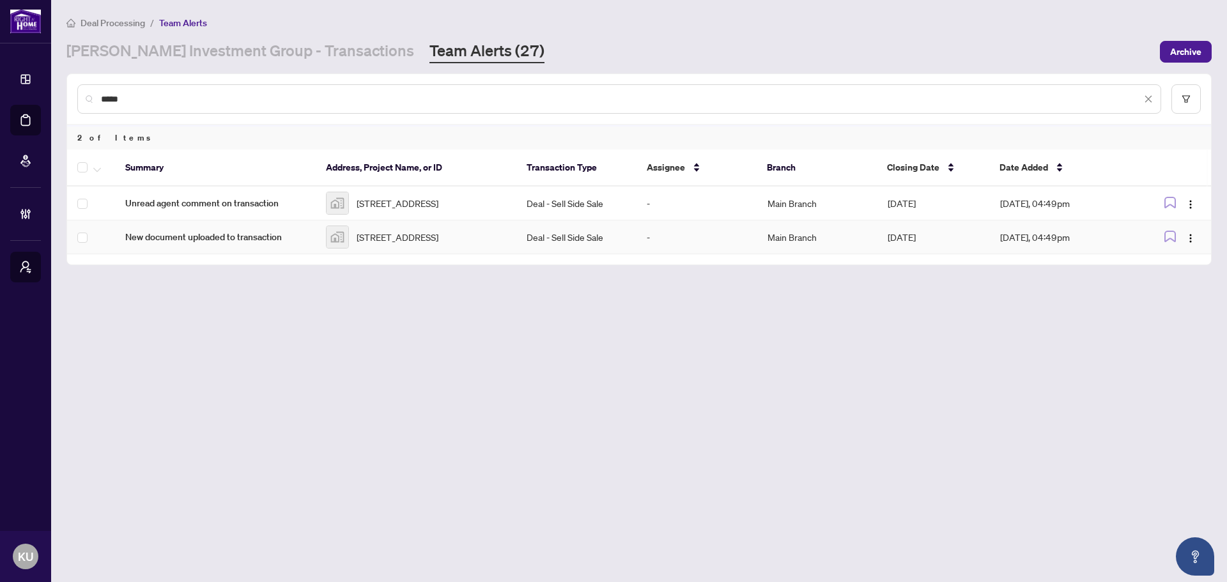
click at [215, 254] on td "New document uploaded to transaction" at bounding box center [215, 237] width 201 height 34
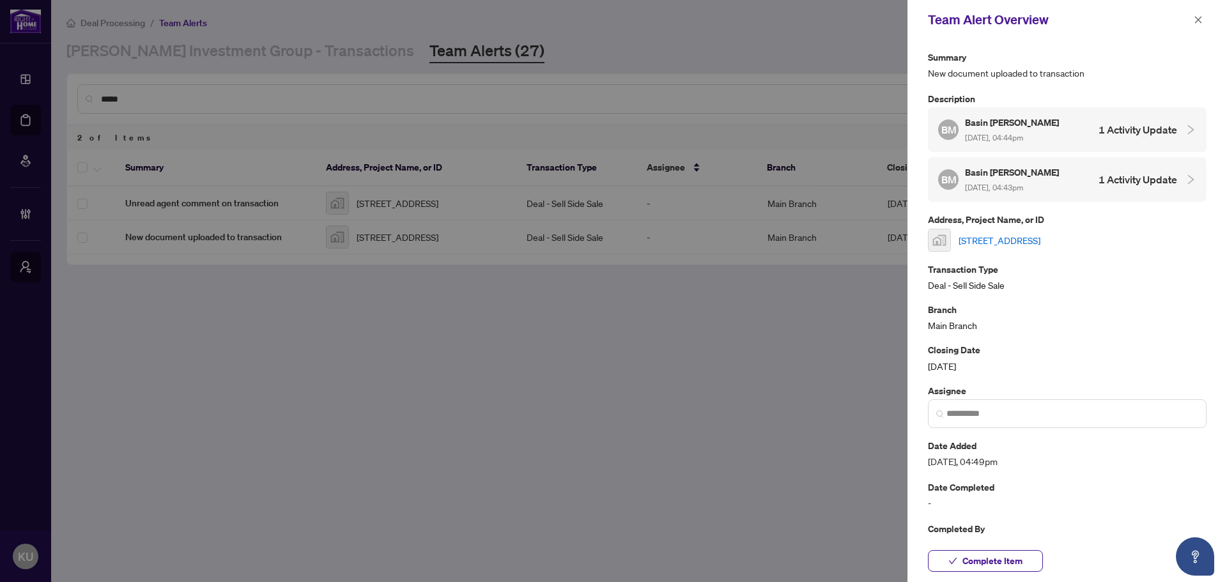
click at [1106, 165] on div "BM Basin Michael Aug/26/2025, 04:43pm 1 Activity Update" at bounding box center [1057, 179] width 239 height 29
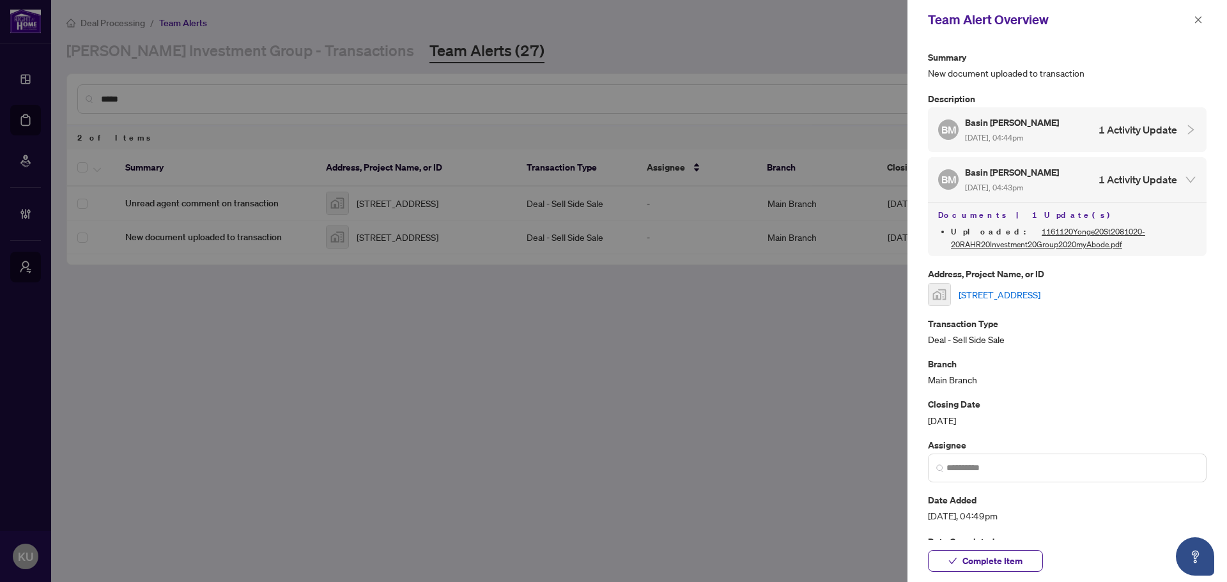
click at [1106, 165] on div "BM Basin Michael Aug/26/2025, 04:43pm 1 Activity Update" at bounding box center [1057, 179] width 239 height 29
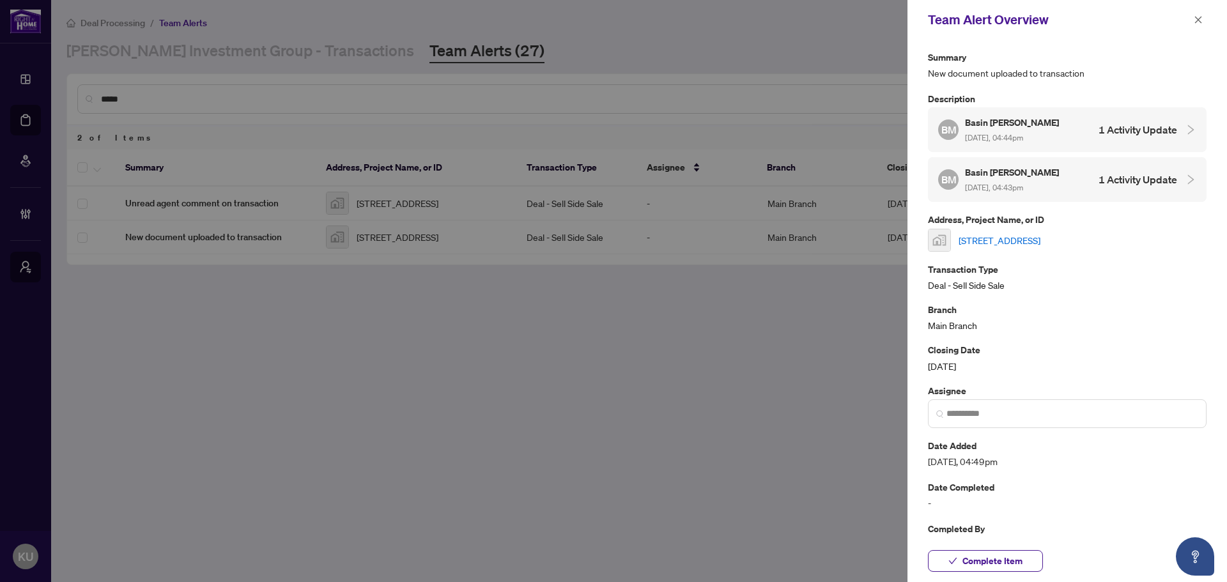
click at [1105, 141] on div "BM Basin Michael Aug/26/2025, 04:44pm 1 Activity Update" at bounding box center [1057, 129] width 239 height 29
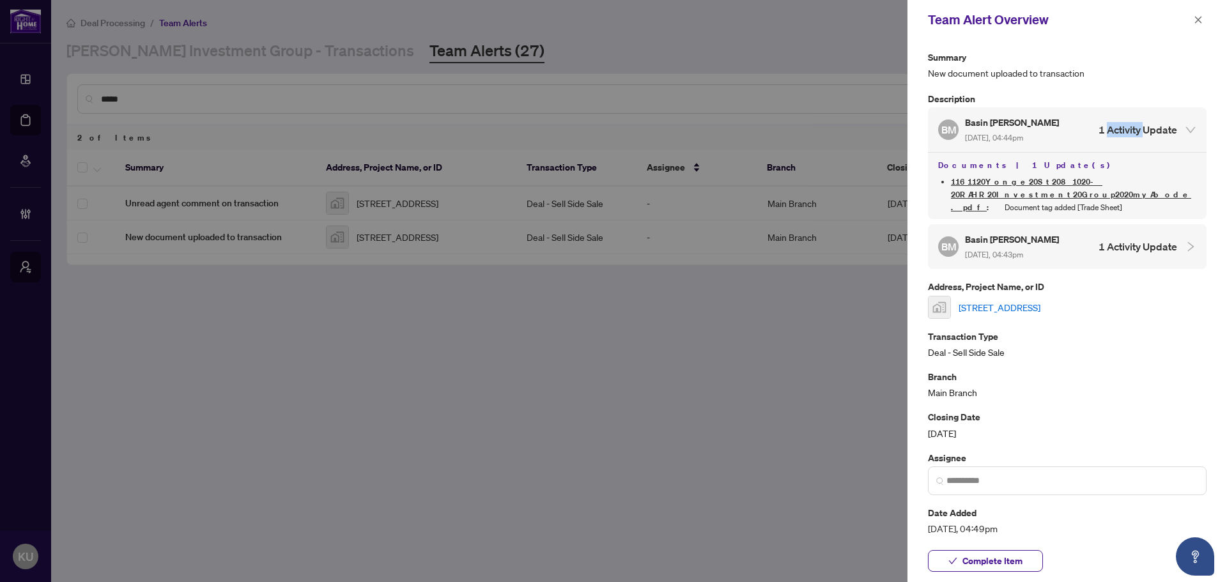
click at [1105, 141] on div "BM Basin Michael Aug/26/2025, 04:44pm 1 Activity Update" at bounding box center [1057, 129] width 239 height 29
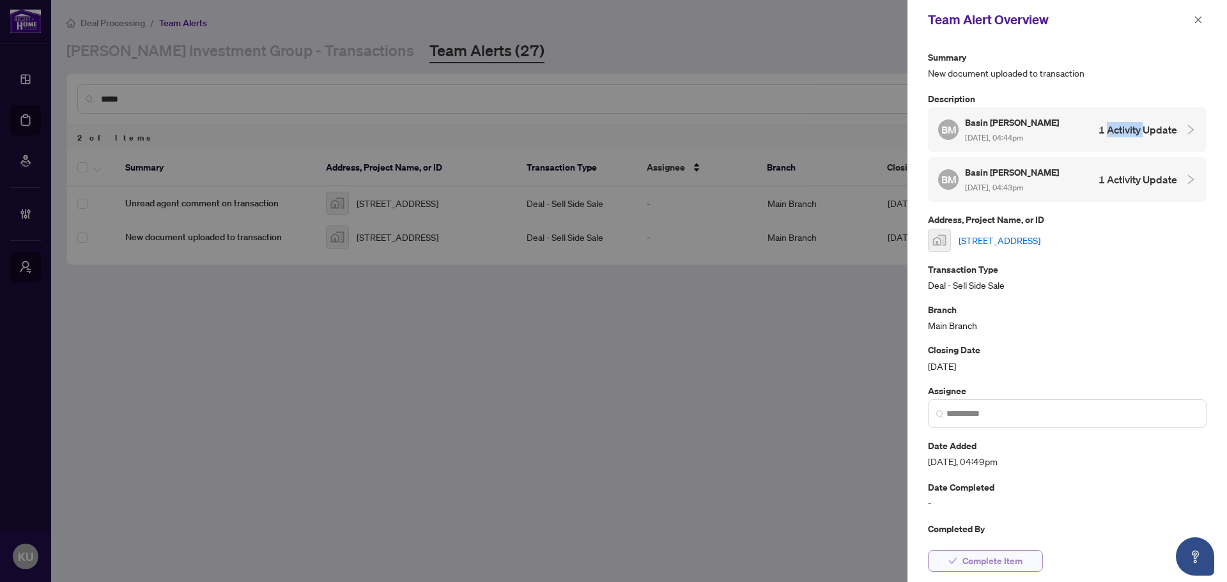
click at [999, 564] on span "Complete Item" at bounding box center [992, 561] width 60 height 20
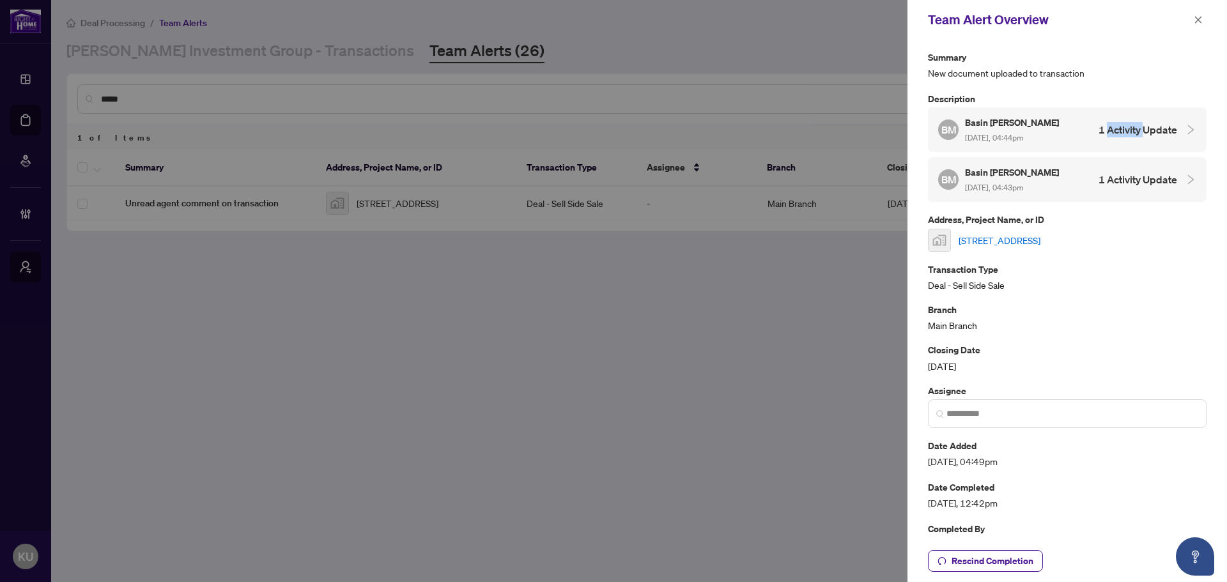
drag, startPoint x: 1200, startPoint y: 18, endPoint x: 1176, endPoint y: 28, distance: 25.8
click at [1200, 18] on icon "close" at bounding box center [1198, 19] width 7 height 7
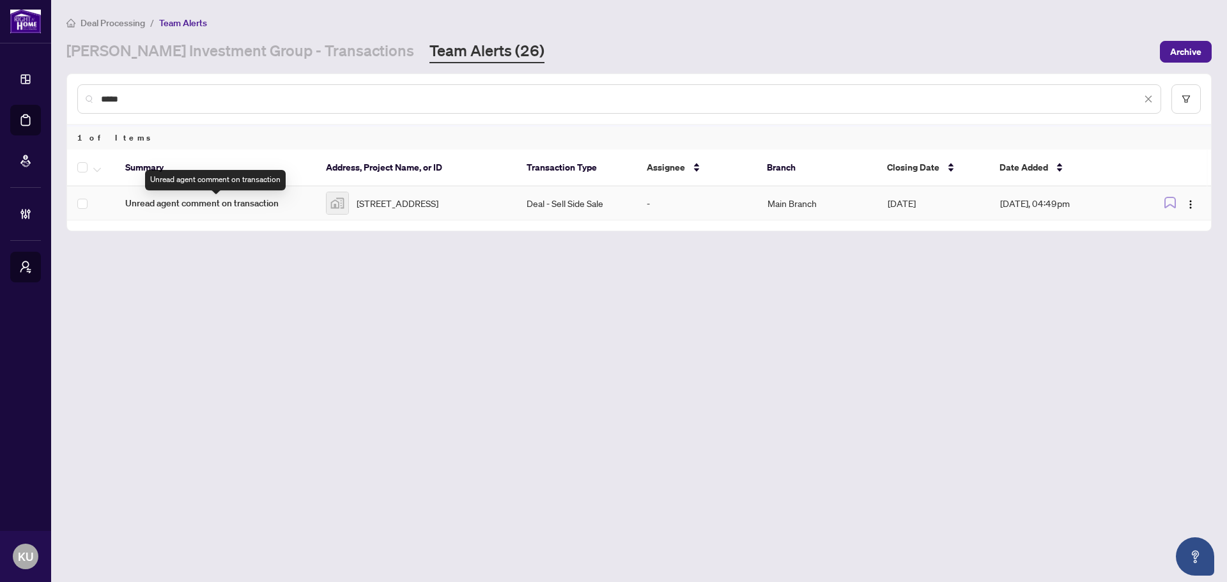
click at [266, 199] on span "Unread agent comment on transaction" at bounding box center [215, 203] width 180 height 14
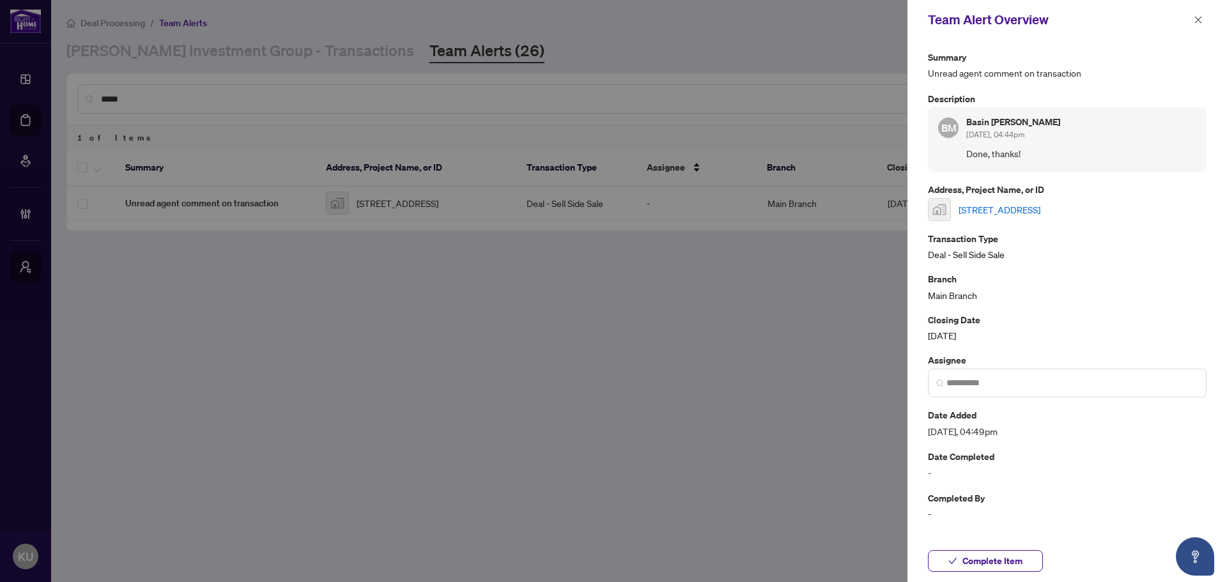
click at [985, 546] on div "Complete Item" at bounding box center [1066, 561] width 319 height 42
click at [976, 556] on span "Complete Item" at bounding box center [992, 561] width 60 height 20
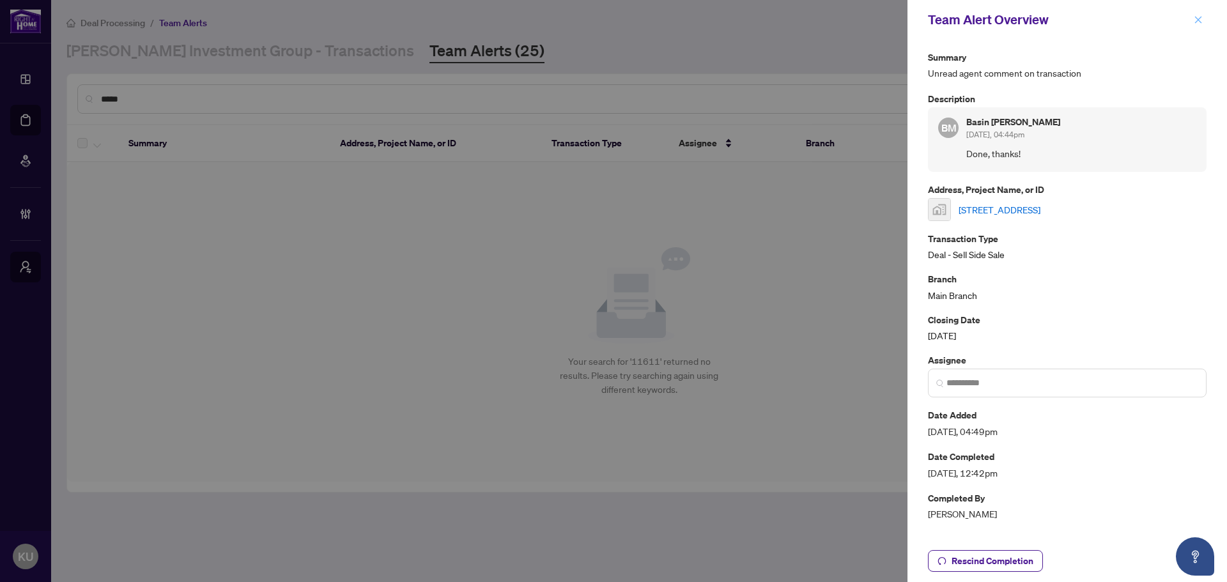
click at [1192, 18] on button "button" at bounding box center [1198, 19] width 17 height 15
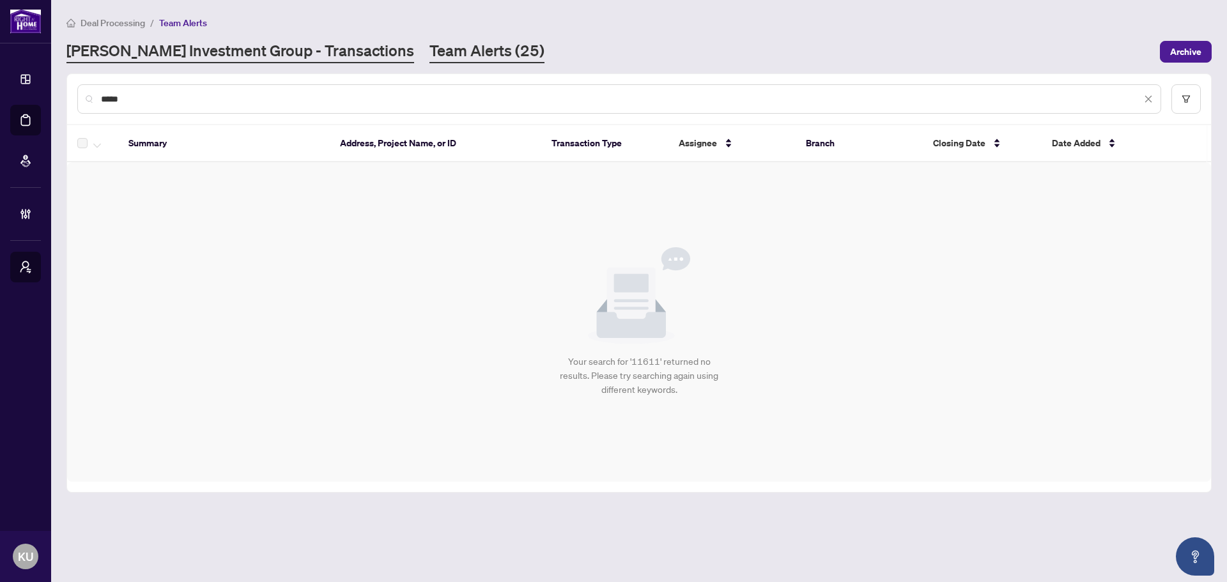
click at [295, 56] on link "RAHR Investment Group - Transactions" at bounding box center [240, 51] width 348 height 23
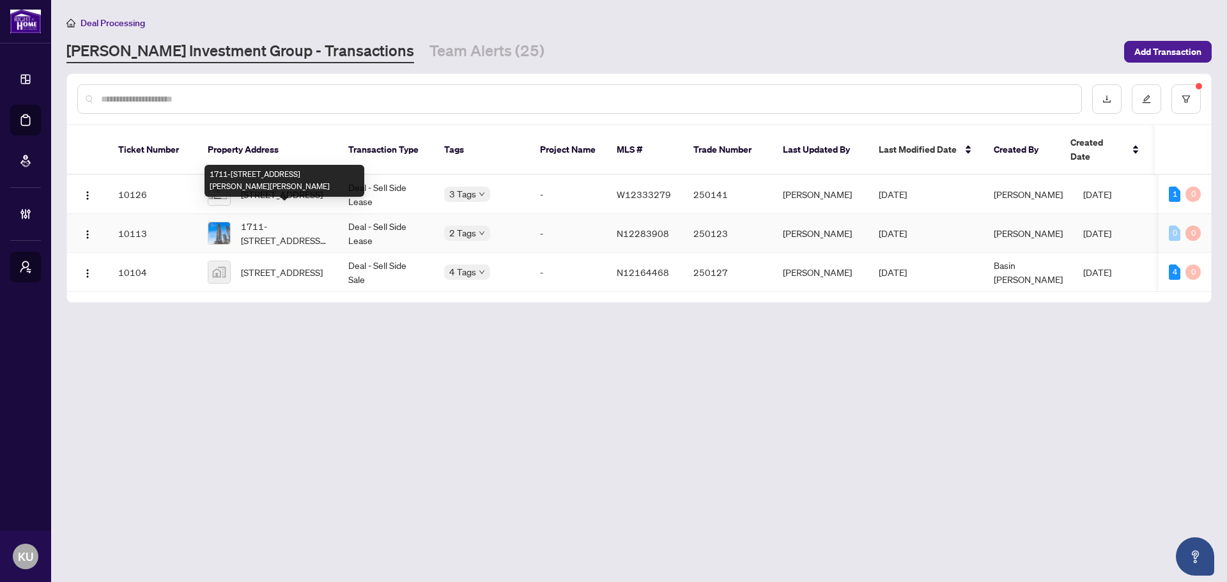
click at [273, 219] on span "1711-7890 Jane St, Vaughan, Ontario L4K 0K9, Canada" at bounding box center [284, 233] width 87 height 28
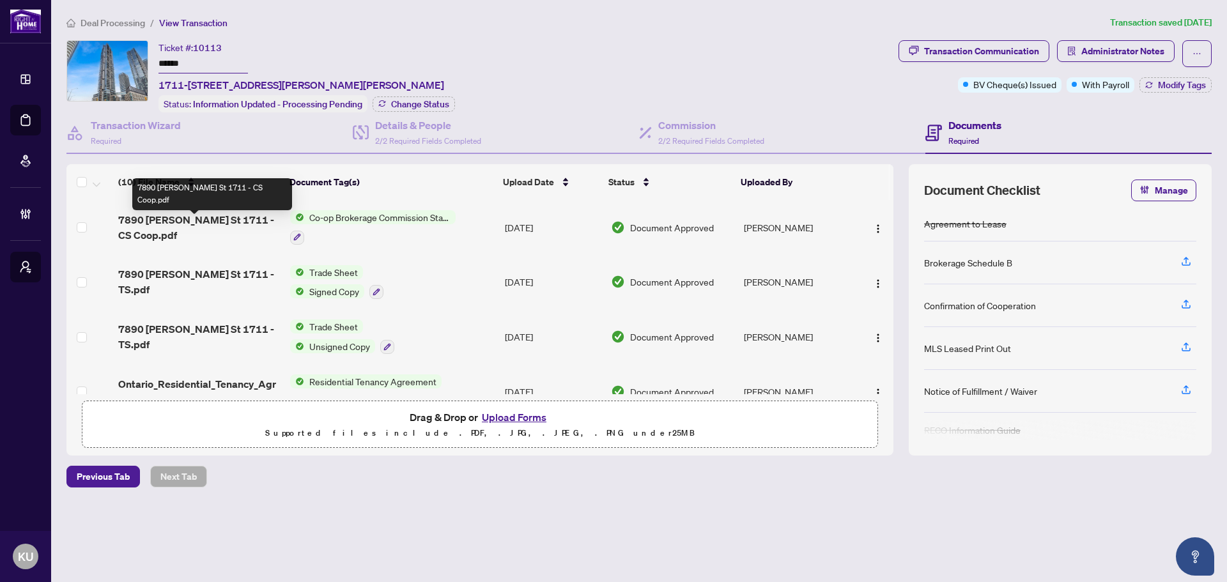
click at [202, 228] on span "7890 Jane St 1711 - CS Coop.pdf" at bounding box center [199, 227] width 162 height 31
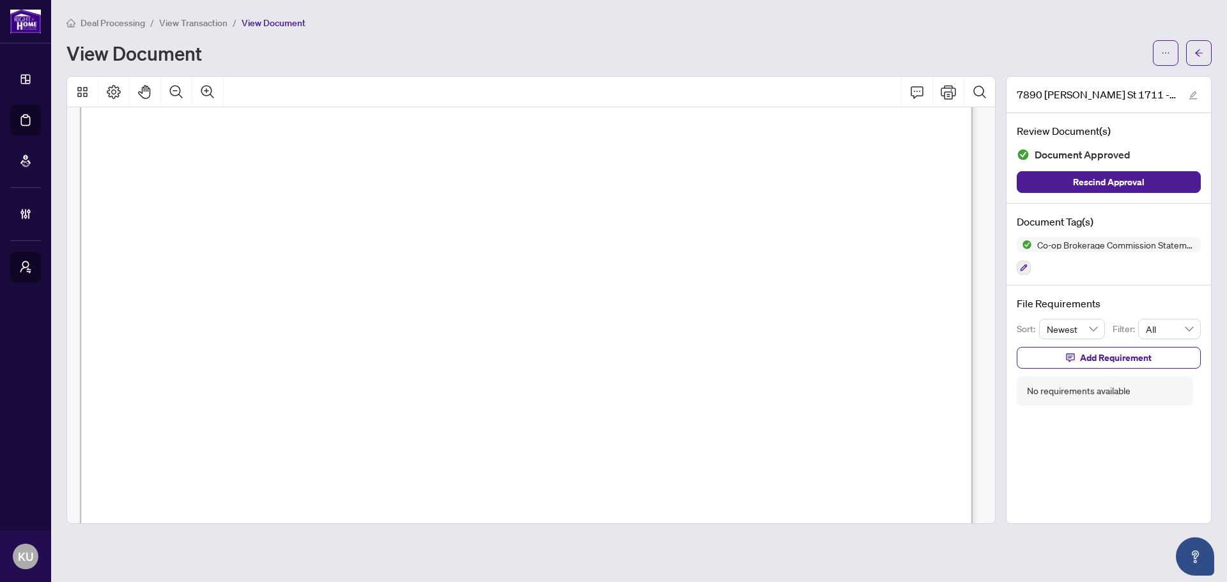
scroll to position [445, 0]
drag, startPoint x: 353, startPoint y: 283, endPoint x: 267, endPoint y: 279, distance: 85.7
click at [267, 279] on span "Harmonized Sales Tax #776493736RT" at bounding box center [231, 283] width 238 height 16
click at [348, 284] on span "Harmonized Sales Tax #776493736RT" at bounding box center [231, 283] width 238 height 16
drag, startPoint x: 364, startPoint y: 278, endPoint x: 263, endPoint y: 277, distance: 101.6
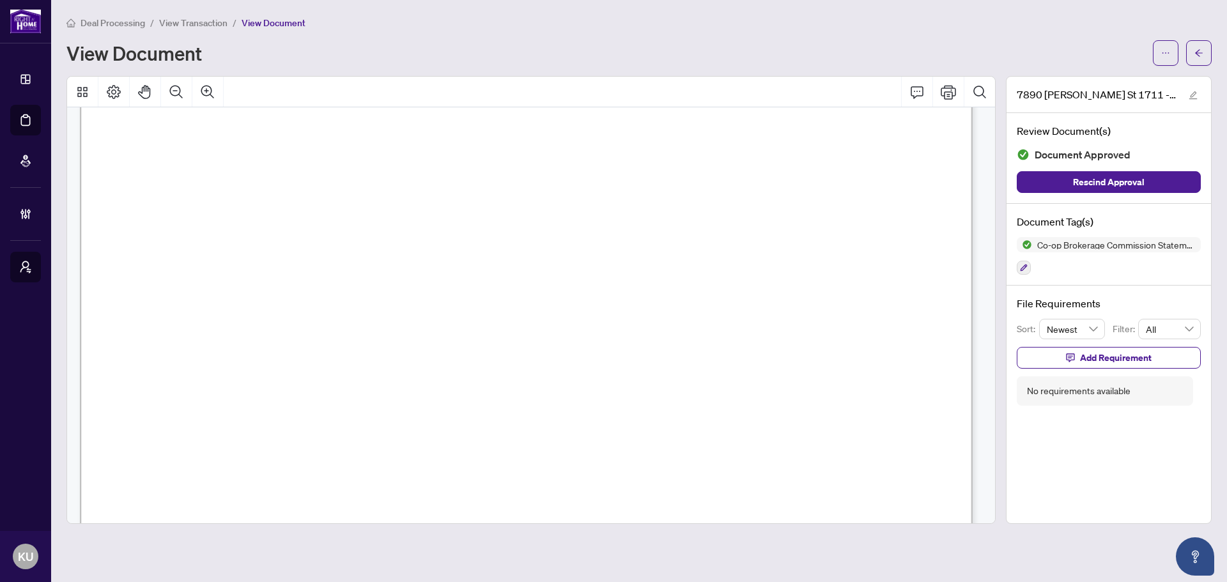
click at [263, 277] on span "Harmonized Sales Tax #776493736RT" at bounding box center [231, 283] width 238 height 16
drag, startPoint x: 470, startPoint y: 344, endPoint x: 420, endPoint y: 344, distance: 49.8
click at [463, 362] on span "01532" at bounding box center [444, 365] width 37 height 16
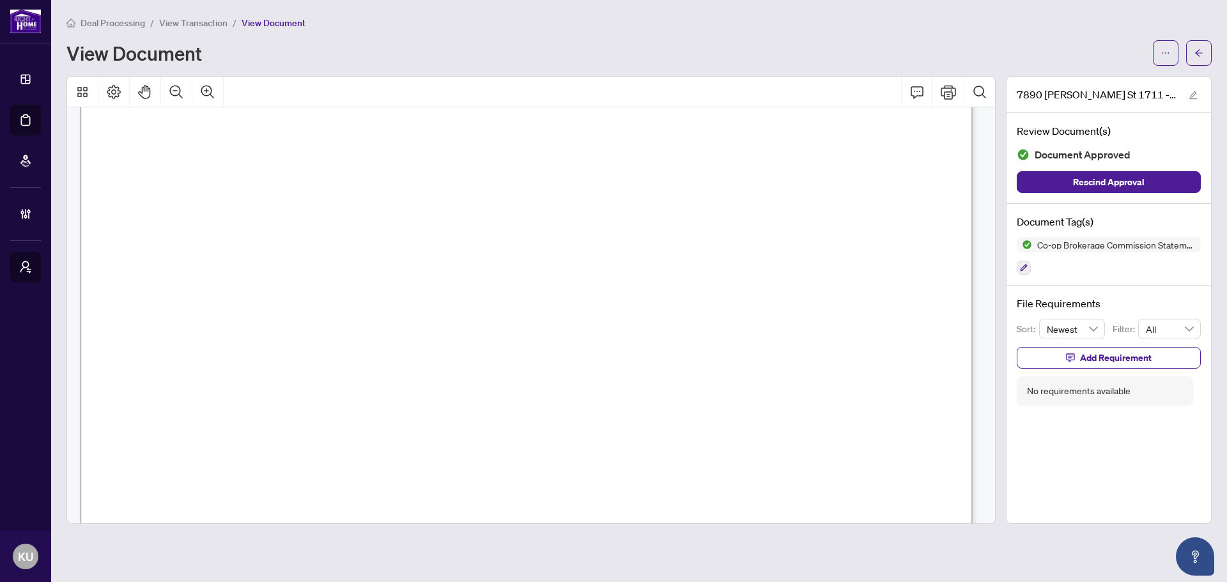
drag, startPoint x: 464, startPoint y: 364, endPoint x: 427, endPoint y: 357, distance: 37.6
click at [427, 357] on span "01532" at bounding box center [444, 365] width 37 height 16
drag, startPoint x: 491, startPoint y: 381, endPoint x: 425, endPoint y: 385, distance: 66.6
click at [595, 410] on span "Send EFT notifications to:accounting@smartsoldrealty.ca" at bounding box center [518, 418] width 380 height 16
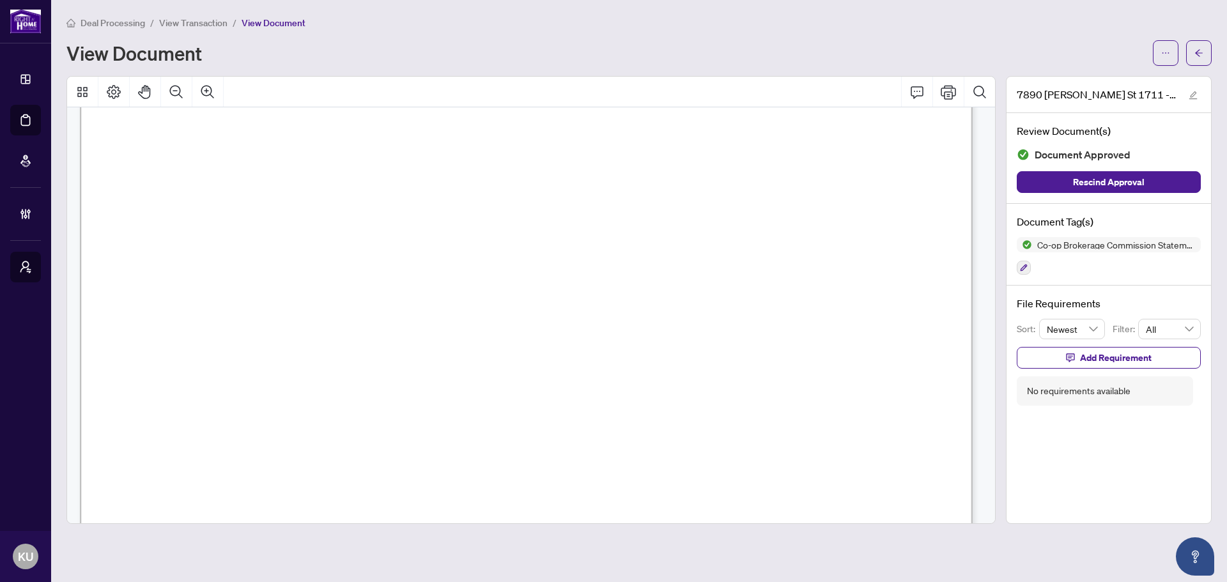
scroll to position [128, 0]
click at [1202, 45] on span "button" at bounding box center [1198, 53] width 9 height 20
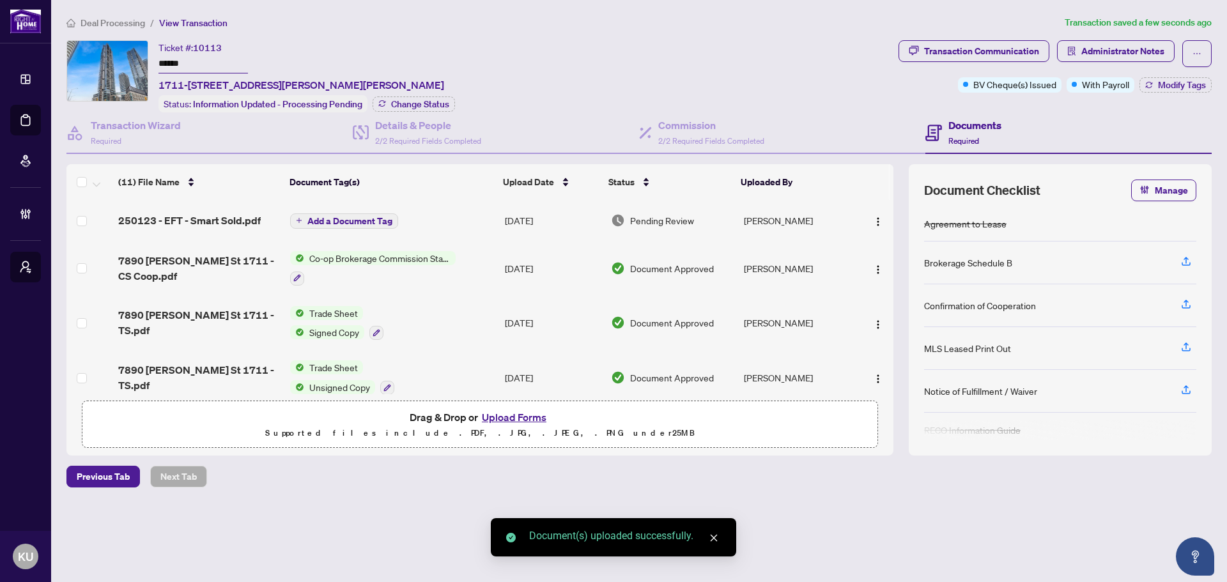
click at [357, 217] on span "Add a Document Tag" at bounding box center [349, 221] width 85 height 9
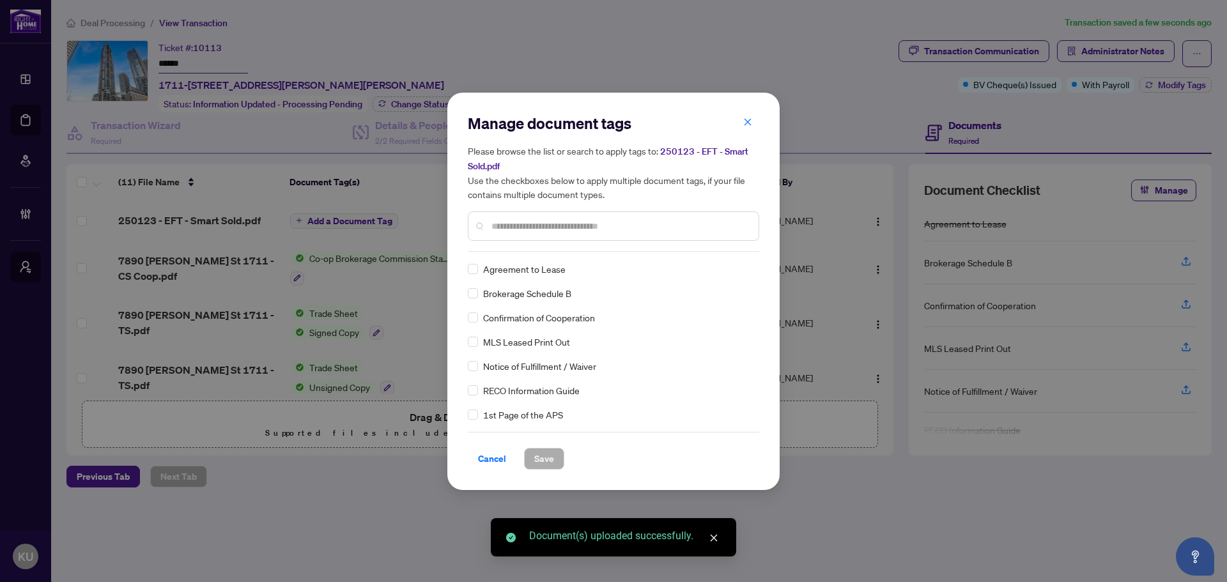
click at [536, 224] on input "text" at bounding box center [619, 226] width 257 height 14
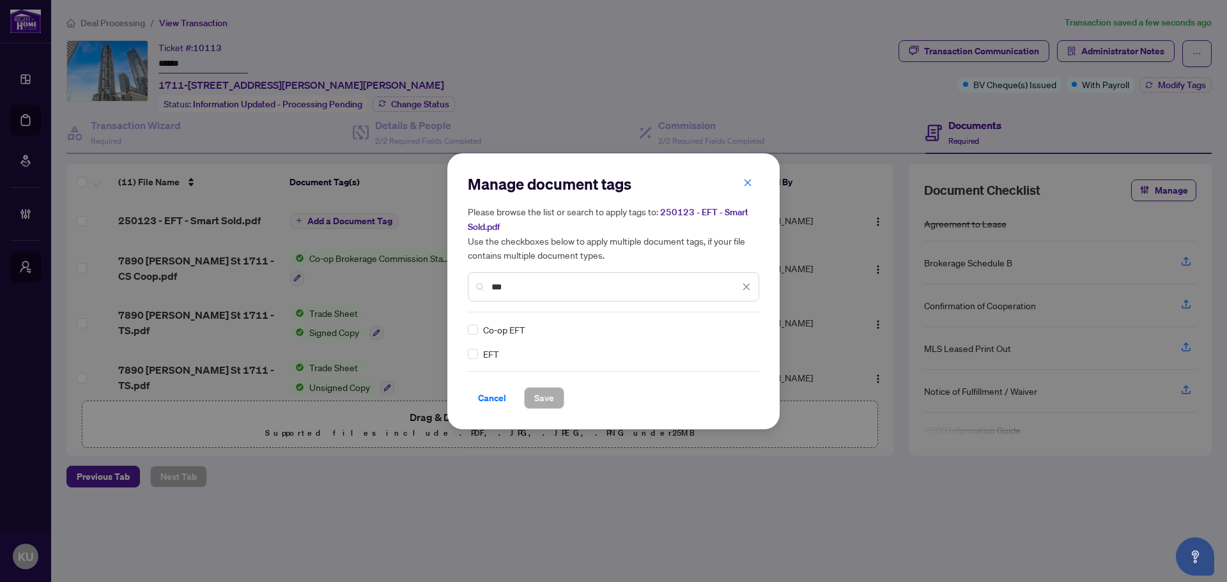
type input "***"
click at [535, 391] on span "Save" at bounding box center [544, 398] width 20 height 20
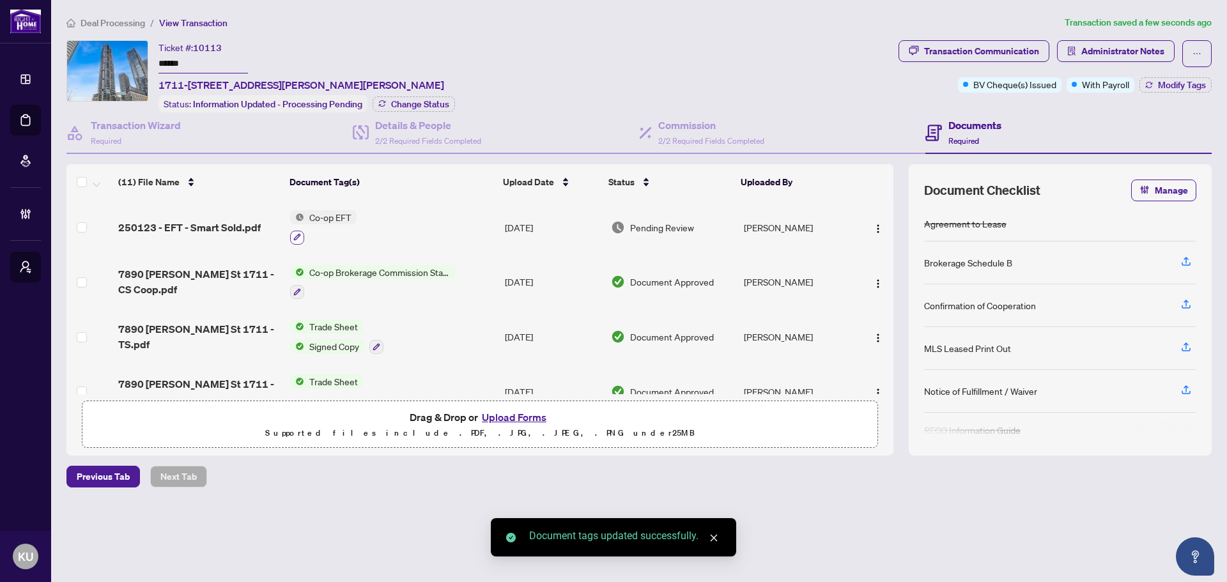
click at [302, 231] on button "button" at bounding box center [297, 238] width 14 height 14
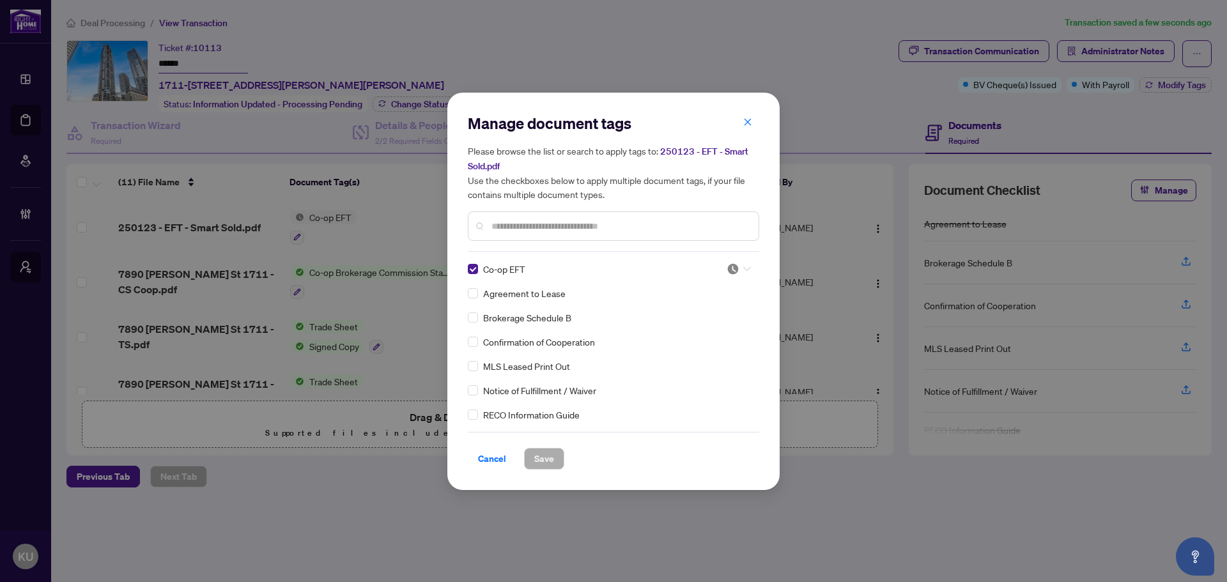
click at [728, 277] on input "search" at bounding box center [732, 268] width 13 height 19
click at [716, 330] on div "Approved" at bounding box center [697, 331] width 82 height 14
click at [542, 462] on span "Save" at bounding box center [544, 459] width 20 height 20
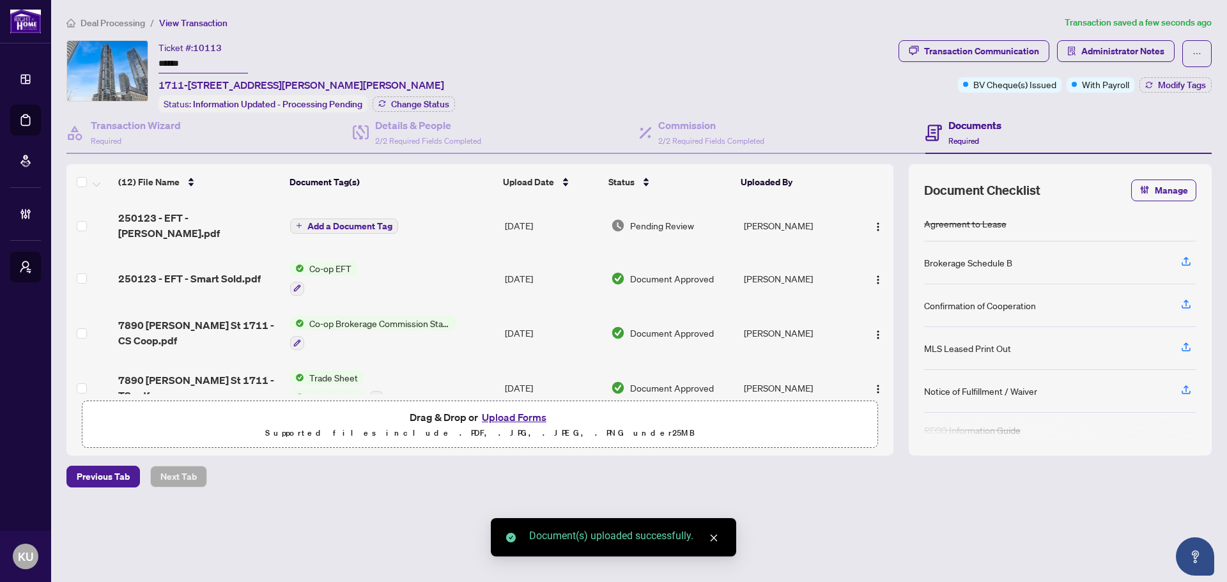
click at [369, 222] on span "Add a Document Tag" at bounding box center [349, 226] width 85 height 9
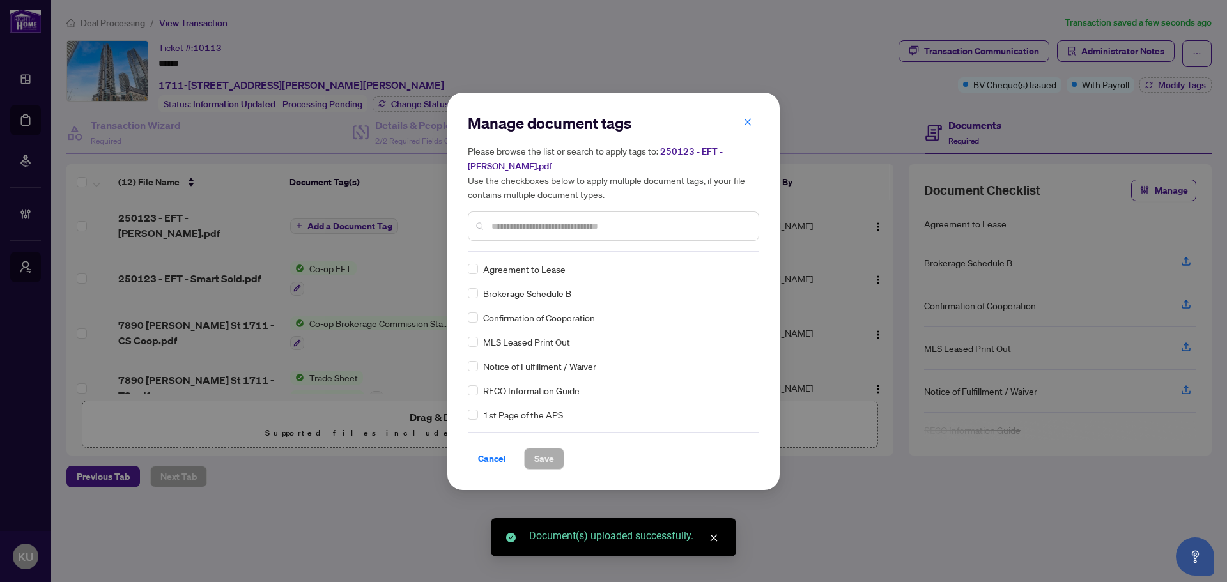
click at [521, 219] on input "text" at bounding box center [619, 226] width 257 height 14
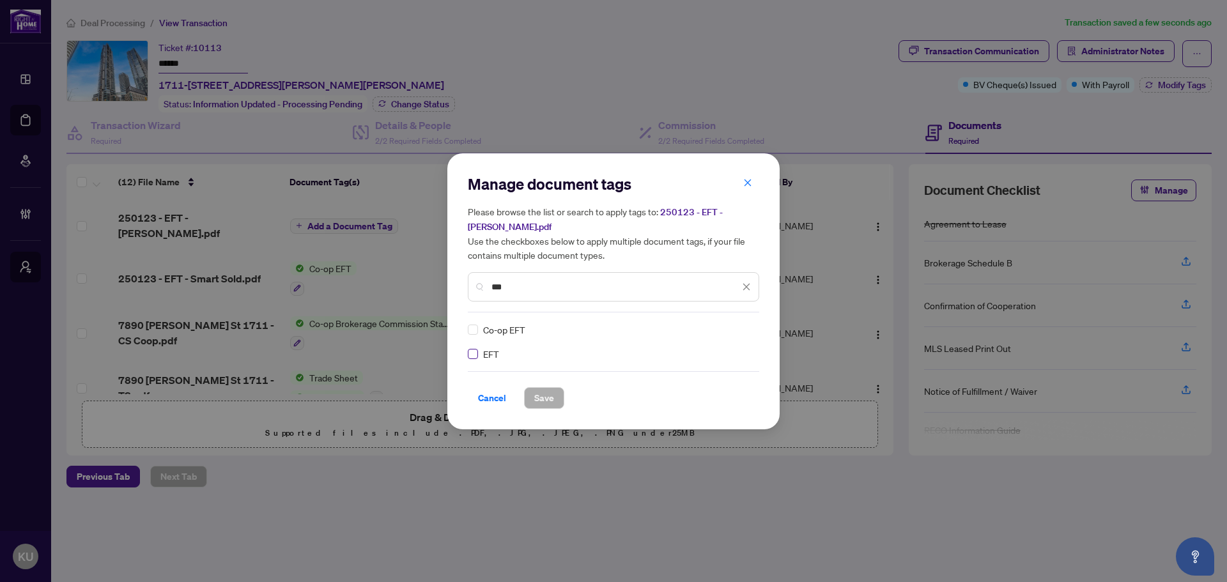
type input "***"
click at [739, 323] on img at bounding box center [732, 329] width 13 height 13
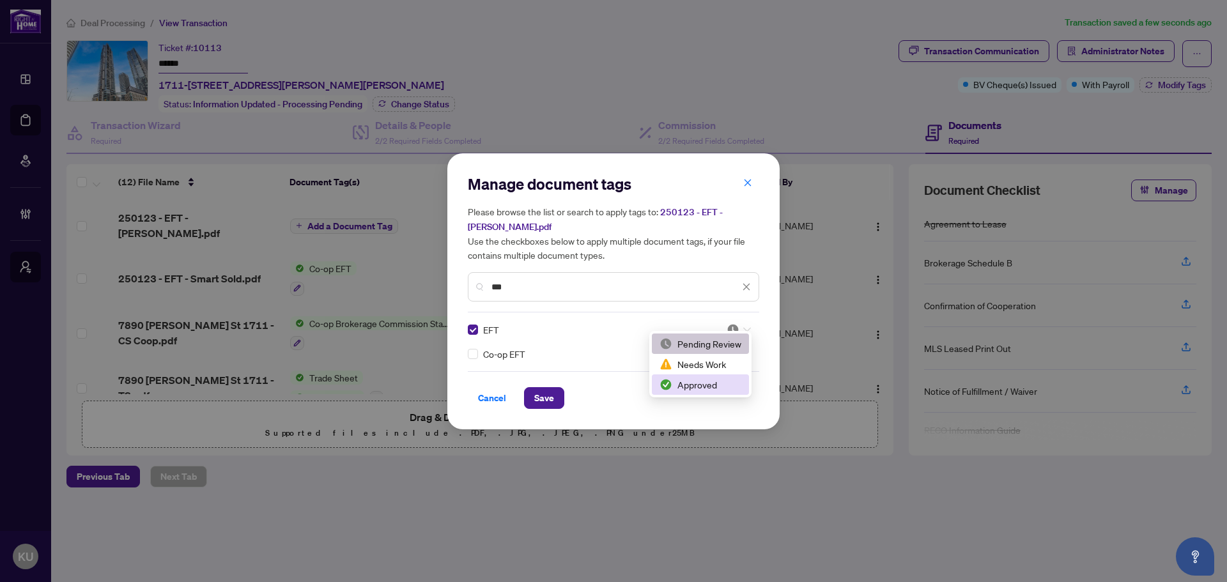
click at [708, 384] on div "Approved" at bounding box center [700, 385] width 82 height 14
click at [557, 390] on button "Save" at bounding box center [544, 398] width 40 height 22
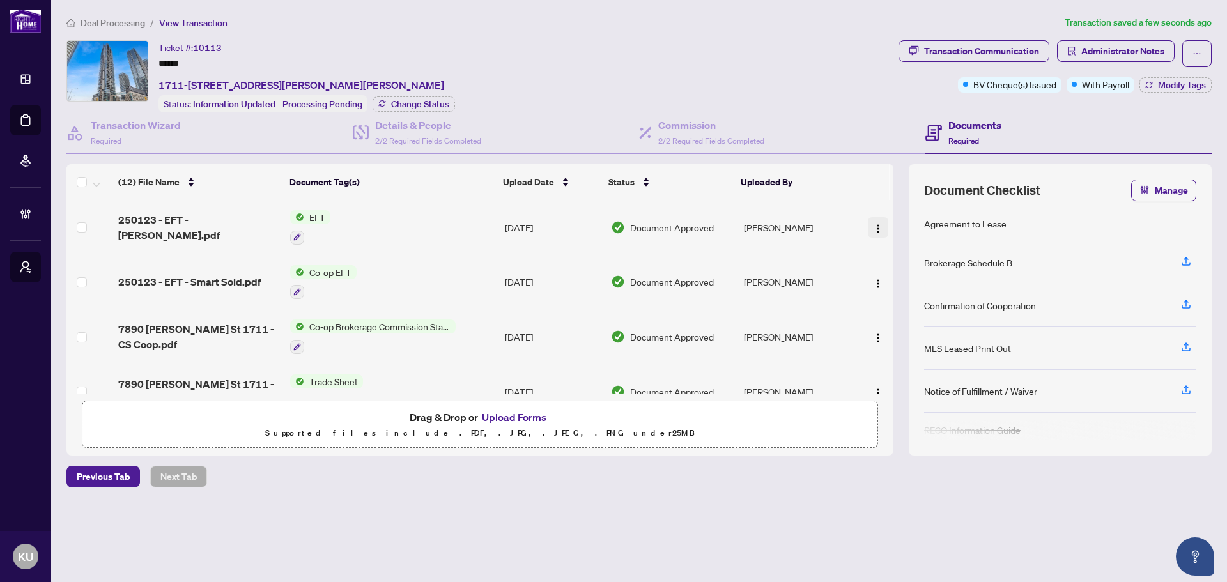
click at [873, 231] on img "button" at bounding box center [878, 229] width 10 height 10
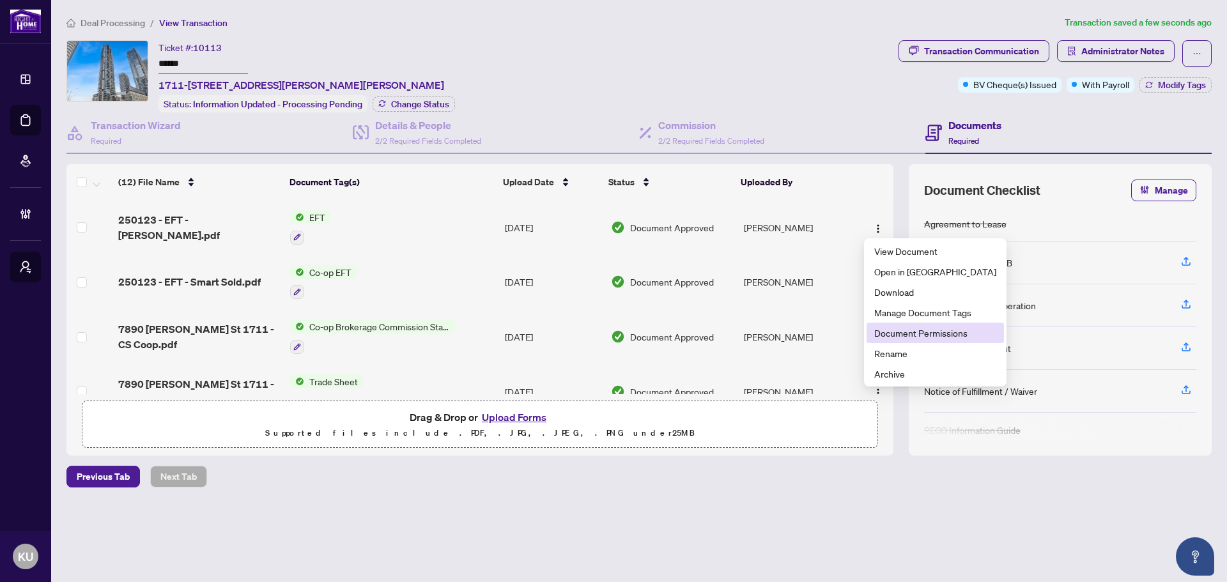
click at [912, 330] on span "Document Permissions" at bounding box center [935, 333] width 122 height 14
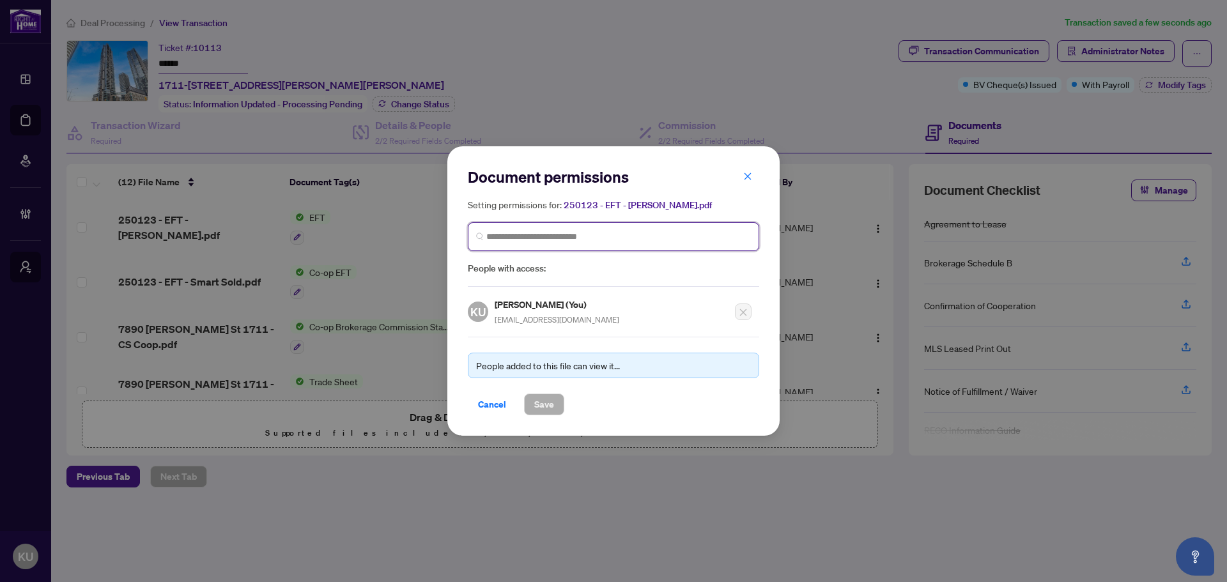
click at [520, 234] on input "search" at bounding box center [618, 236] width 265 height 13
type input "****"
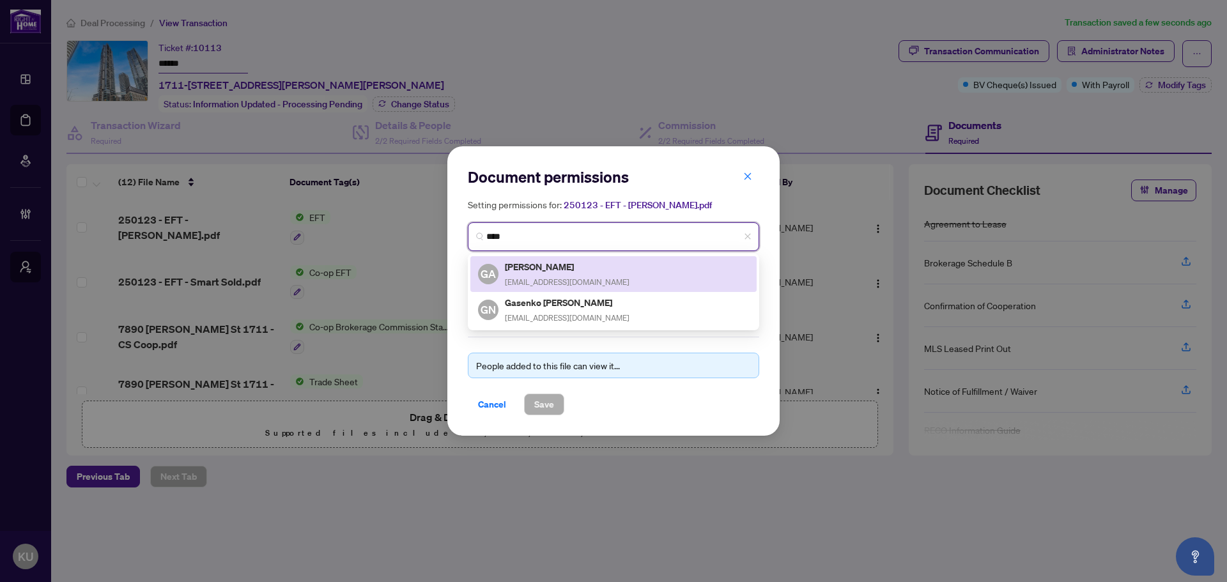
click at [584, 272] on h5 "Gasenko Alexander" at bounding box center [567, 266] width 125 height 15
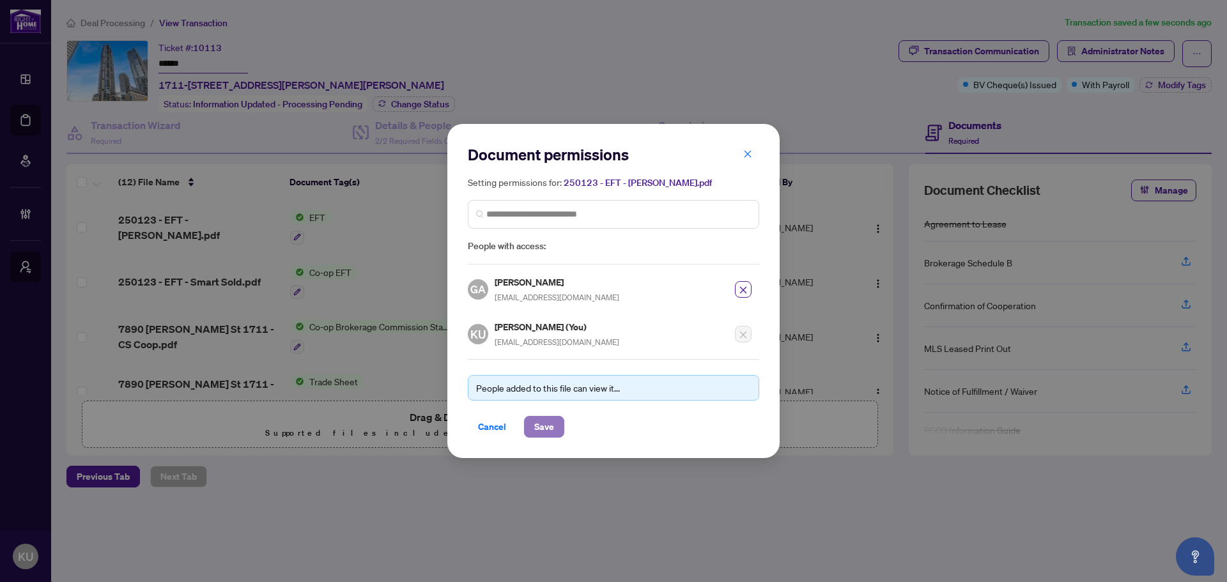
click at [555, 423] on button "Save" at bounding box center [544, 427] width 40 height 22
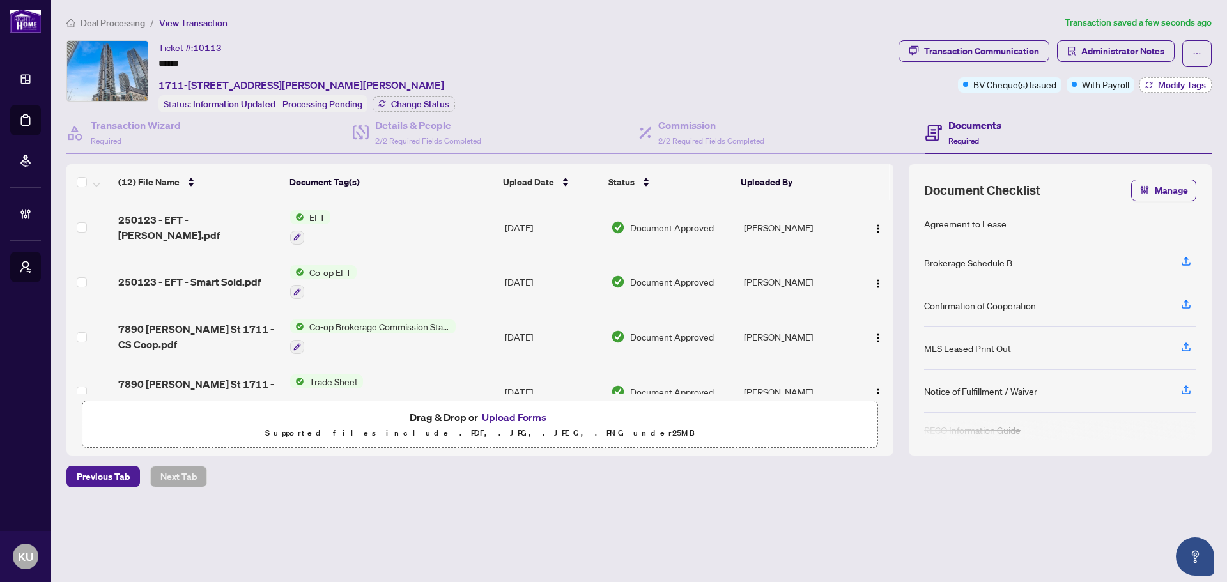
click at [1189, 81] on span "Modify Tags" at bounding box center [1182, 85] width 48 height 9
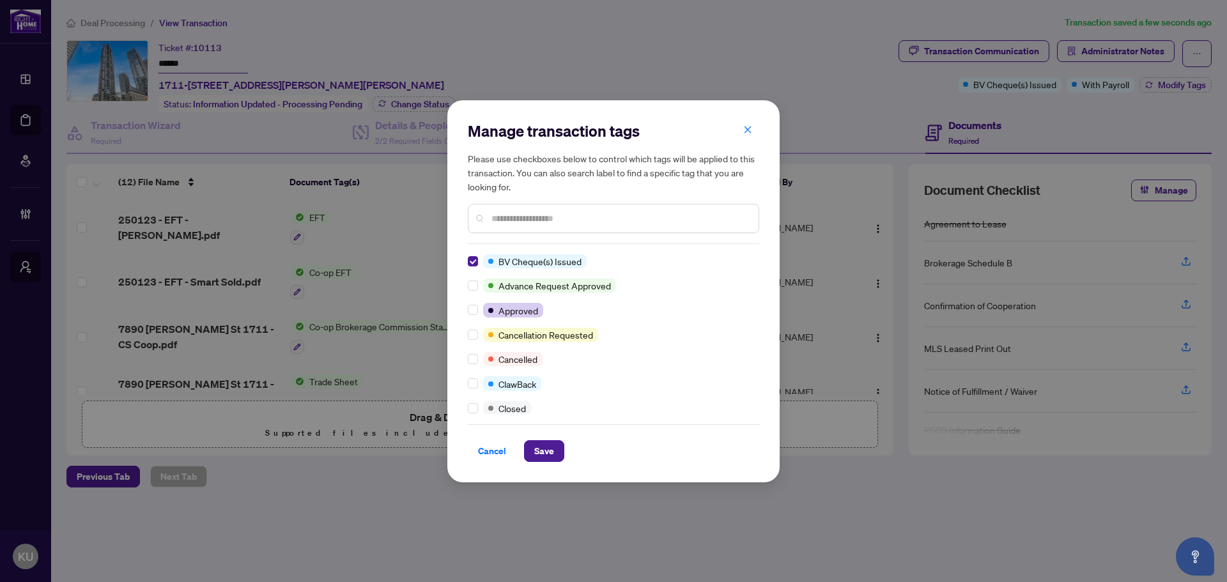
click at [502, 215] on input "text" at bounding box center [619, 218] width 257 height 14
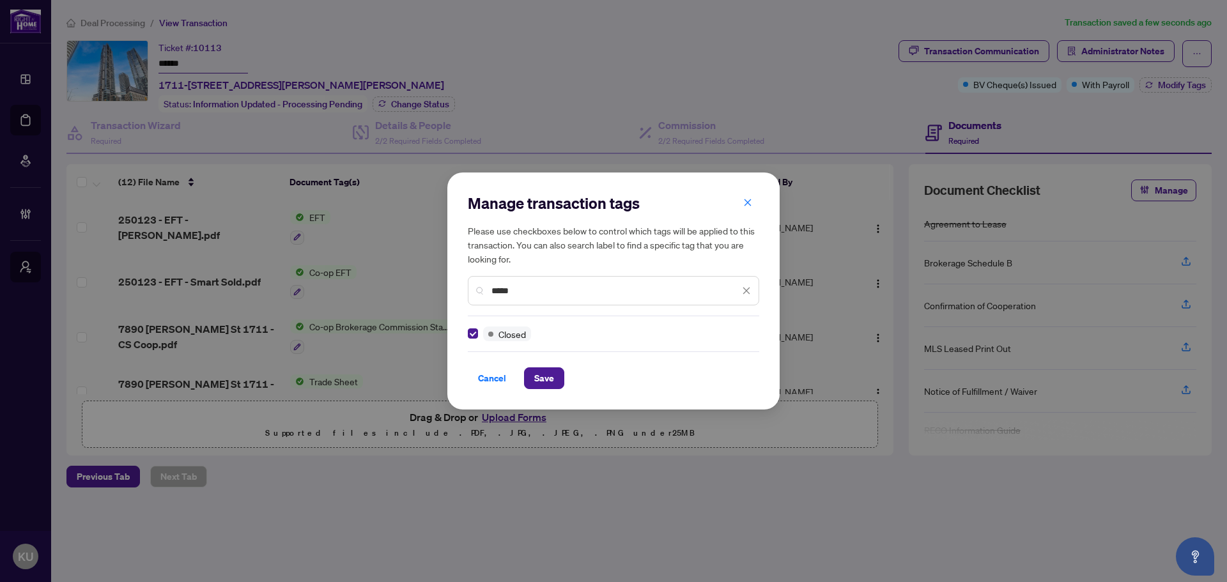
drag, startPoint x: 532, startPoint y: 290, endPoint x: 484, endPoint y: 281, distance: 48.7
click at [484, 281] on div "*****" at bounding box center [613, 290] width 291 height 29
drag, startPoint x: 528, startPoint y: 286, endPoint x: 465, endPoint y: 286, distance: 63.3
click at [465, 286] on div "Manage transaction tags Please use checkboxes below to control which tags will …" at bounding box center [613, 291] width 332 height 236
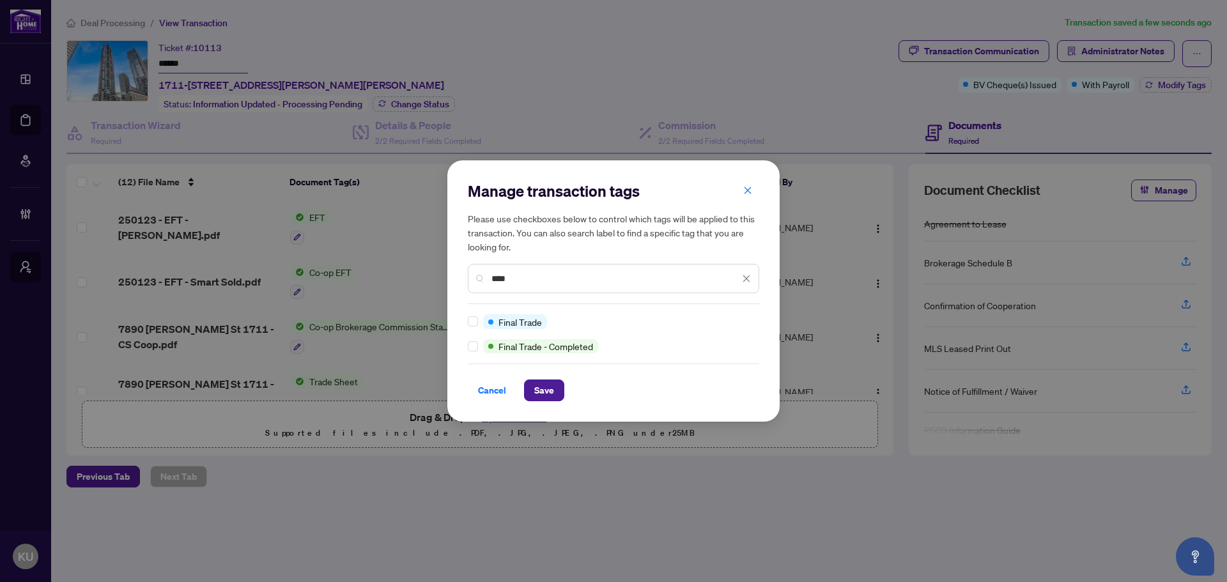
type input "****"
click at [543, 392] on span "Save" at bounding box center [544, 390] width 20 height 20
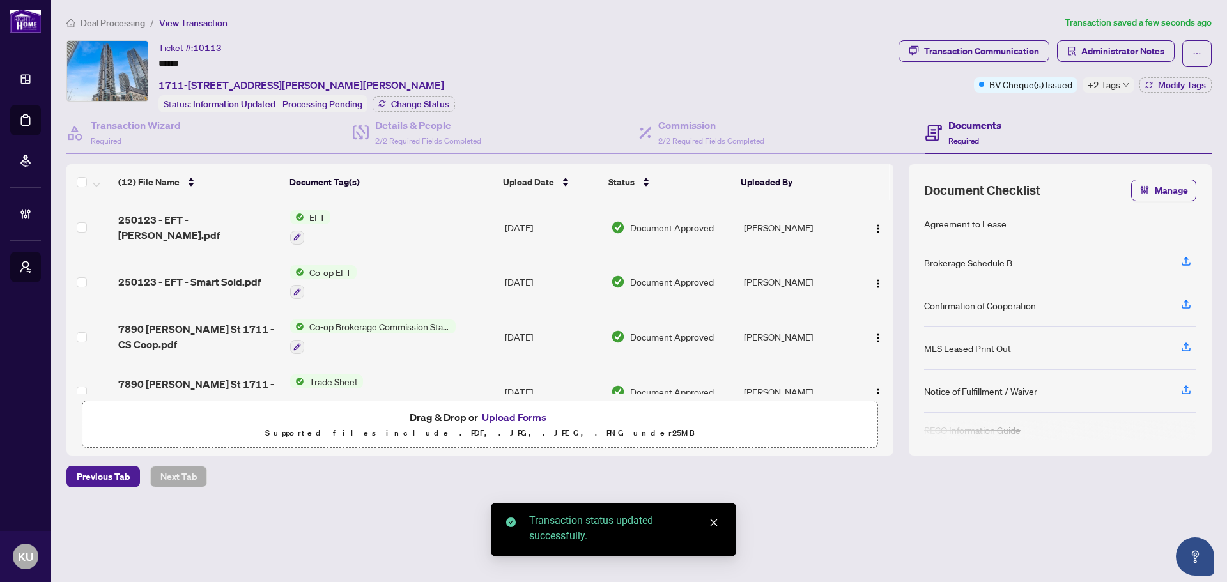
click at [135, 24] on span "Deal Processing" at bounding box center [113, 23] width 65 height 12
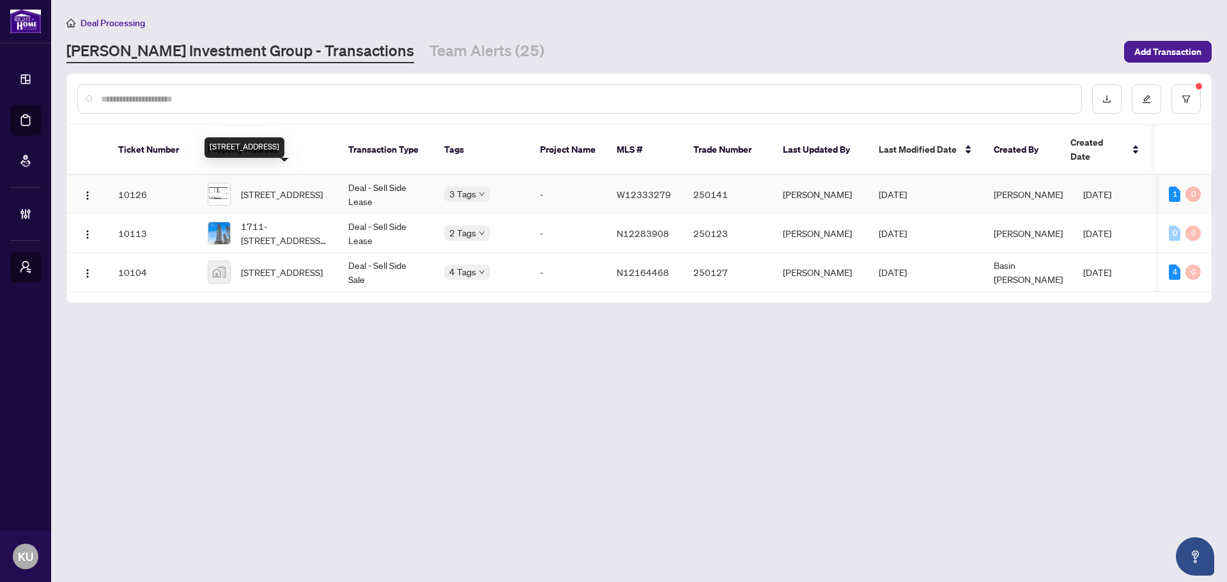
click at [291, 187] on span "608-3009 Novar Rd, Mississauga, Ontario L5B 0P9, Canada" at bounding box center [282, 194] width 82 height 14
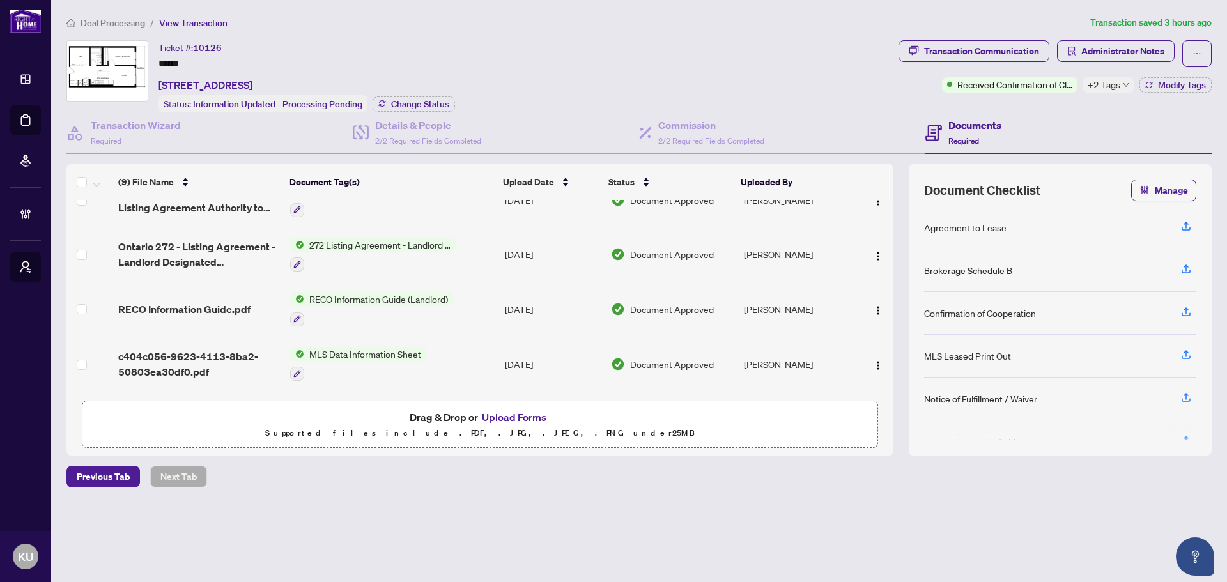
scroll to position [128, 0]
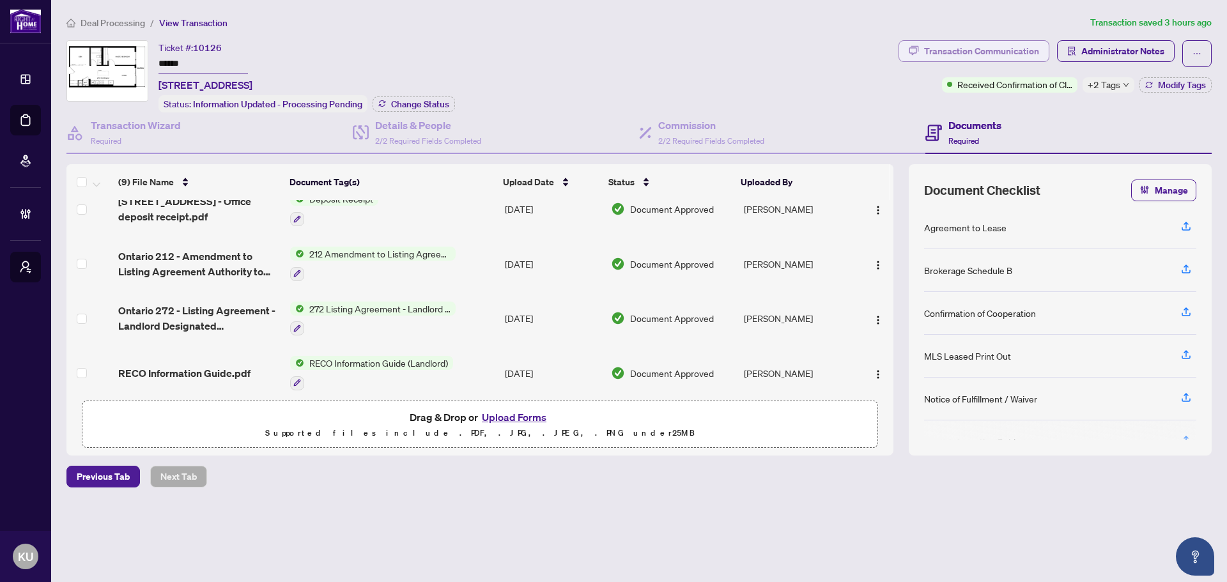
click at [1004, 41] on div "Transaction Communication" at bounding box center [981, 51] width 115 height 20
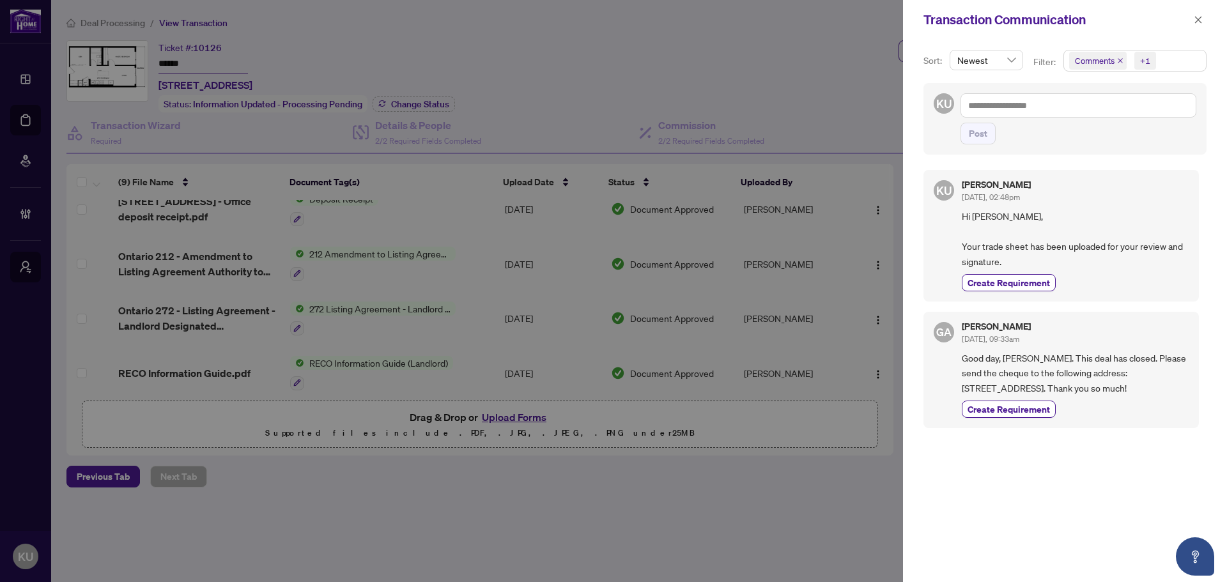
drag, startPoint x: 1113, startPoint y: 358, endPoint x: 1060, endPoint y: 394, distance: 63.6
click at [1060, 394] on span "Good day, Karla. This deal has closed. Please send the cheque to the following …" at bounding box center [1075, 373] width 227 height 45
copy span "Please send the cheque to the following address: 1417 - 15 La Rose Ave, Etobico…"
click at [1209, 17] on div "Transaction Communication" at bounding box center [1065, 20] width 324 height 40
click at [1189, 19] on div "Transaction Communication" at bounding box center [1065, 20] width 324 height 40
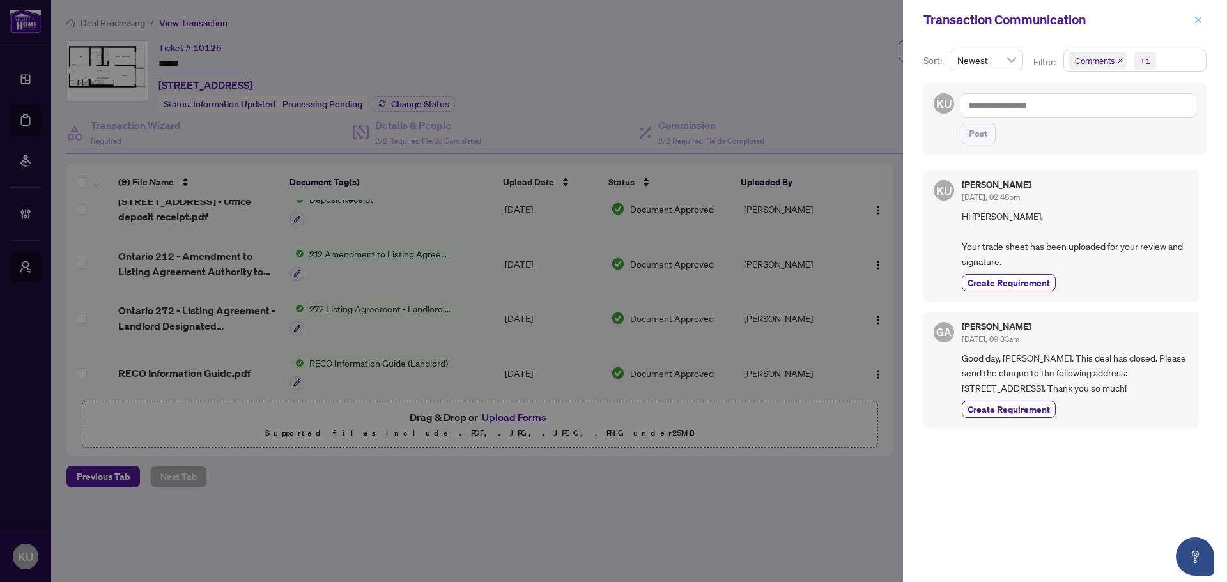
click at [1197, 19] on icon "close" at bounding box center [1198, 19] width 7 height 7
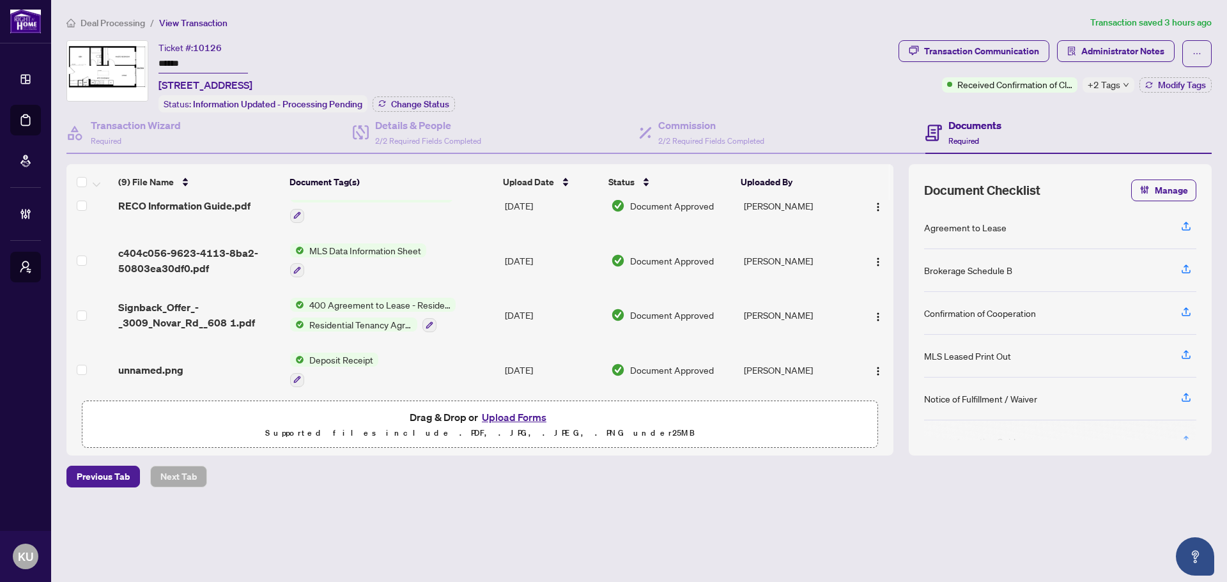
scroll to position [300, 0]
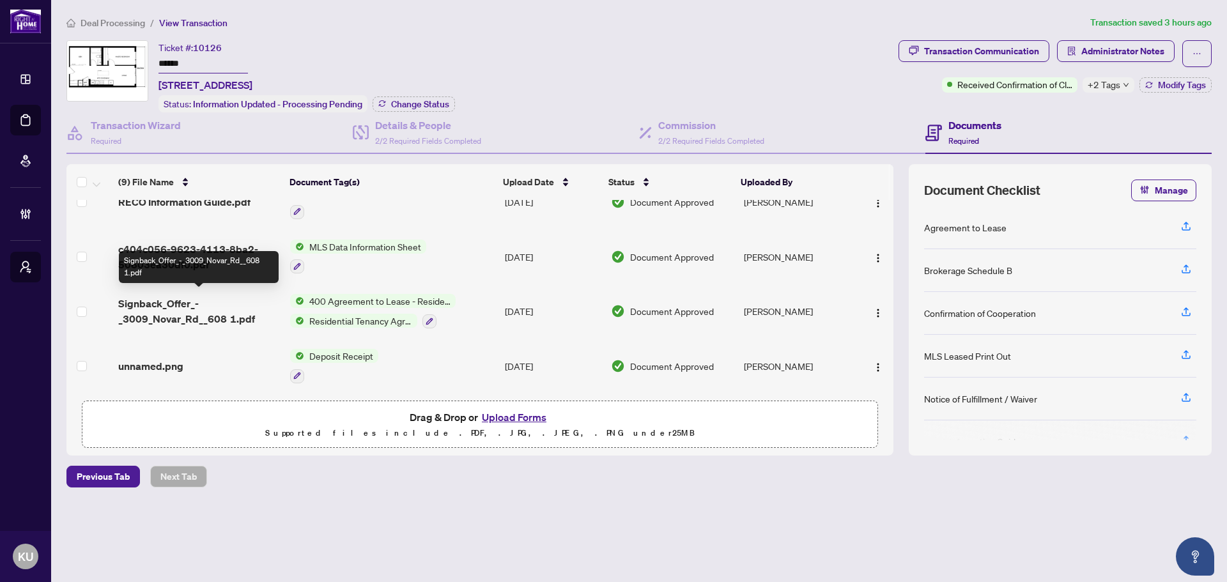
click at [167, 303] on span "Signback_Offer_-_3009_Novar_Rd__608 1.pdf" at bounding box center [199, 311] width 162 height 31
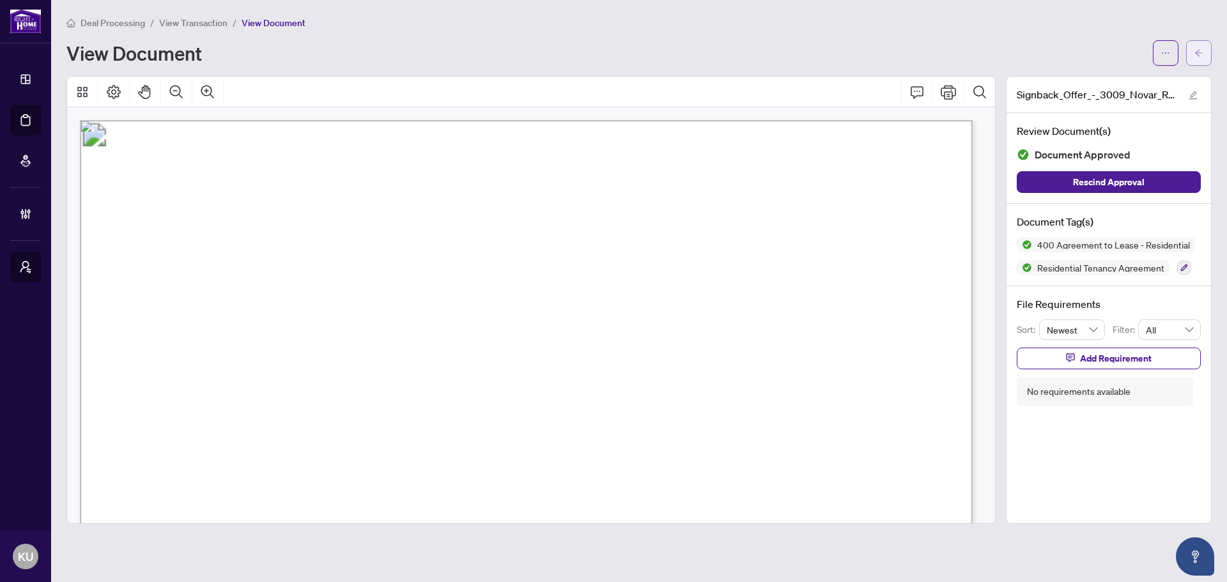
click at [1192, 43] on button "button" at bounding box center [1199, 53] width 26 height 26
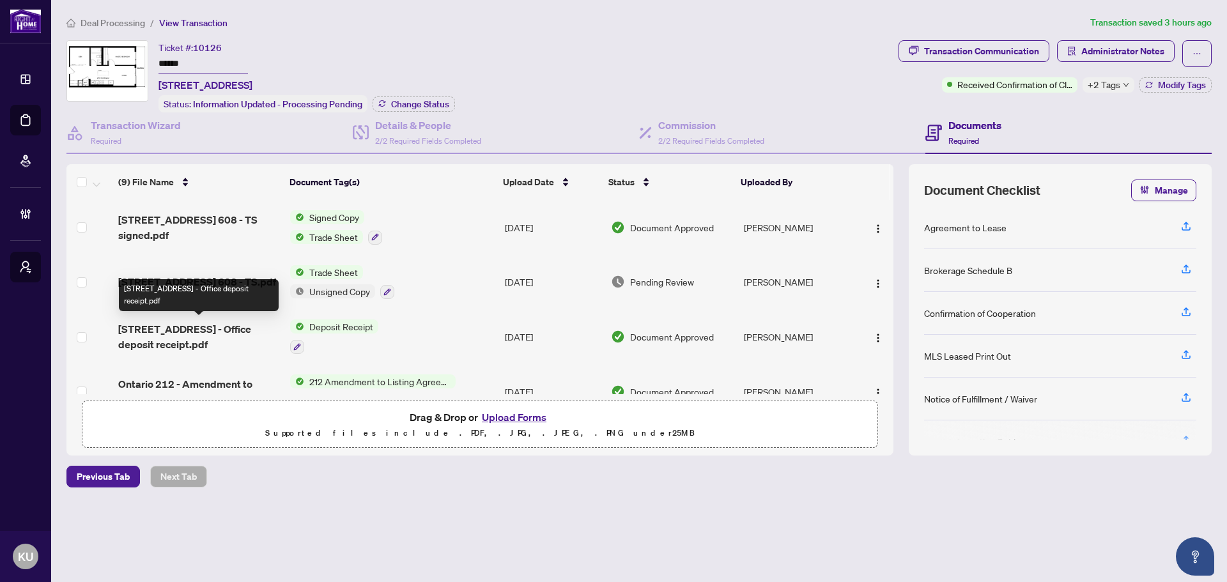
click at [203, 328] on span "3009 Novar Rd 608 - Office deposit receipt.pdf" at bounding box center [199, 336] width 162 height 31
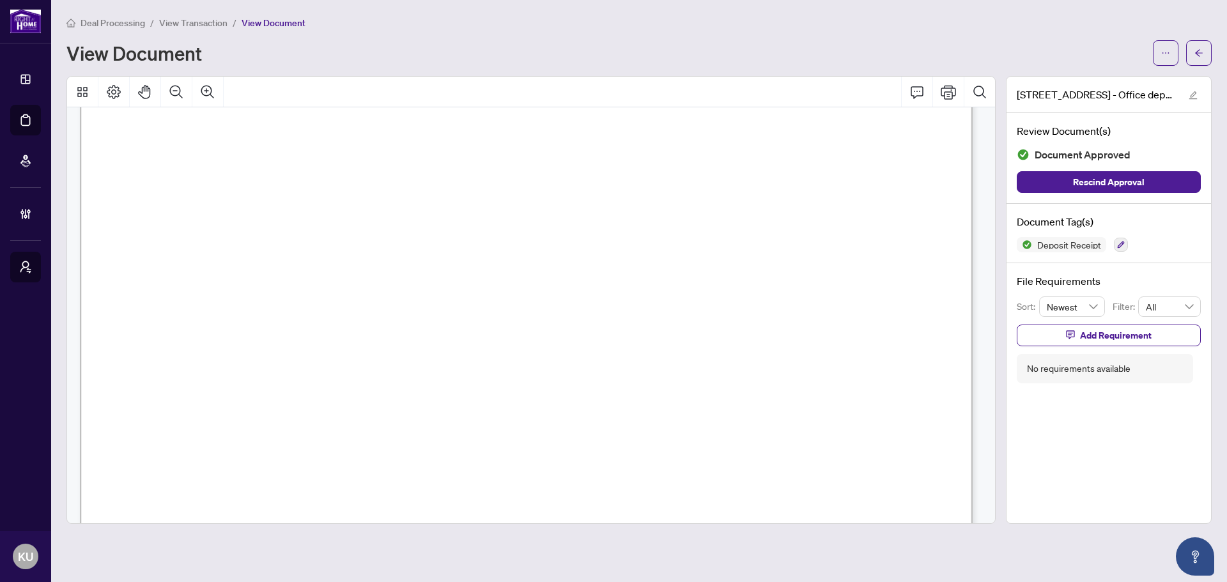
scroll to position [511, 0]
click at [1199, 57] on icon "arrow-left" at bounding box center [1198, 53] width 9 height 9
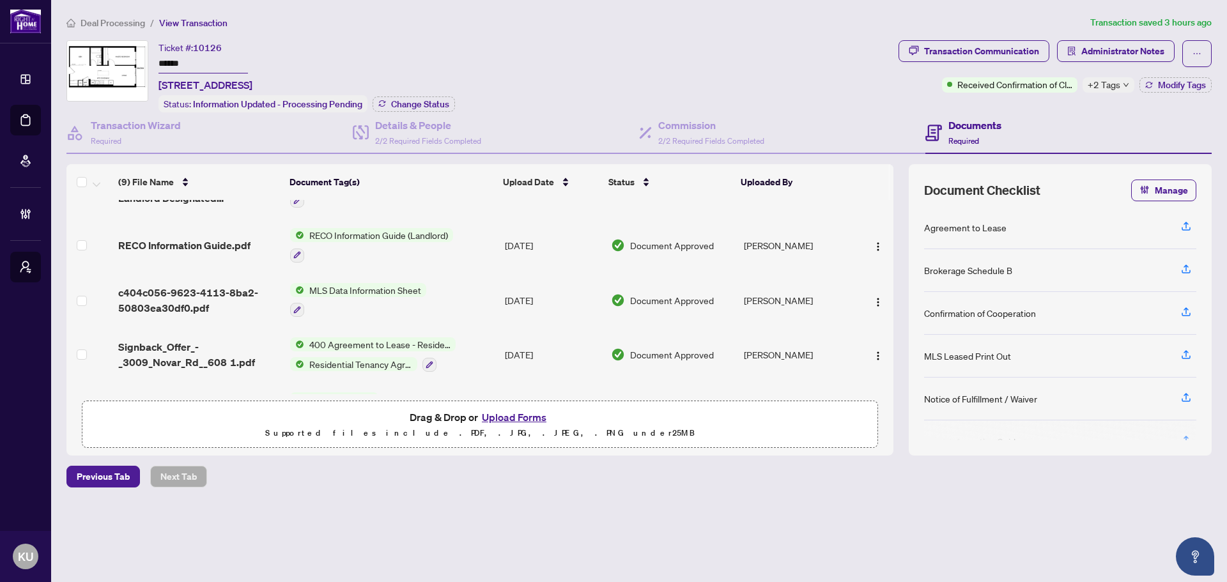
scroll to position [300, 0]
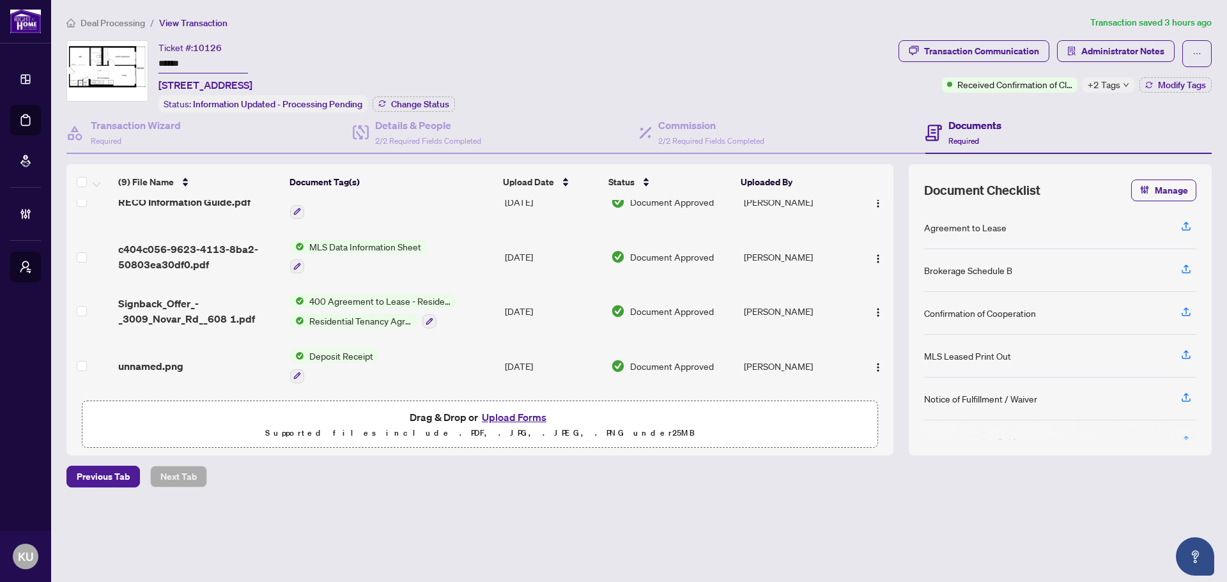
click at [176, 363] on span "unnamed.png" at bounding box center [150, 365] width 65 height 15
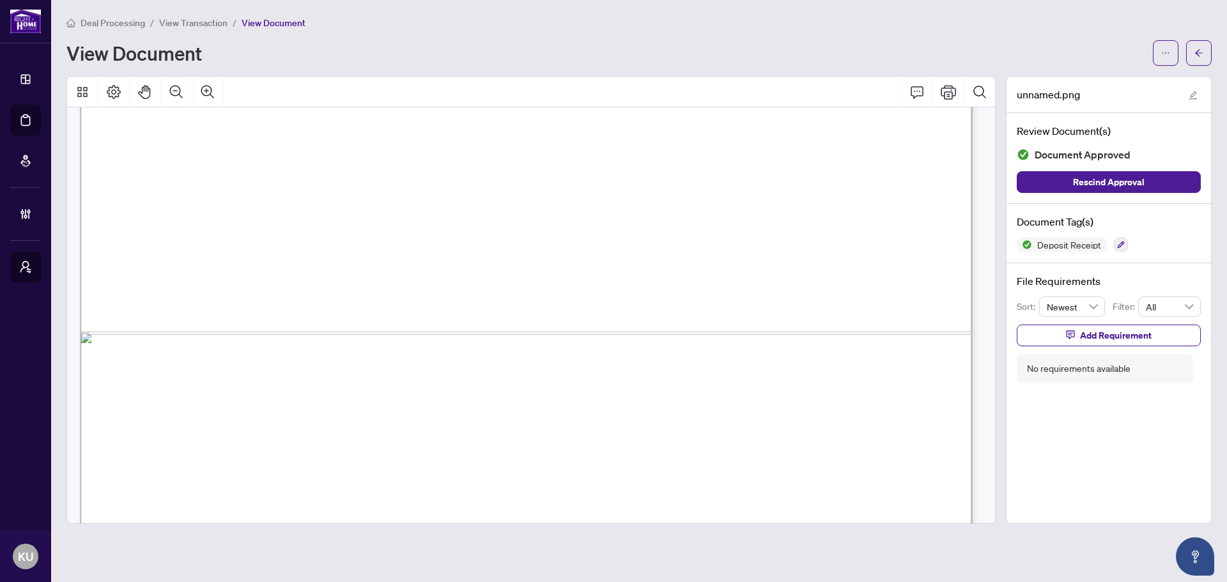
scroll to position [872, 0]
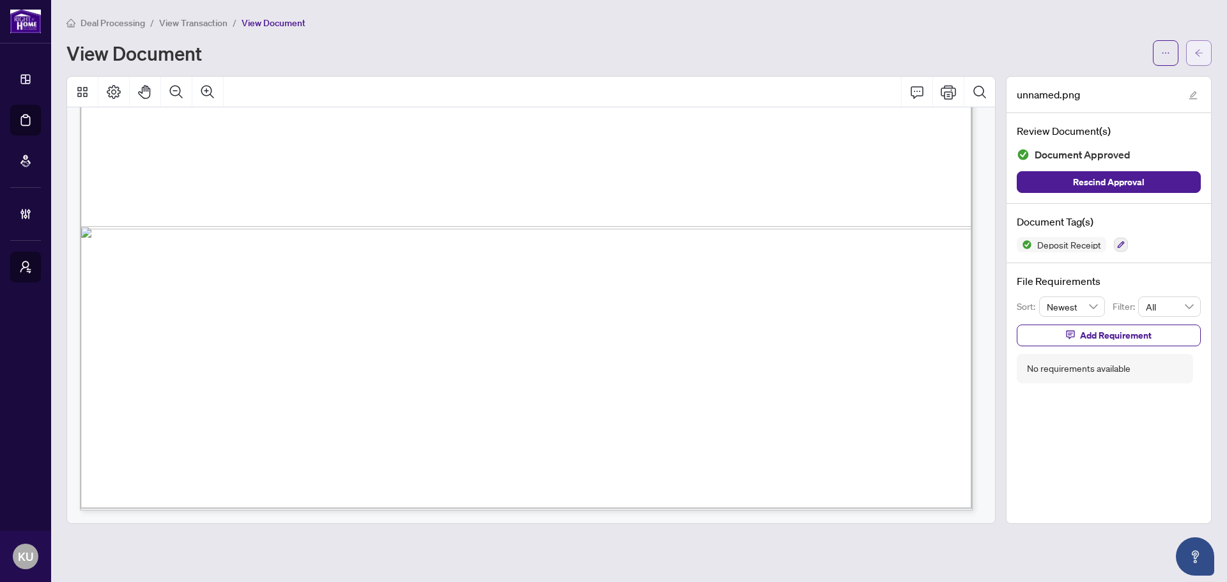
click at [1204, 56] on button "button" at bounding box center [1199, 53] width 26 height 26
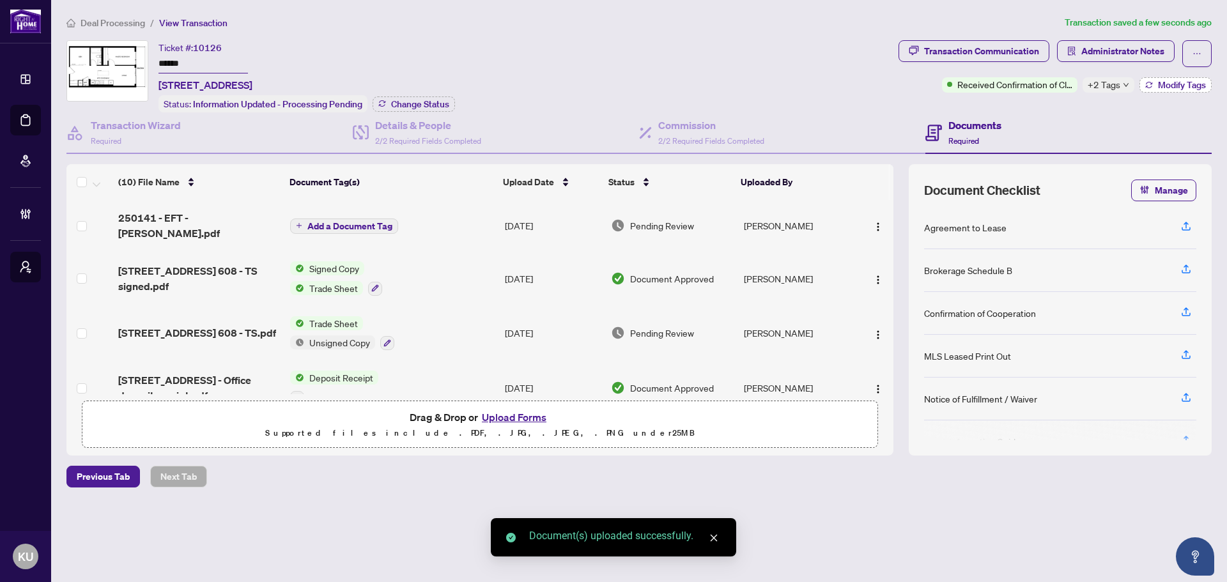
click at [1180, 88] on span "Modify Tags" at bounding box center [1182, 85] width 48 height 9
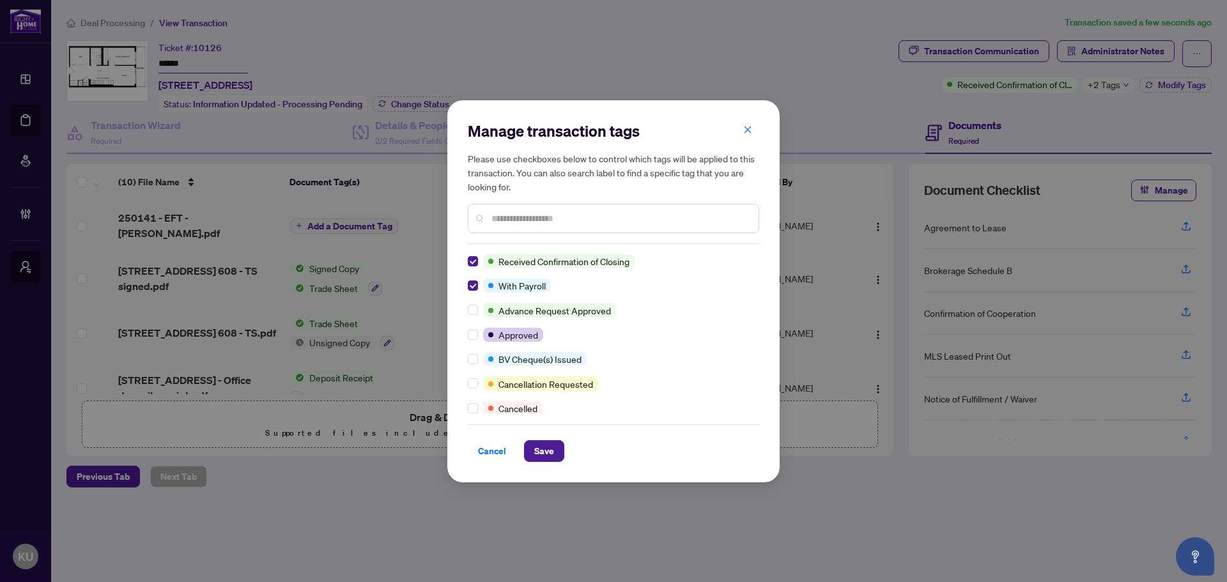
click at [518, 211] on input "text" at bounding box center [619, 218] width 257 height 14
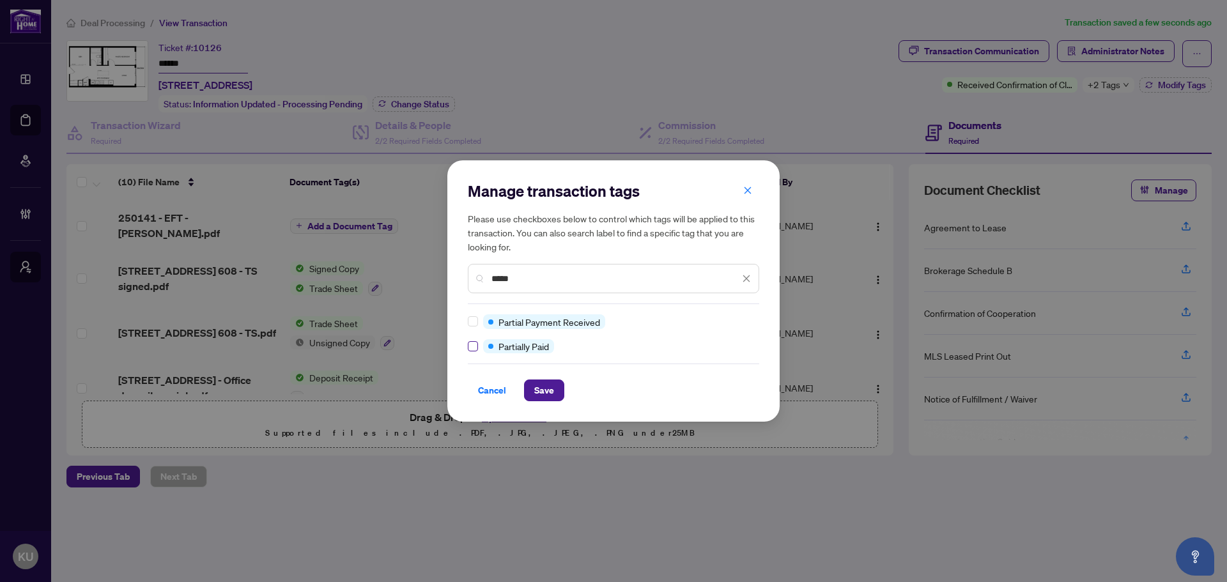
type input "*****"
click at [539, 387] on span "Save" at bounding box center [544, 390] width 20 height 20
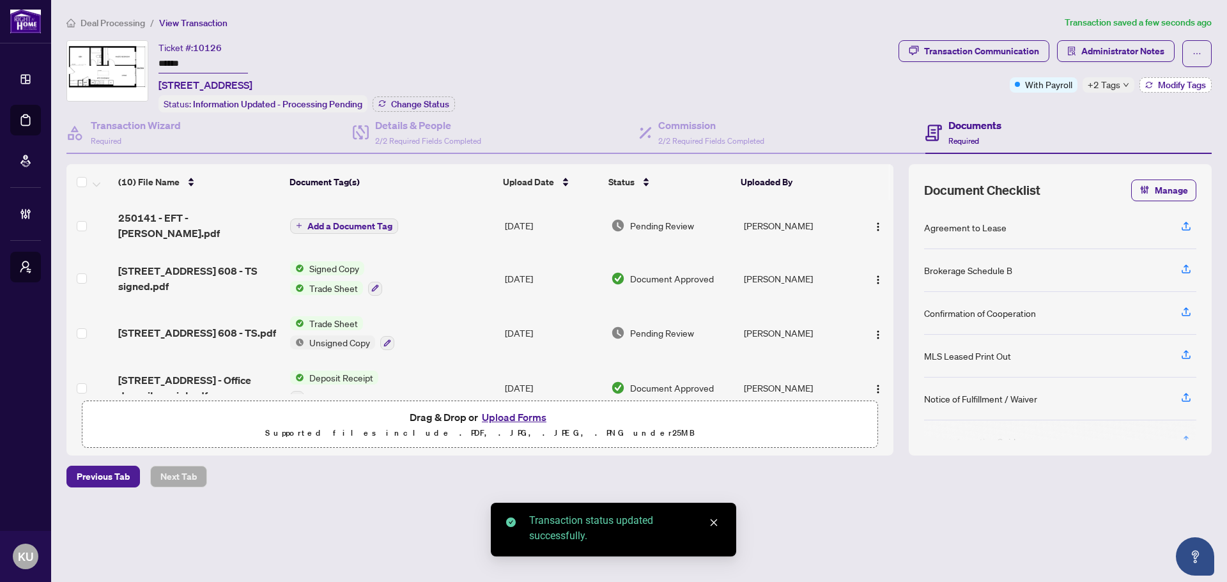
click at [1184, 81] on span "Modify Tags" at bounding box center [1182, 85] width 48 height 9
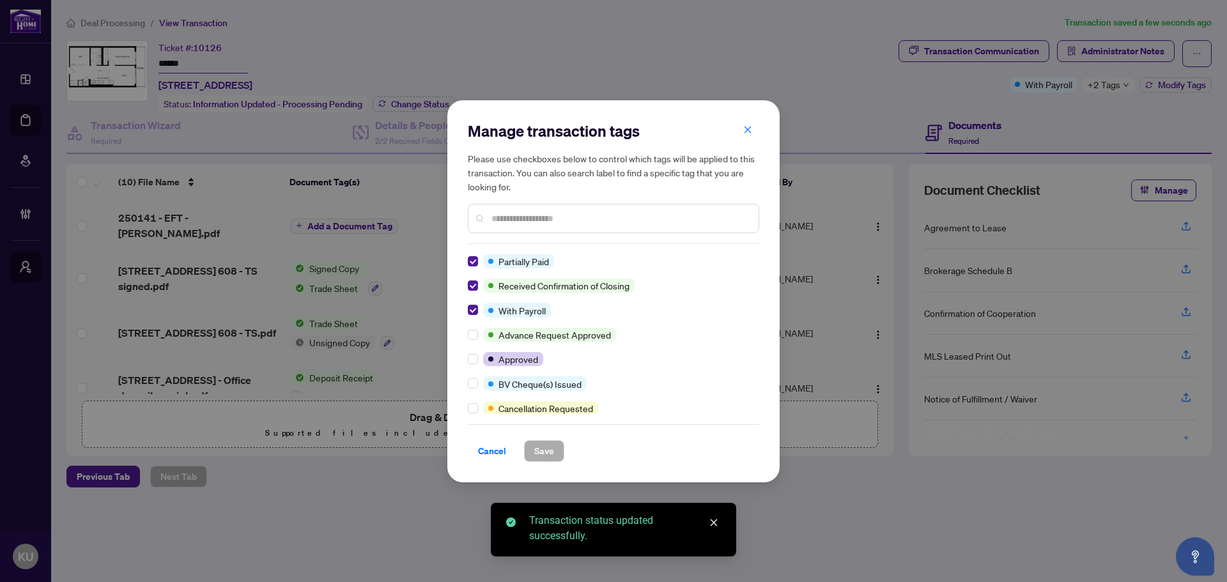
click at [504, 217] on input "text" at bounding box center [619, 218] width 257 height 14
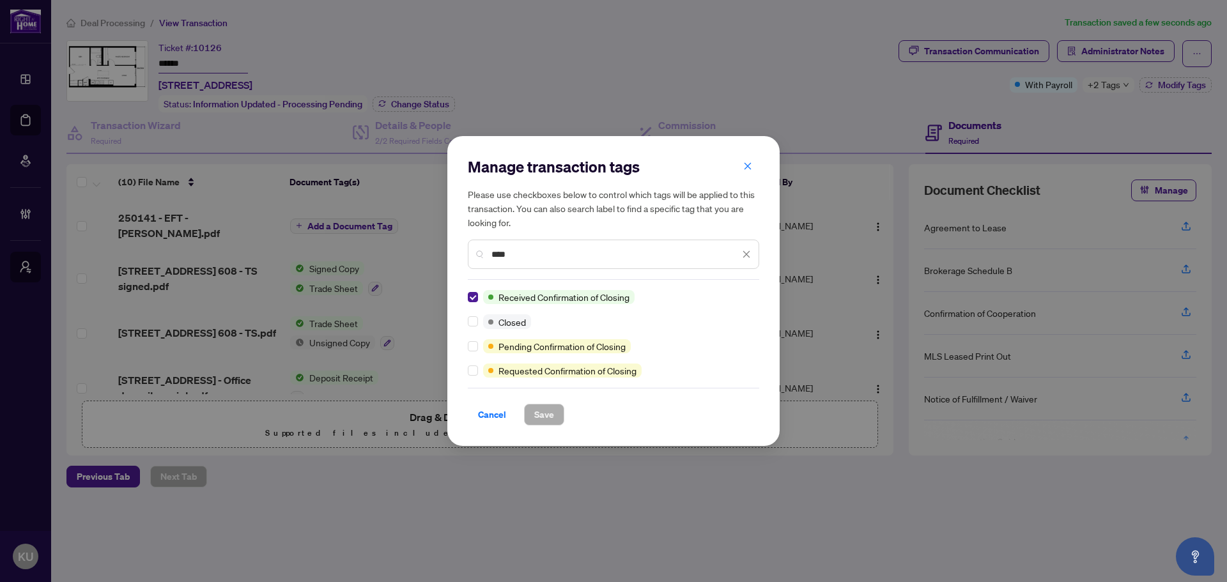
type input "****"
click at [537, 413] on span "Save" at bounding box center [544, 414] width 20 height 20
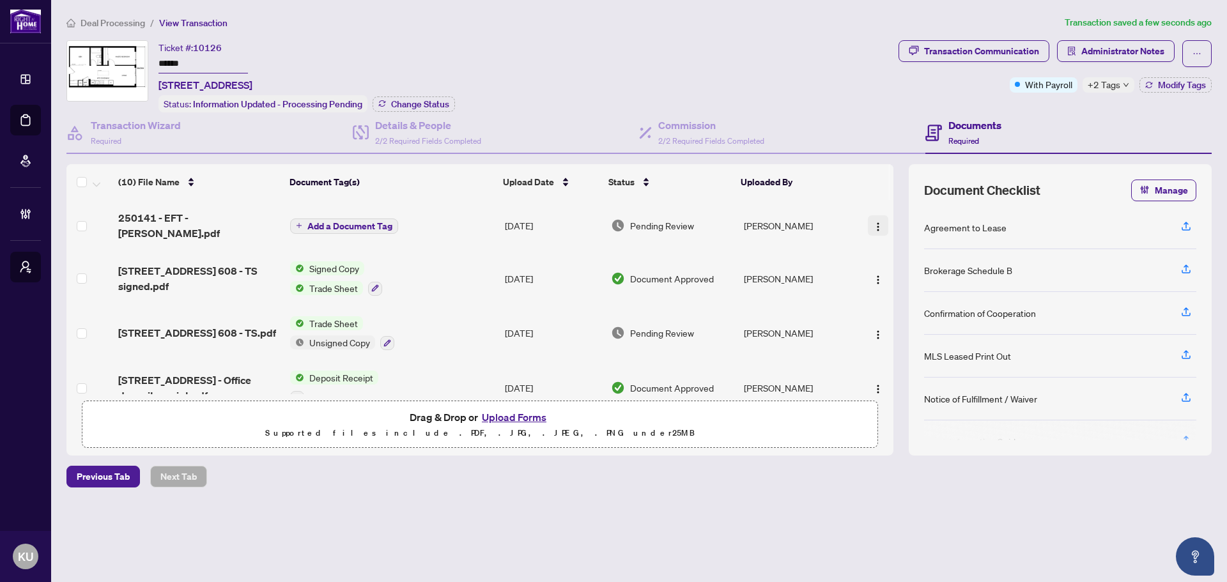
click at [879, 222] on img "button" at bounding box center [878, 227] width 10 height 10
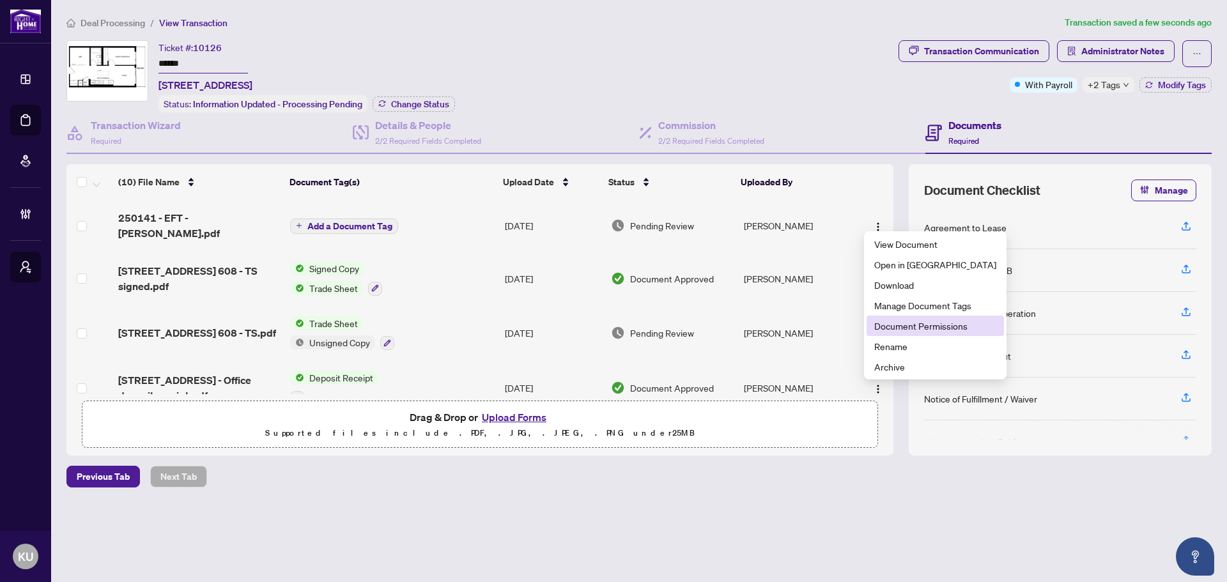
click at [909, 328] on span "Document Permissions" at bounding box center [935, 326] width 122 height 14
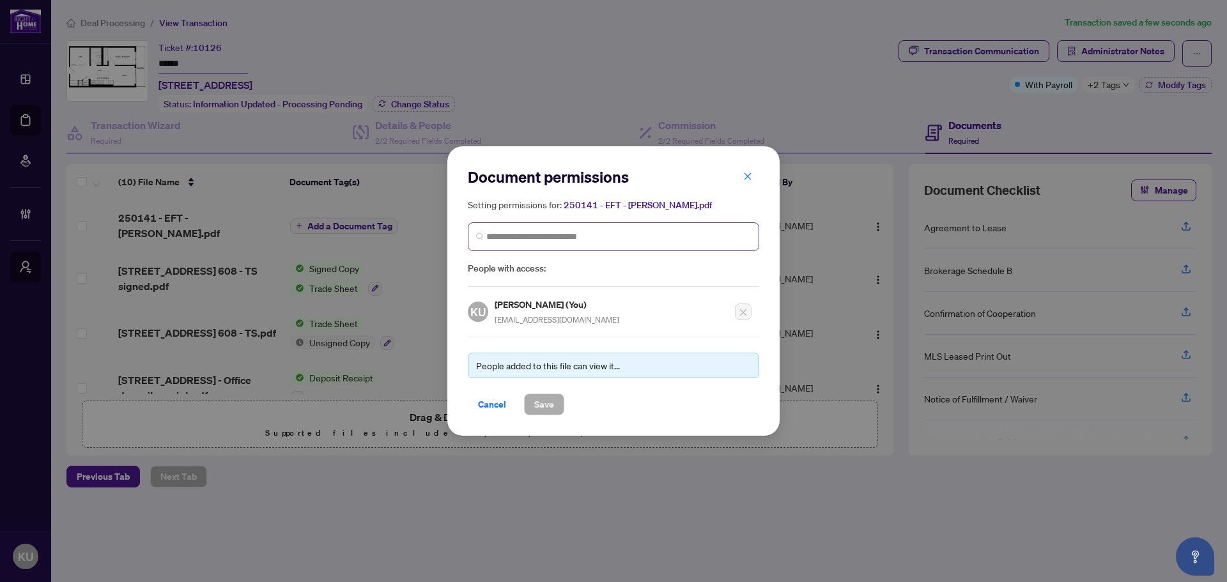
click at [548, 229] on span at bounding box center [613, 236] width 291 height 29
type input "*****"
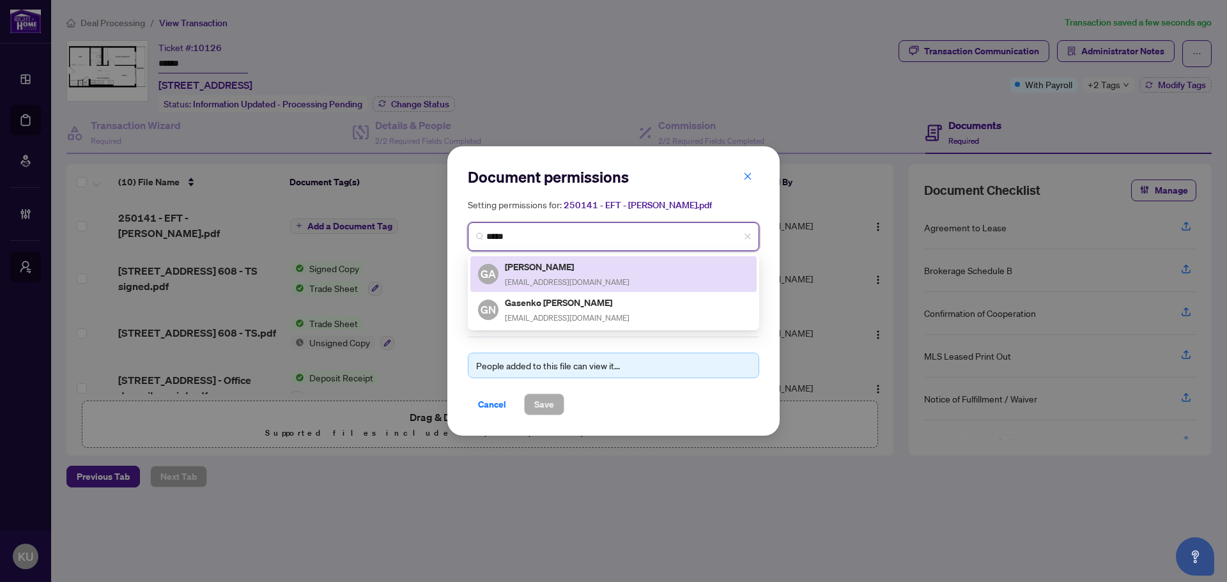
click at [562, 273] on div "Gasenko Alexander agasenko@gmail.com" at bounding box center [567, 273] width 125 height 29
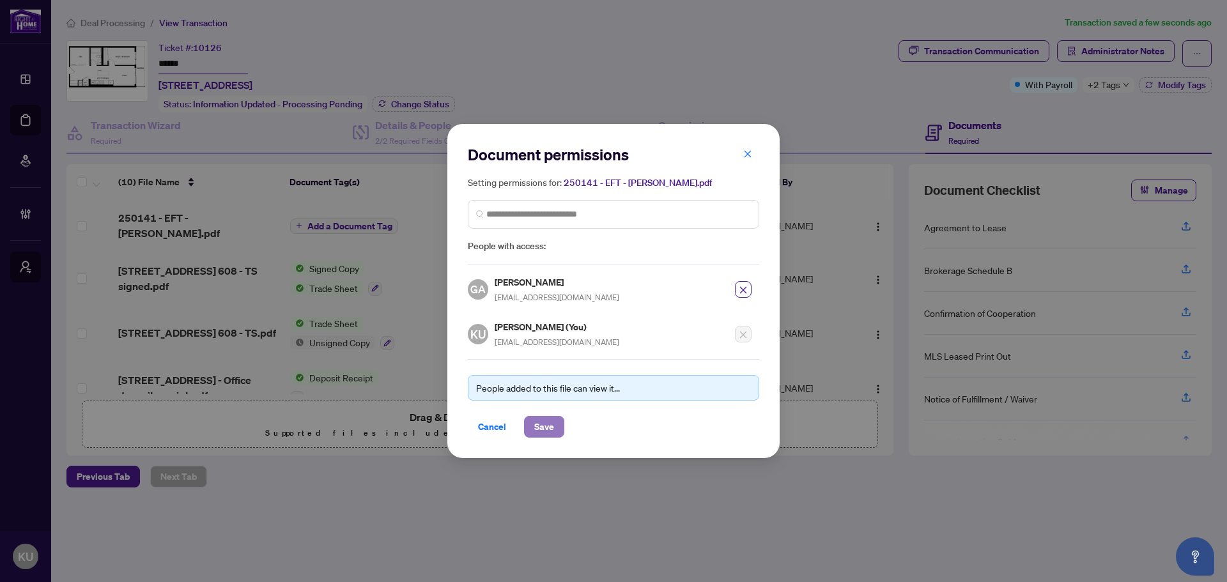
click at [539, 431] on span "Save" at bounding box center [544, 427] width 20 height 20
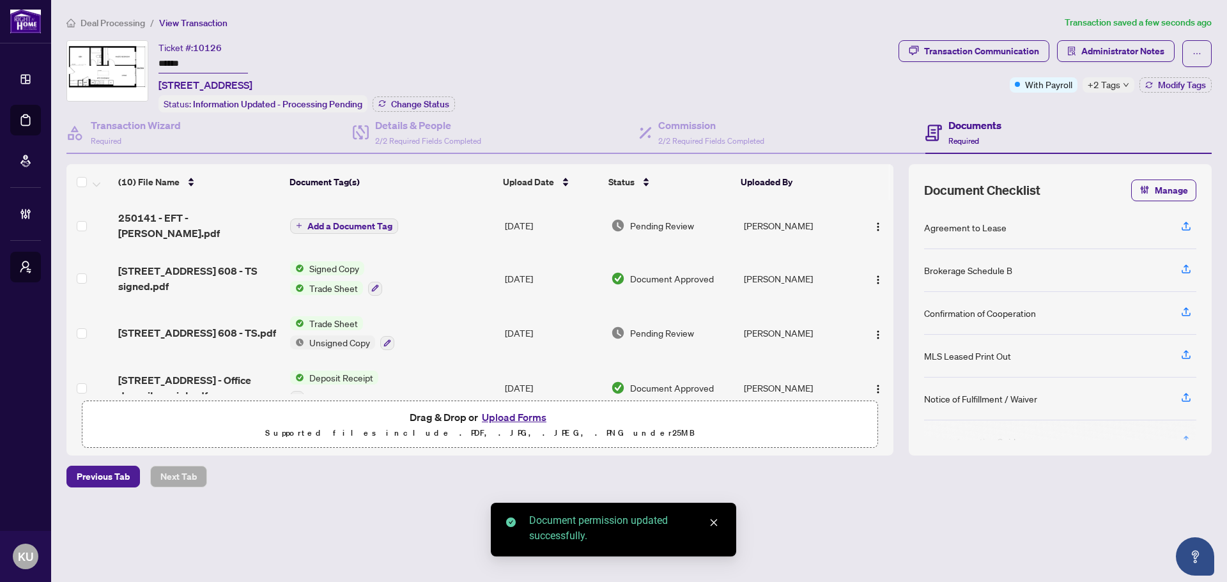
click at [384, 222] on span "Add a Document Tag" at bounding box center [349, 226] width 85 height 9
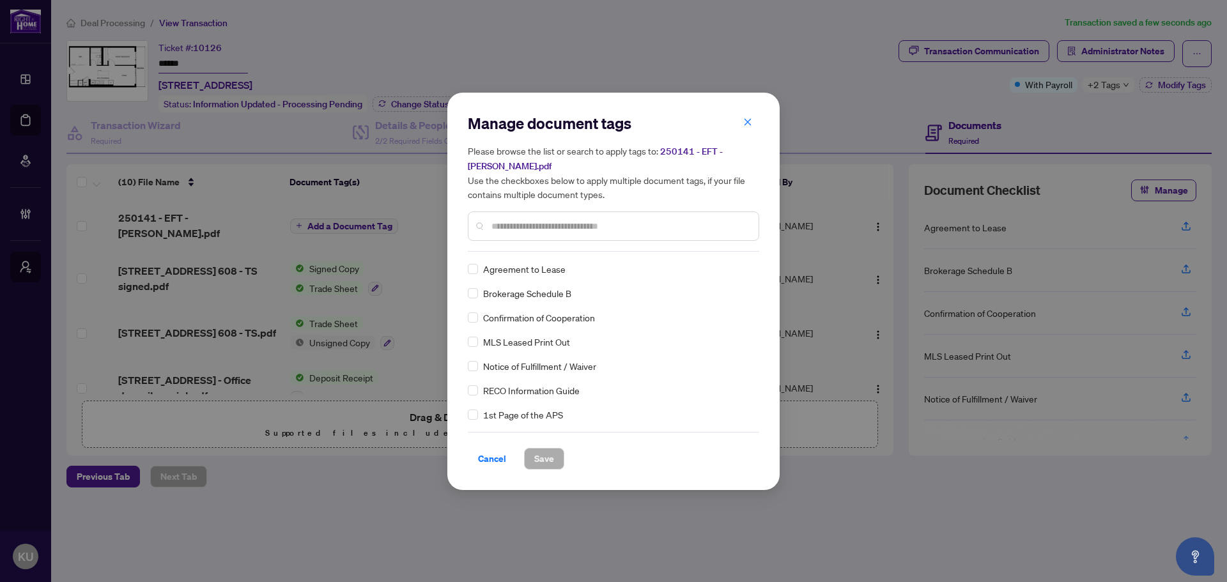
click at [519, 220] on input "text" at bounding box center [619, 226] width 257 height 14
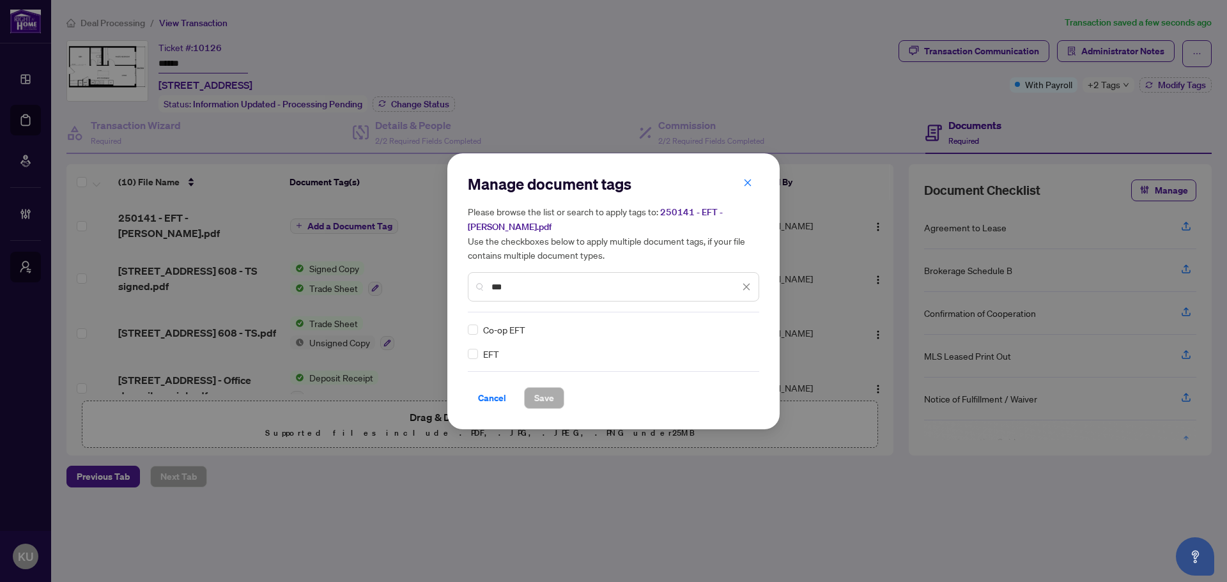
type input "***"
click at [744, 323] on div at bounding box center [738, 329] width 24 height 13
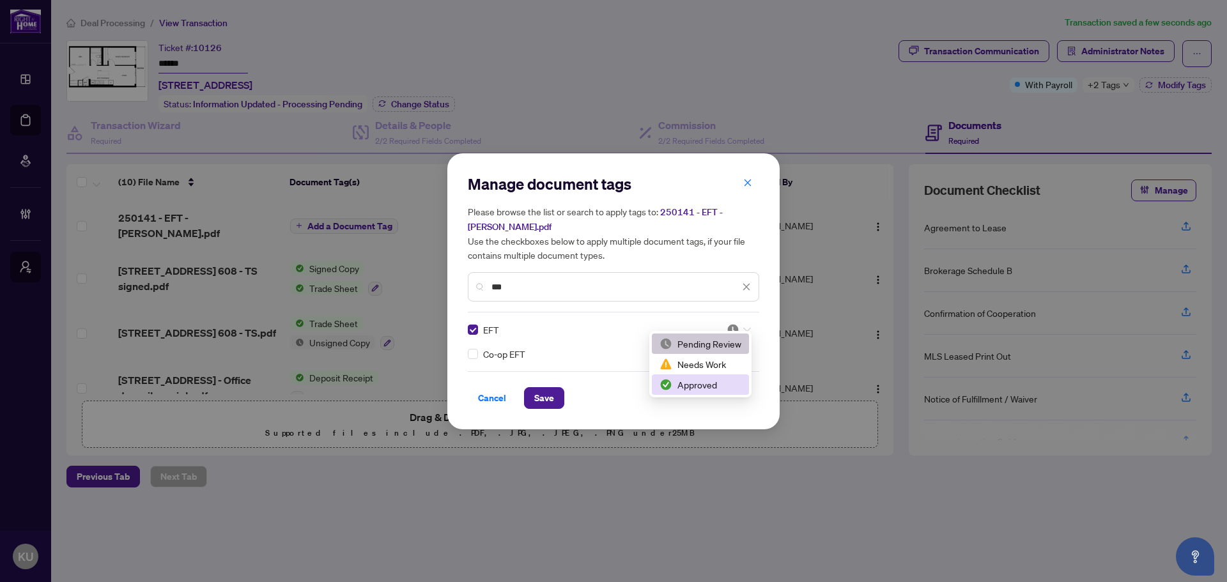
click at [689, 381] on div "Approved" at bounding box center [700, 385] width 82 height 14
drag, startPoint x: 543, startPoint y: 390, endPoint x: 1023, endPoint y: 127, distance: 547.3
click at [542, 390] on span "Save" at bounding box center [544, 398] width 20 height 20
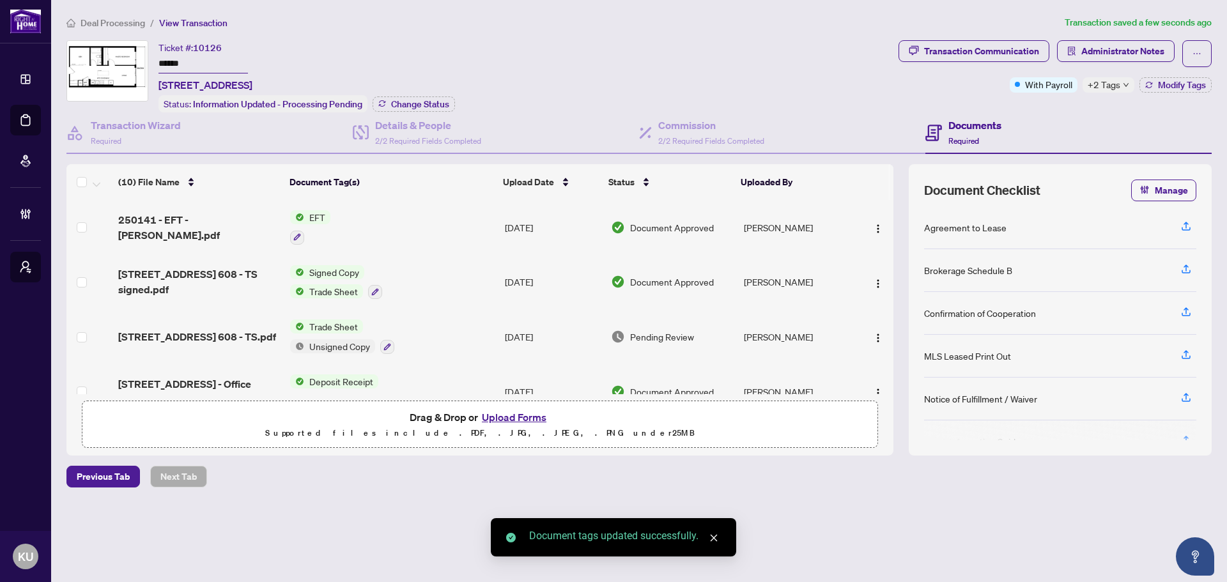
click at [106, 26] on span "Deal Processing" at bounding box center [113, 23] width 65 height 12
